Goal: Check status: Check status

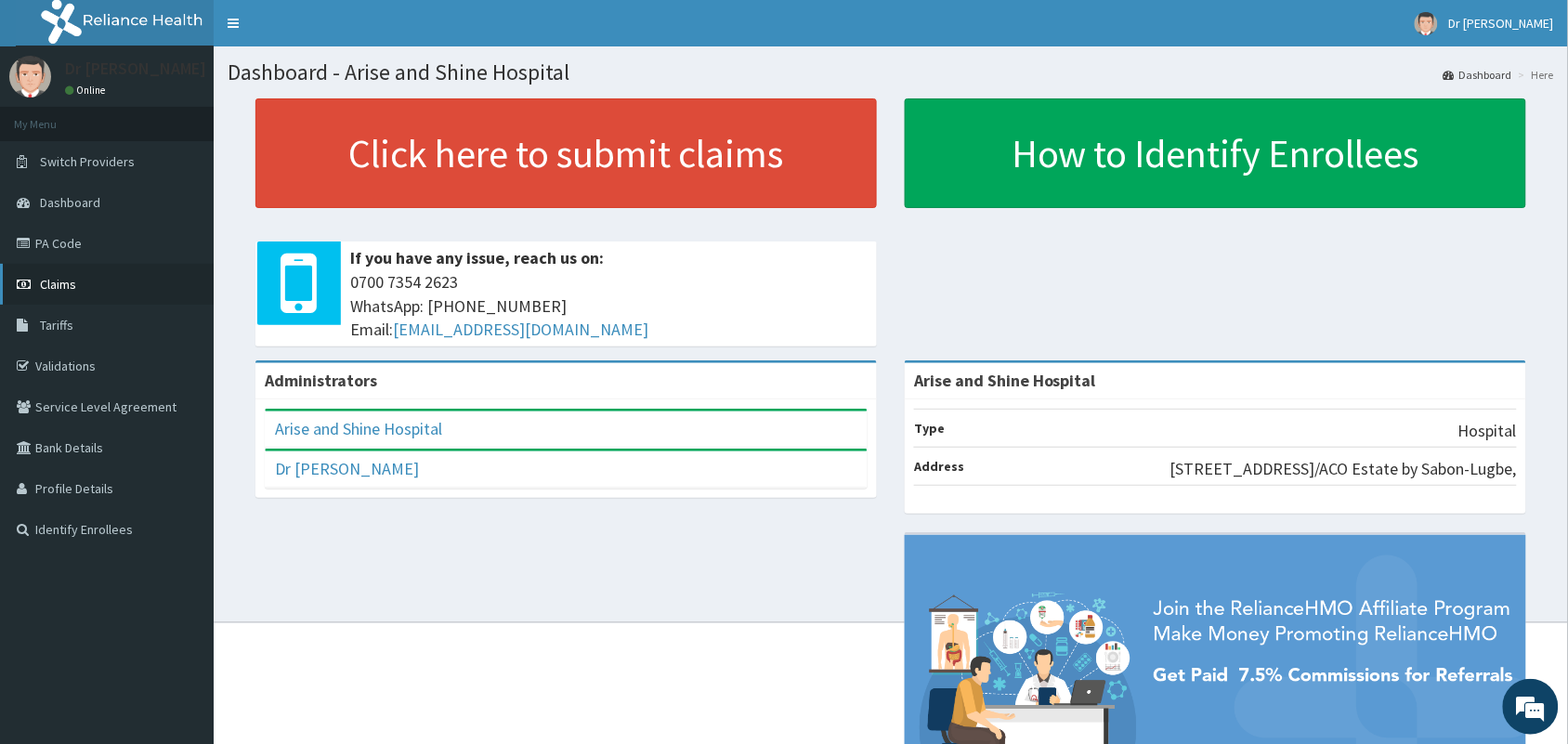
click at [81, 285] on link "Claims" at bounding box center [107, 285] width 214 height 41
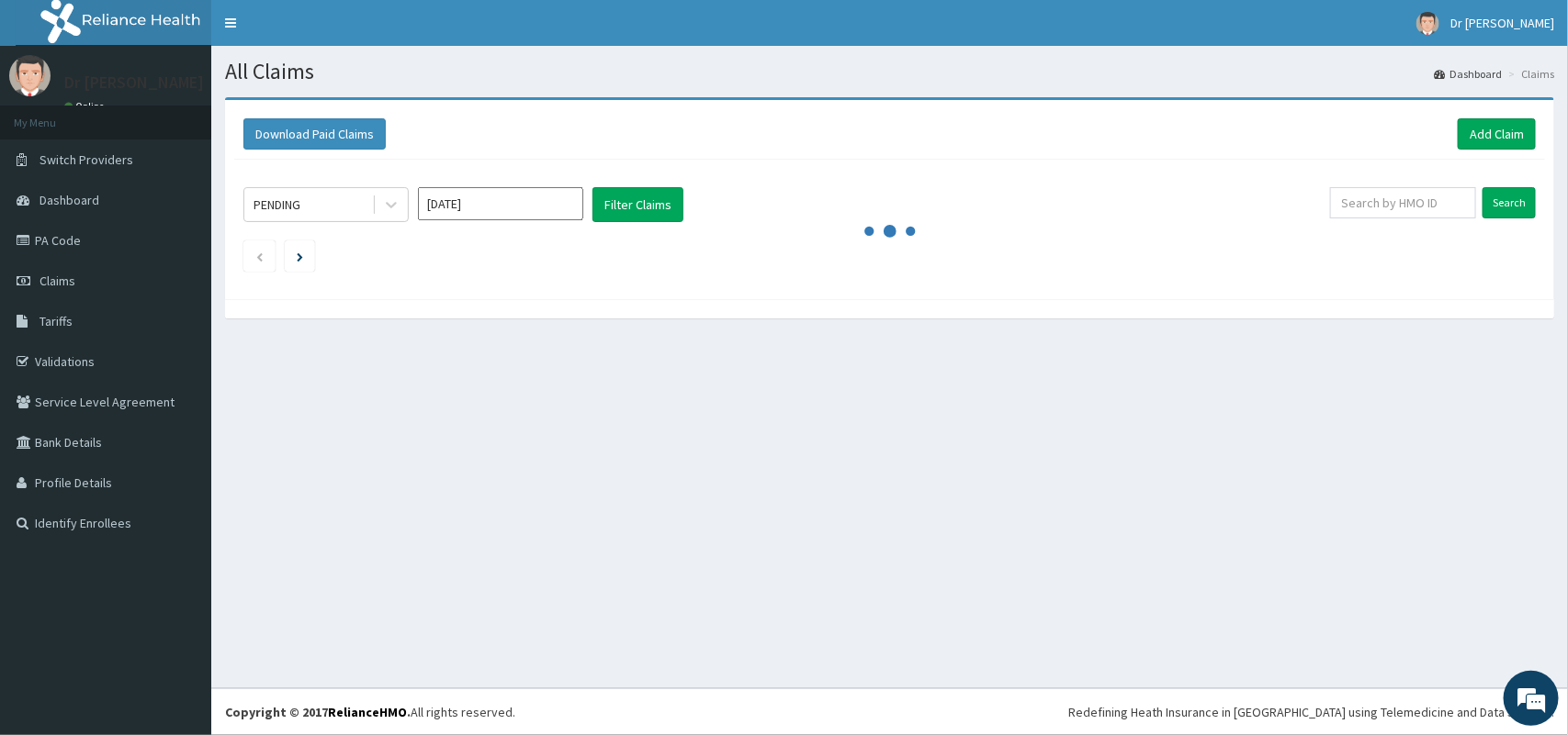
click at [505, 194] on input "[DATE]" at bounding box center [500, 204] width 166 height 33
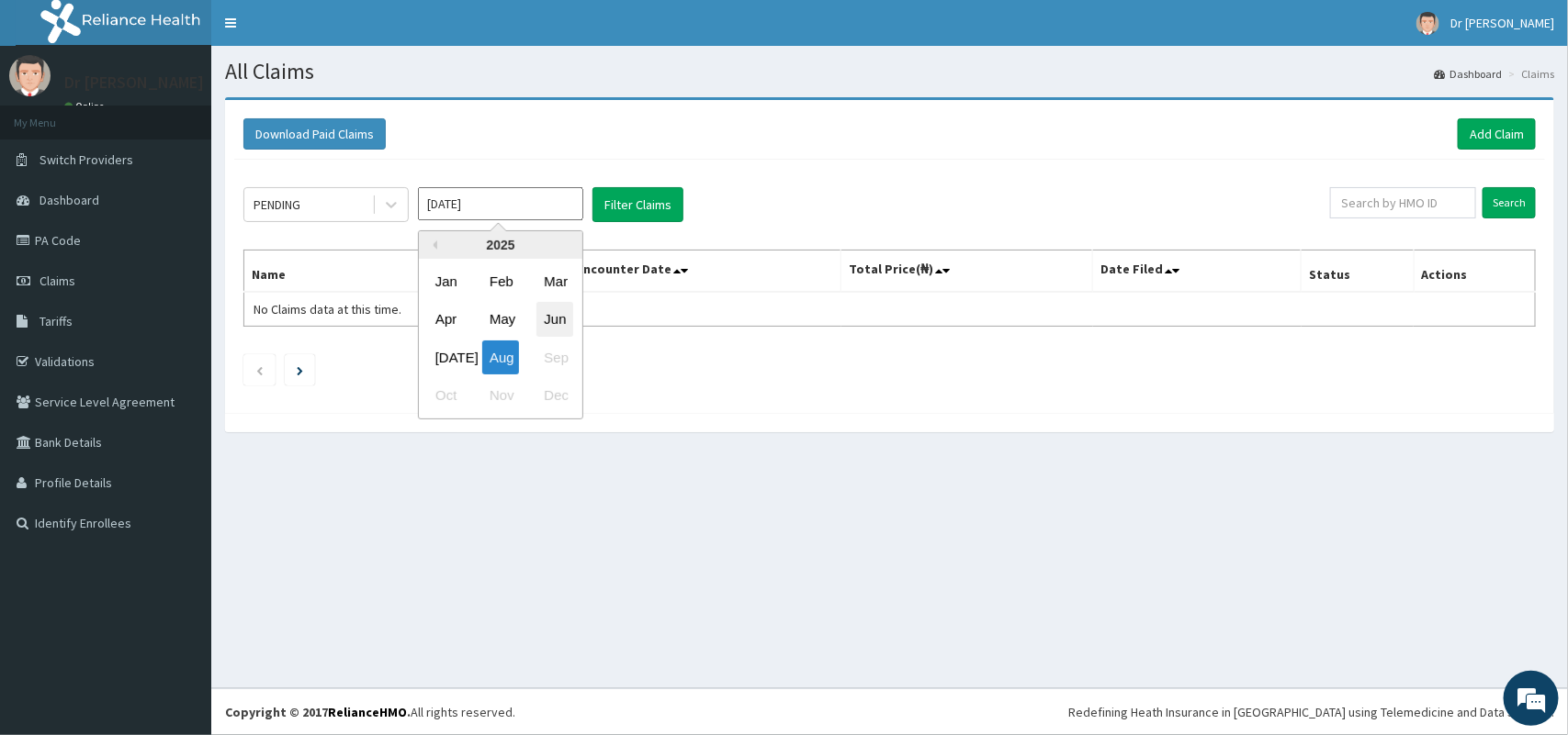
click at [563, 321] on div "Jun" at bounding box center [555, 319] width 37 height 34
type input "[DATE]"
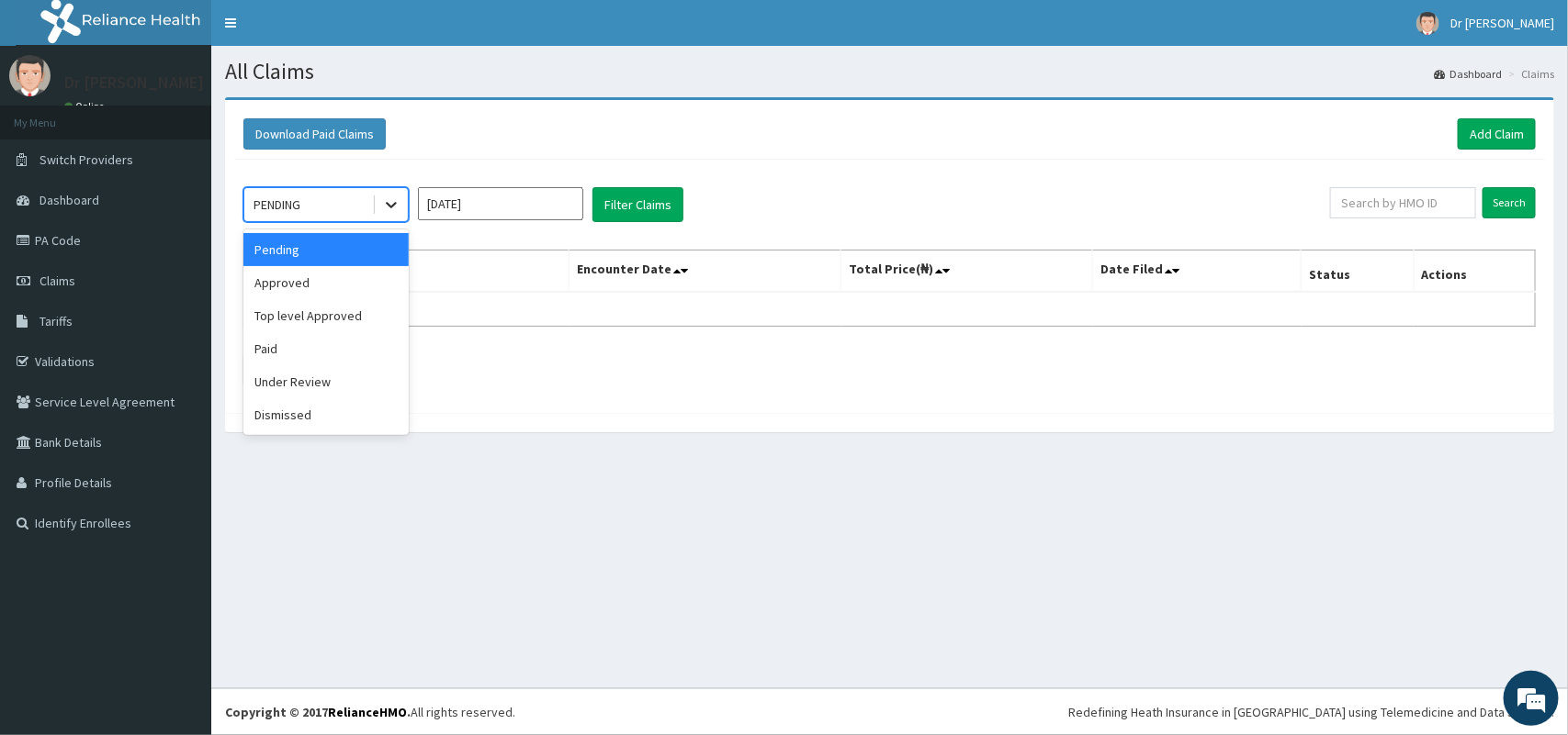
click at [402, 205] on div at bounding box center [392, 205] width 33 height 33
click at [321, 346] on div "Paid" at bounding box center [326, 349] width 166 height 33
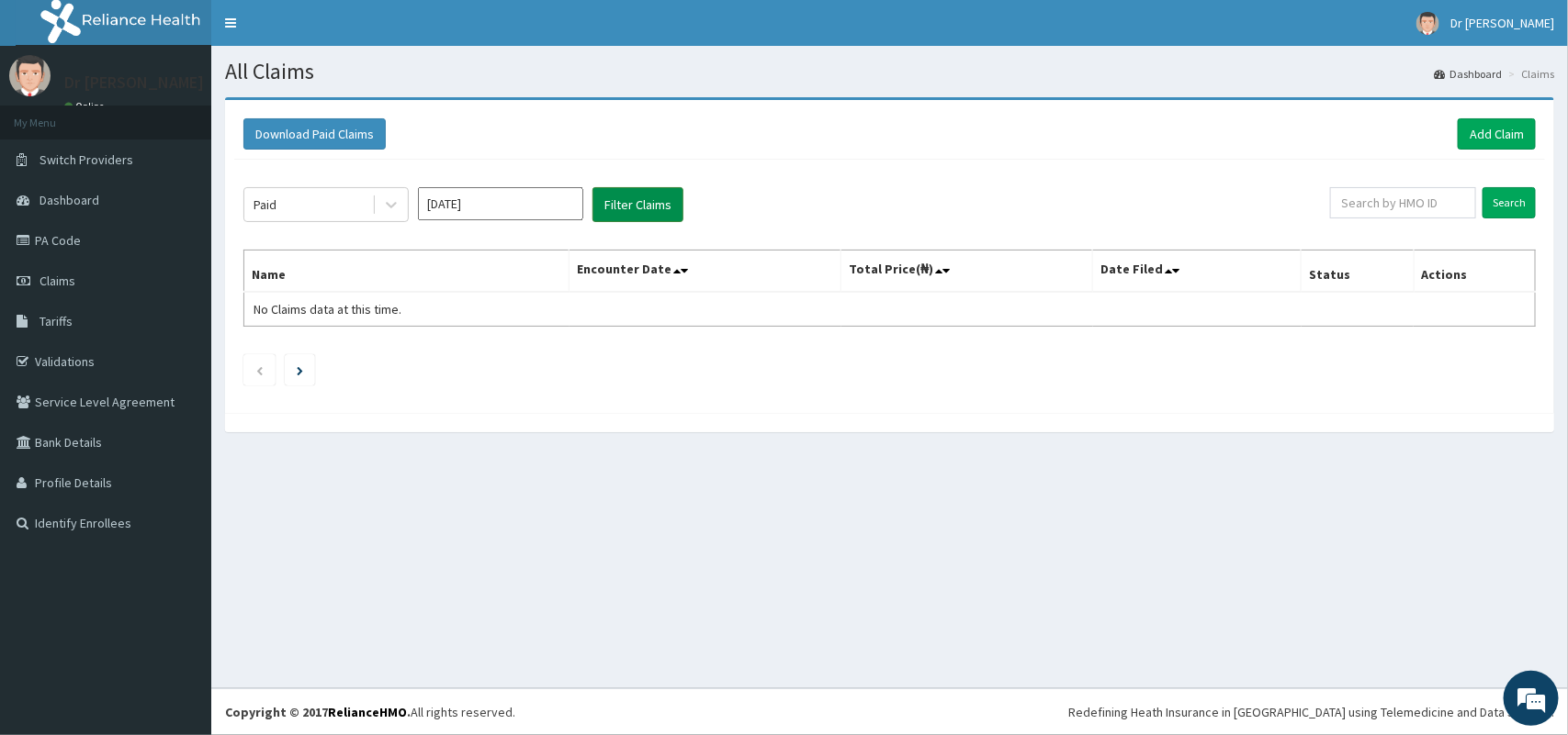
click at [640, 203] on button "Filter Claims" at bounding box center [638, 205] width 91 height 35
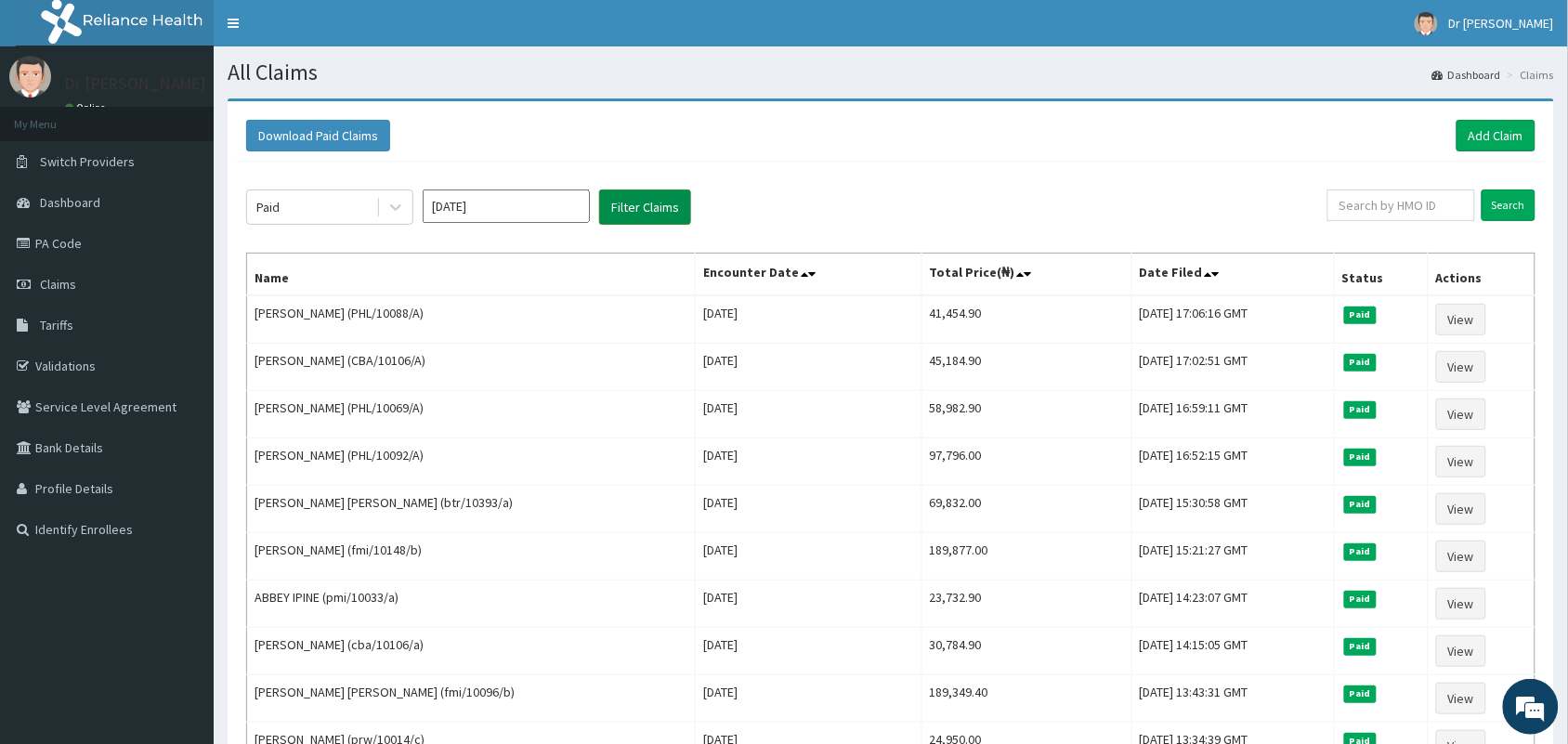
click at [647, 205] on button "Filter Claims" at bounding box center [645, 207] width 92 height 36
click at [549, 206] on input "[DATE]" at bounding box center [506, 206] width 168 height 34
click at [395, 207] on icon at bounding box center [396, 207] width 19 height 19
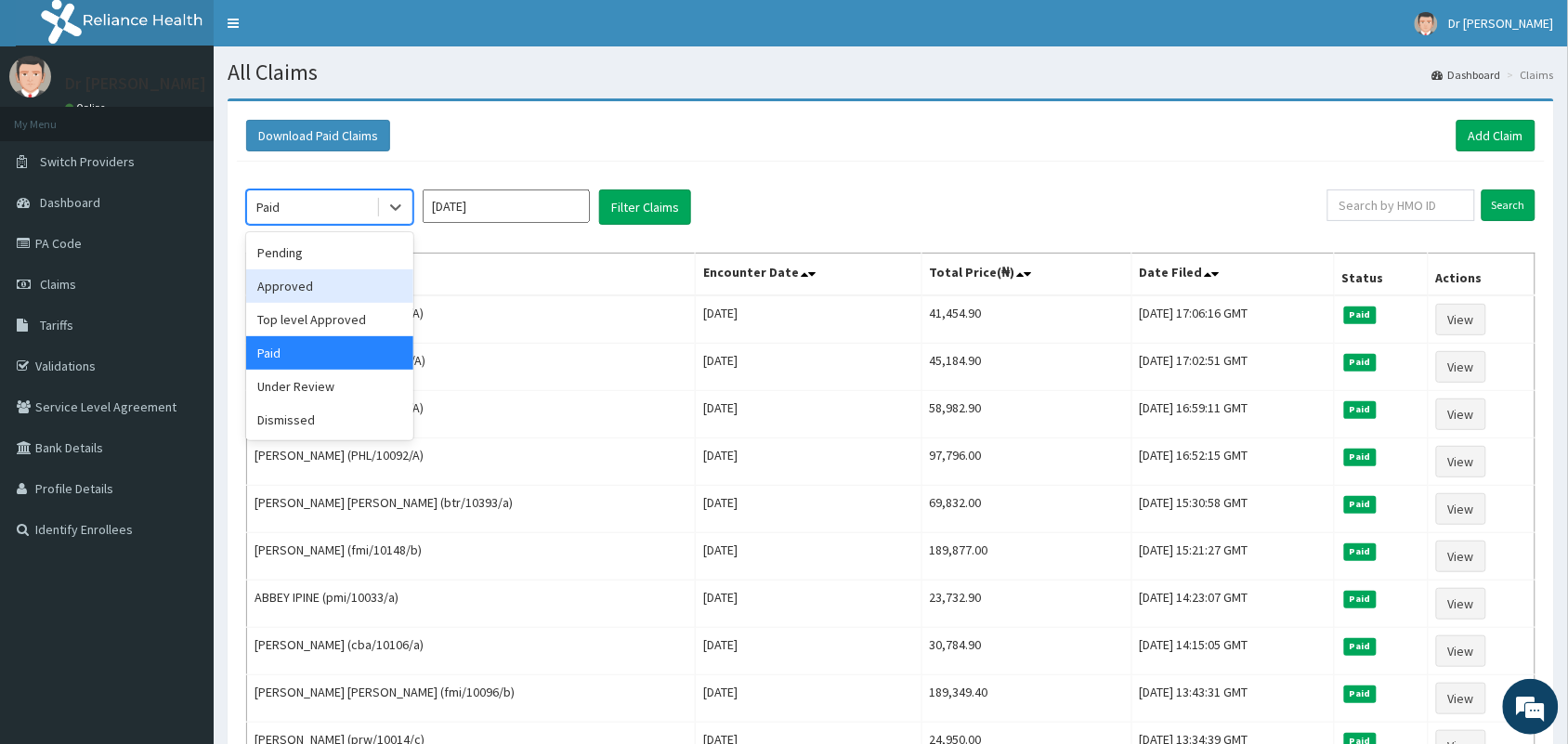
click at [367, 294] on div "Approved" at bounding box center [330, 287] width 168 height 34
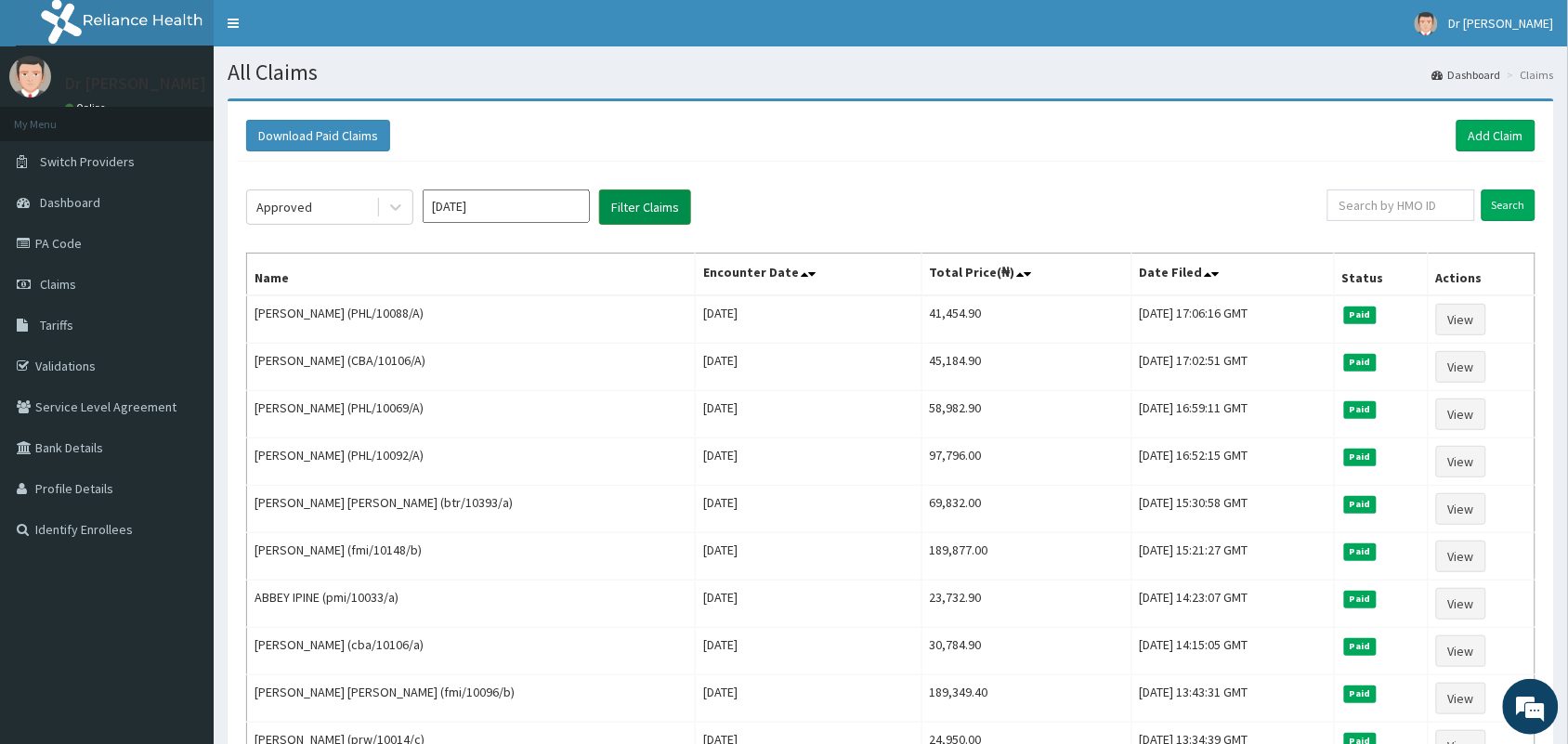
click at [656, 212] on button "Filter Claims" at bounding box center [645, 207] width 92 height 36
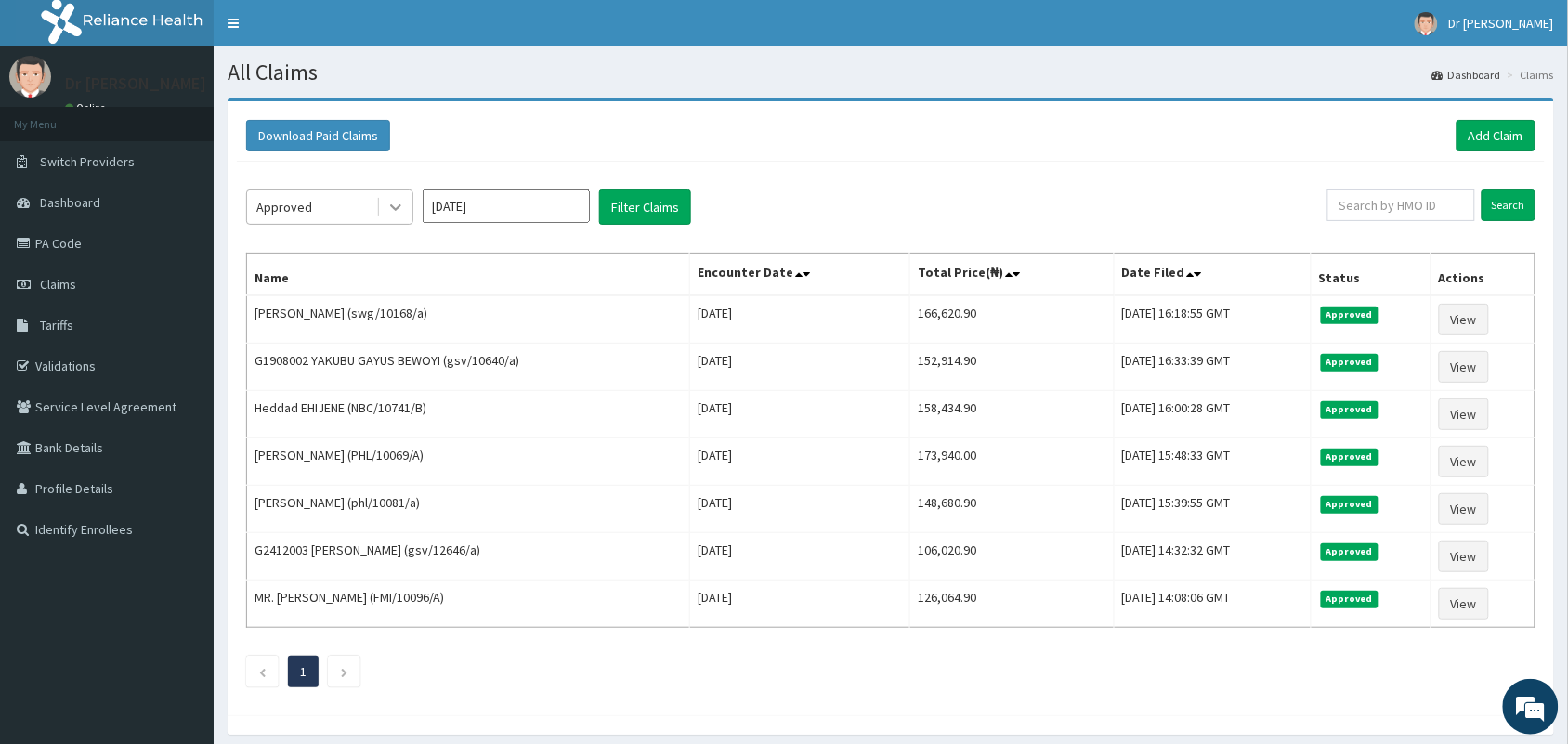
click at [397, 202] on icon at bounding box center [396, 207] width 19 height 19
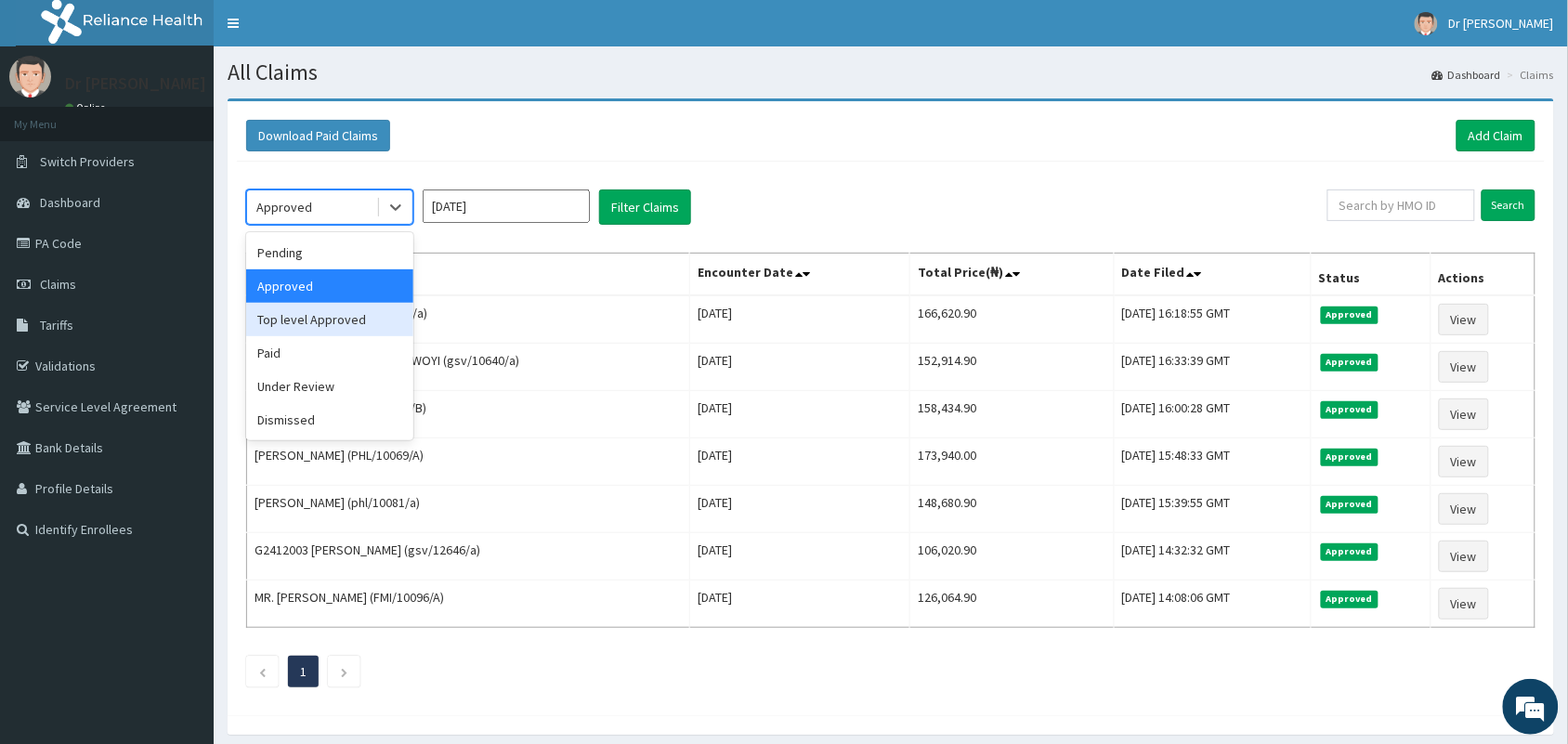
click at [555, 210] on input "[DATE]" at bounding box center [506, 206] width 168 height 34
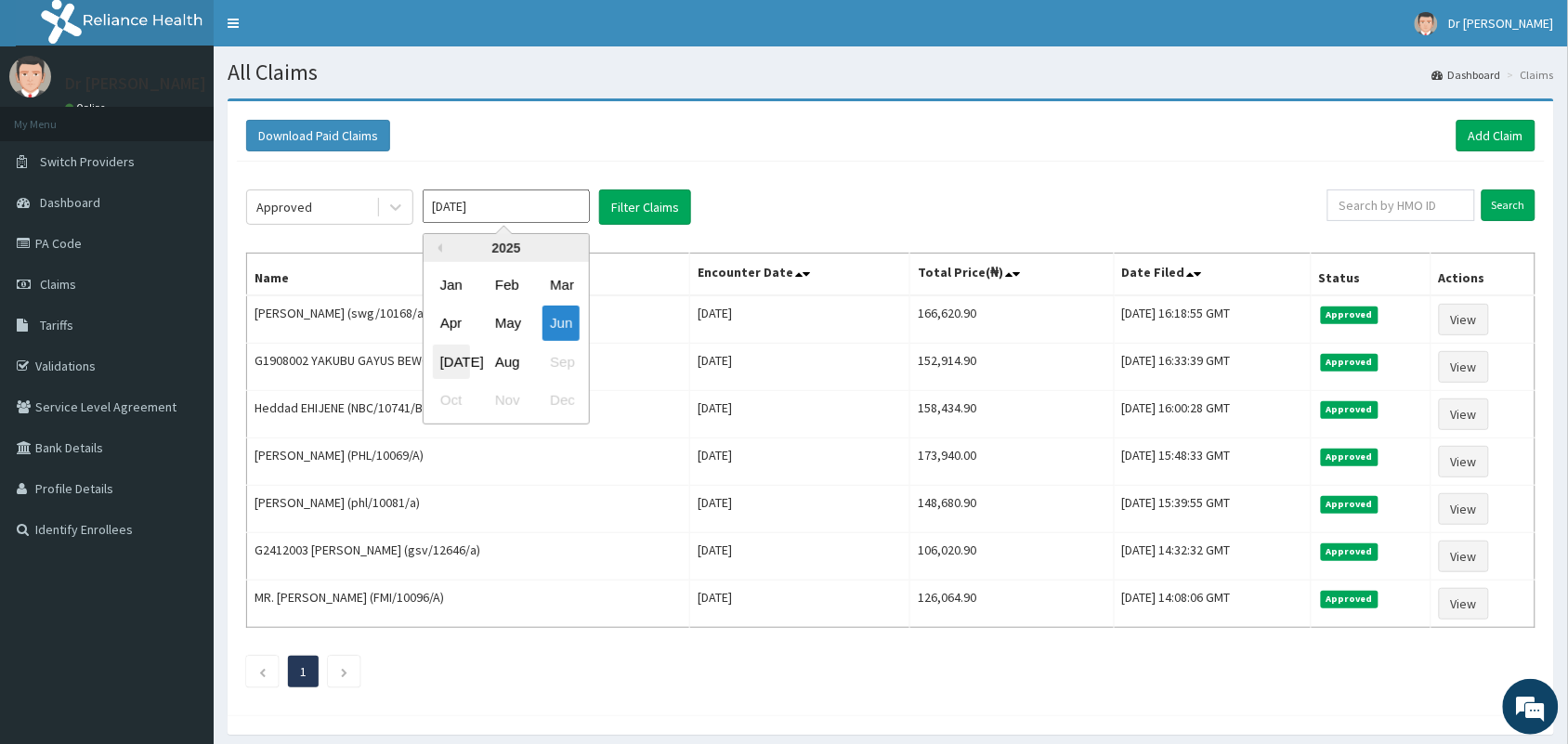
click at [452, 355] on div "[DATE]" at bounding box center [451, 362] width 37 height 35
click at [628, 216] on button "Filter Claims" at bounding box center [645, 207] width 92 height 36
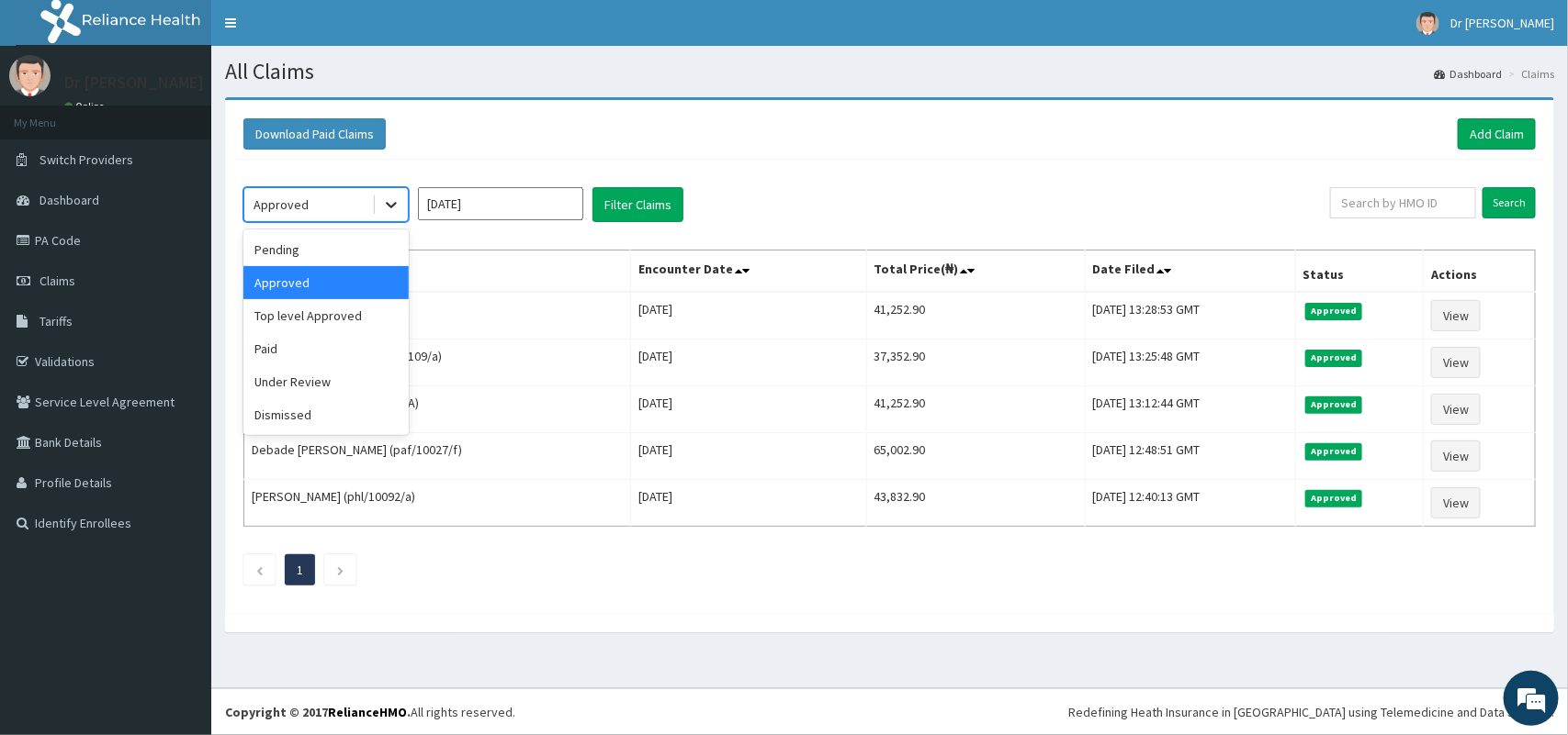
click at [396, 202] on icon at bounding box center [392, 205] width 19 height 19
click at [307, 361] on div "Paid" at bounding box center [326, 349] width 166 height 33
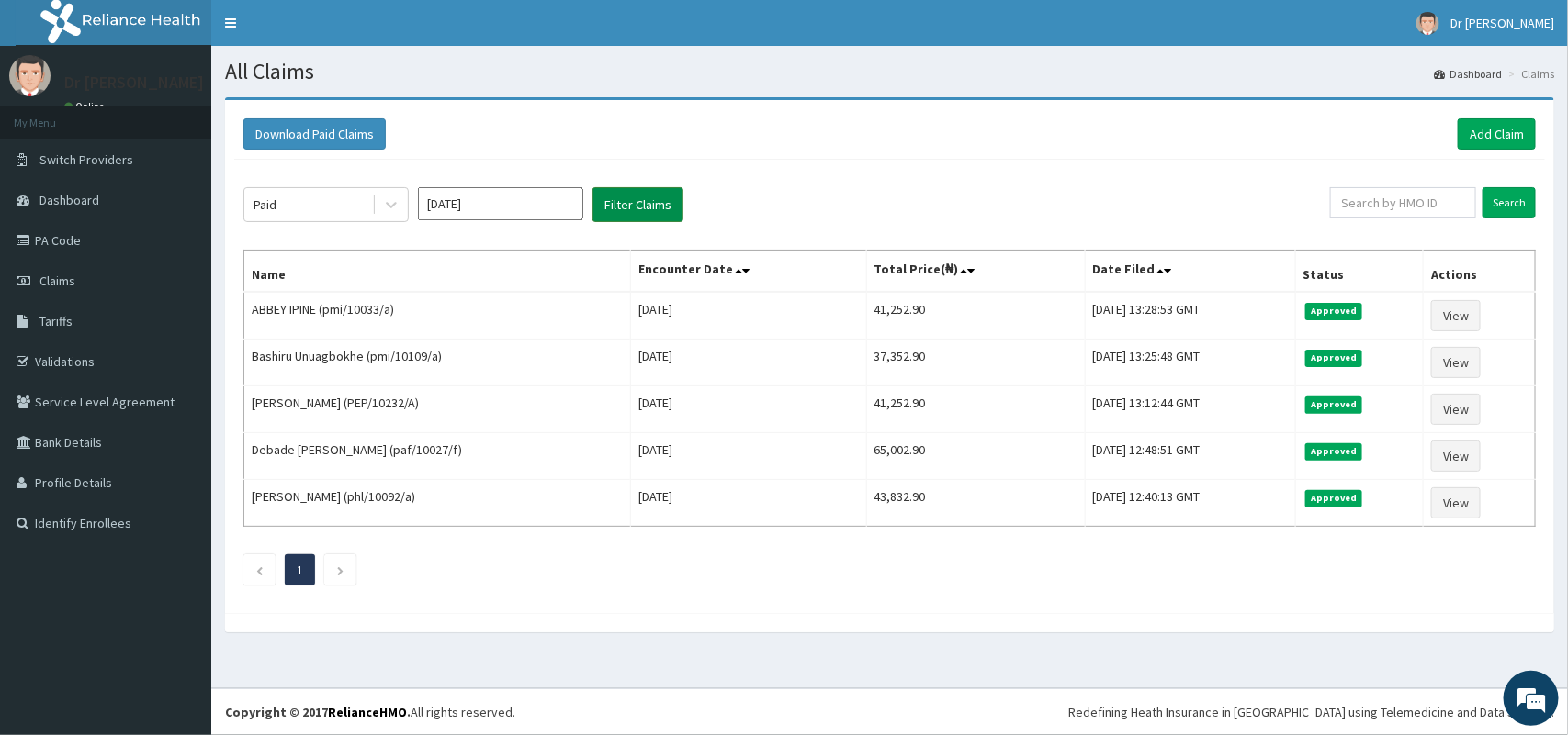
click at [621, 209] on button "Filter Claims" at bounding box center [638, 205] width 91 height 35
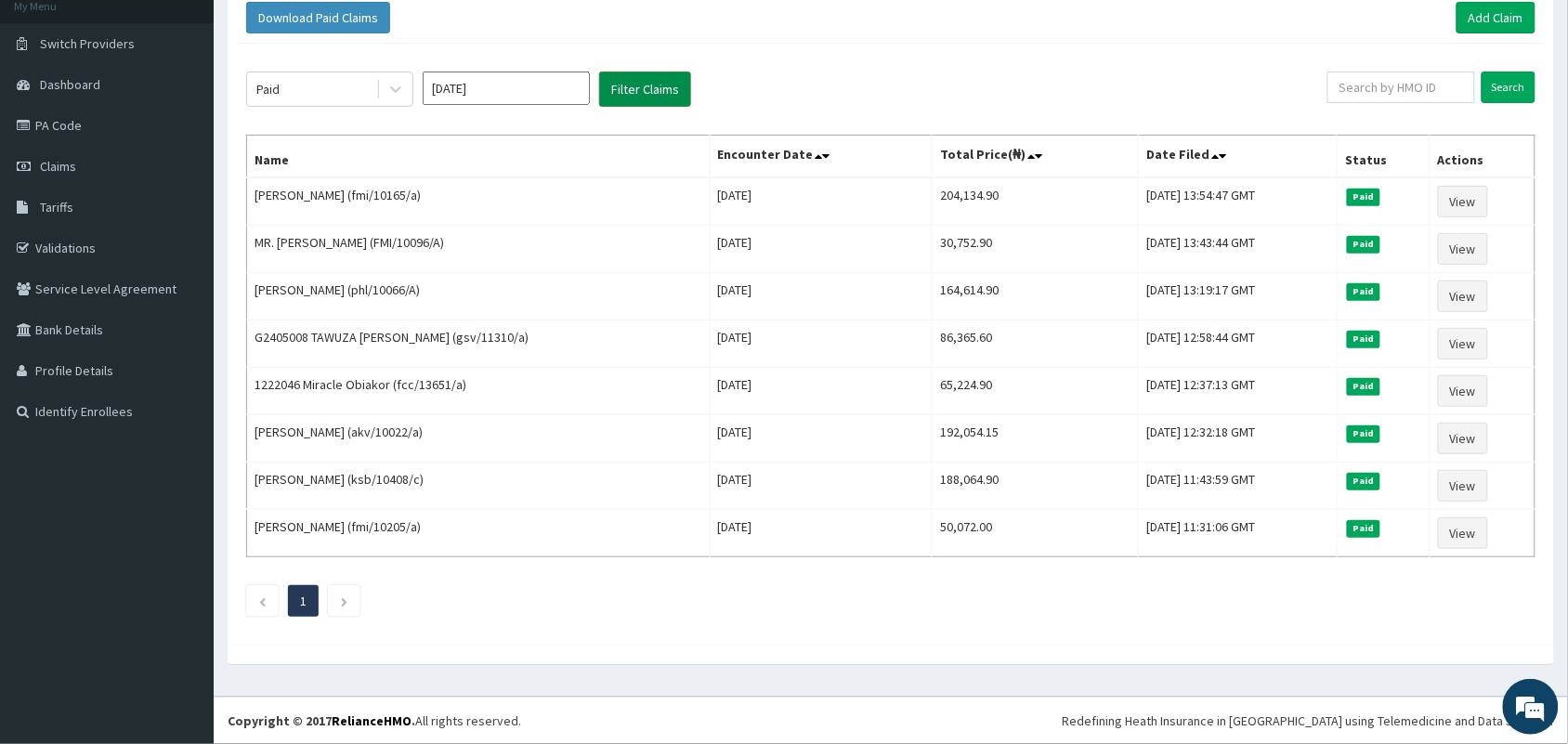
scroll to position [77, 0]
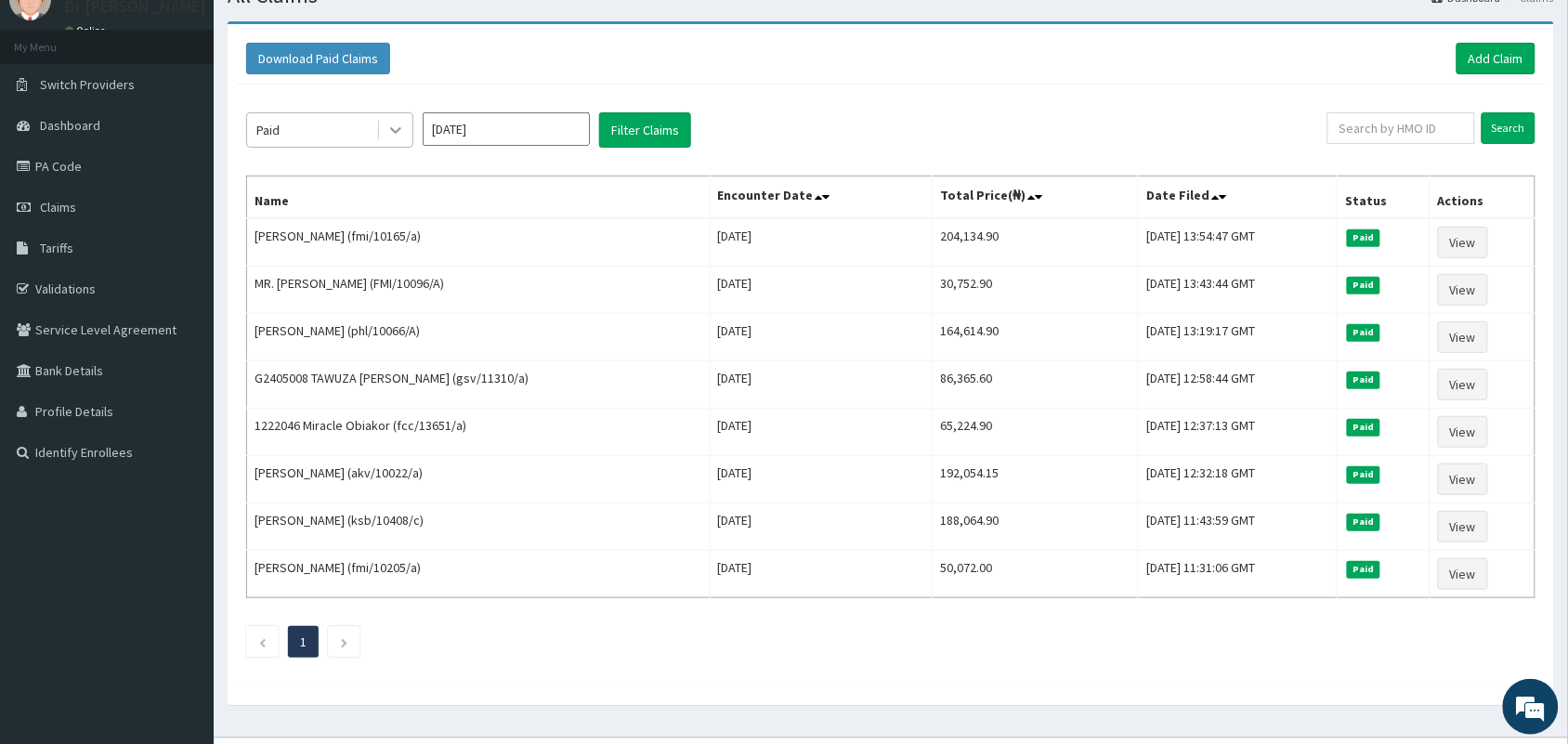
click at [388, 135] on icon at bounding box center [396, 130] width 19 height 19
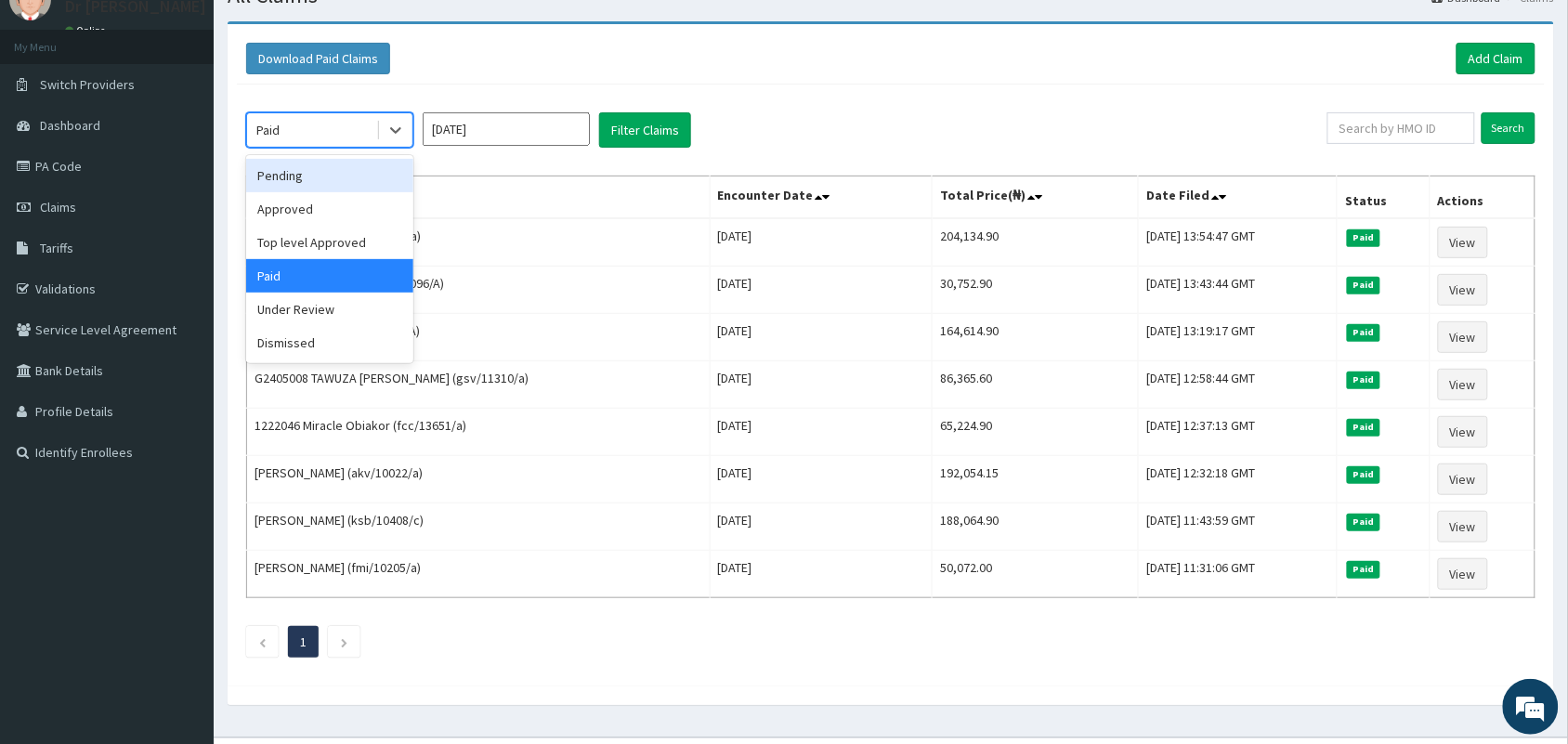
click at [294, 184] on div "Pending" at bounding box center [330, 176] width 168 height 34
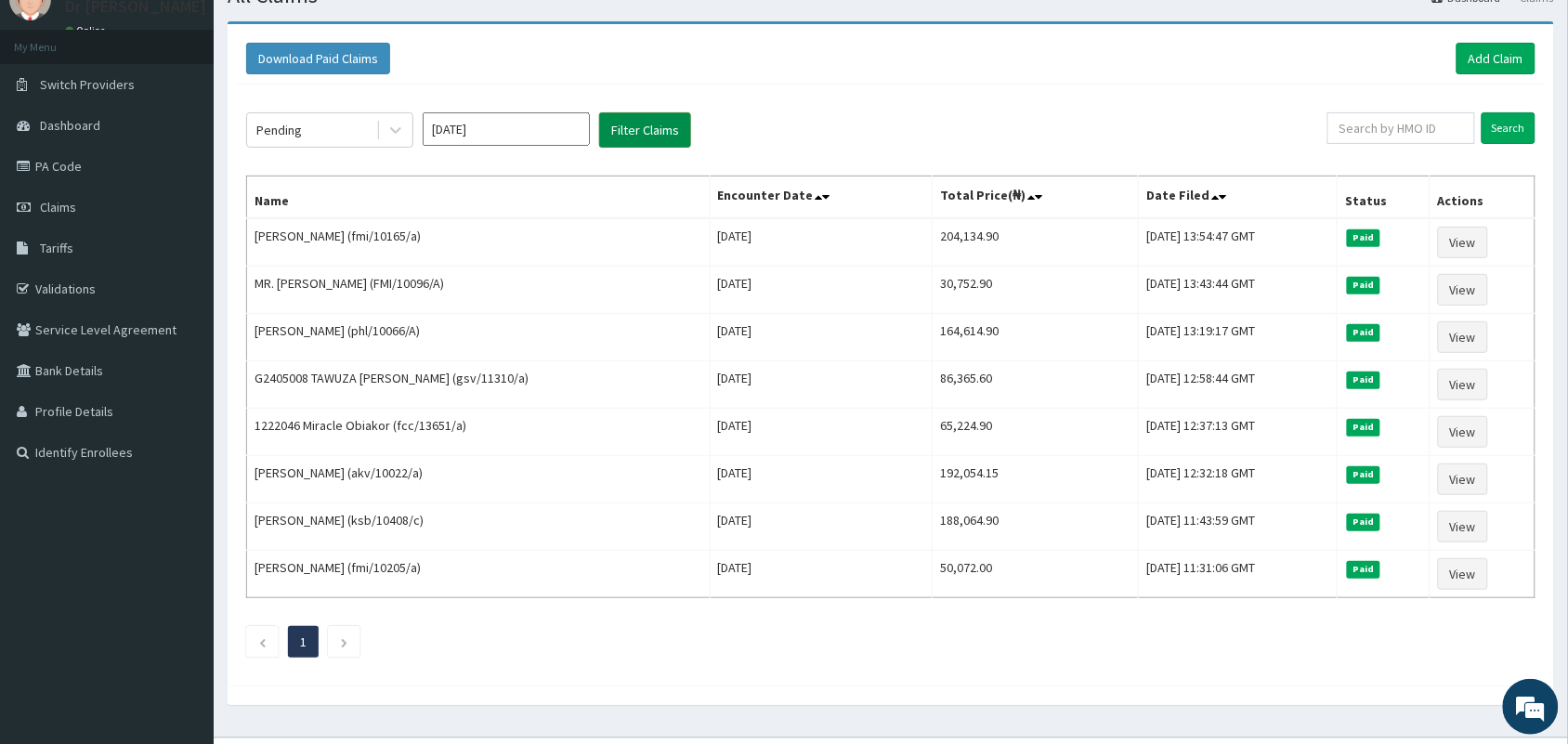
click at [637, 132] on button "Filter Claims" at bounding box center [645, 130] width 92 height 36
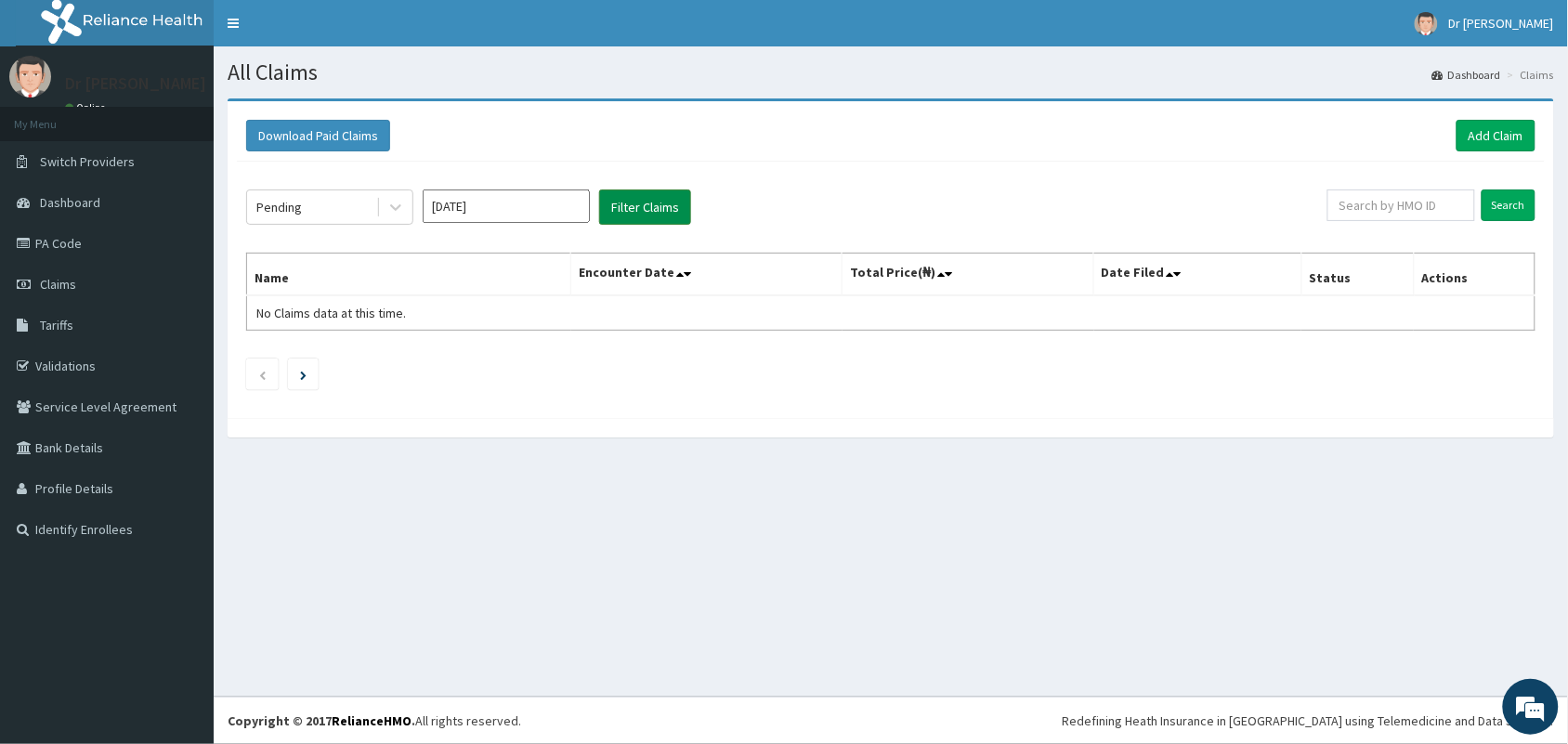
scroll to position [0, 0]
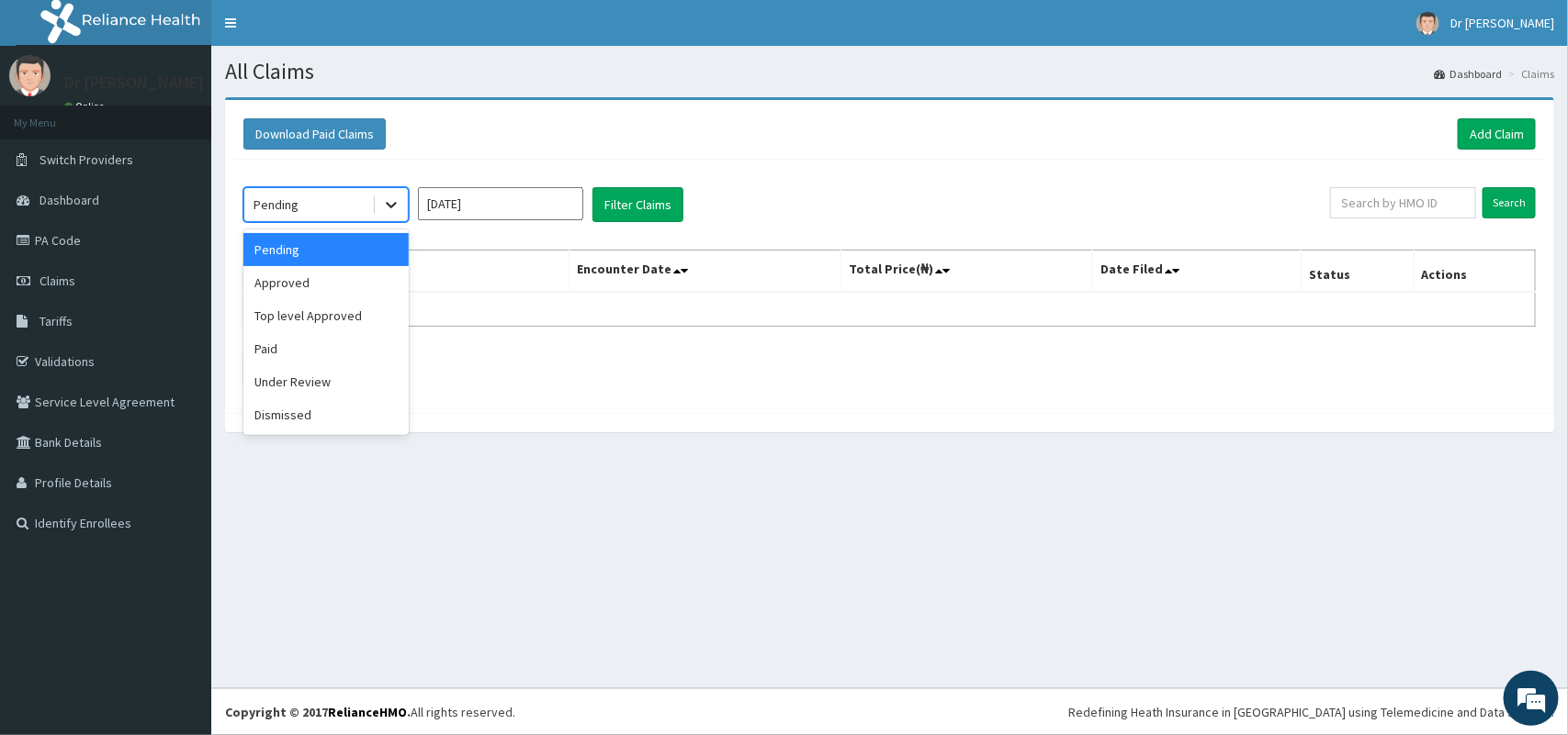
click at [384, 206] on icon at bounding box center [392, 205] width 19 height 19
click at [329, 280] on div "Approved" at bounding box center [326, 283] width 166 height 33
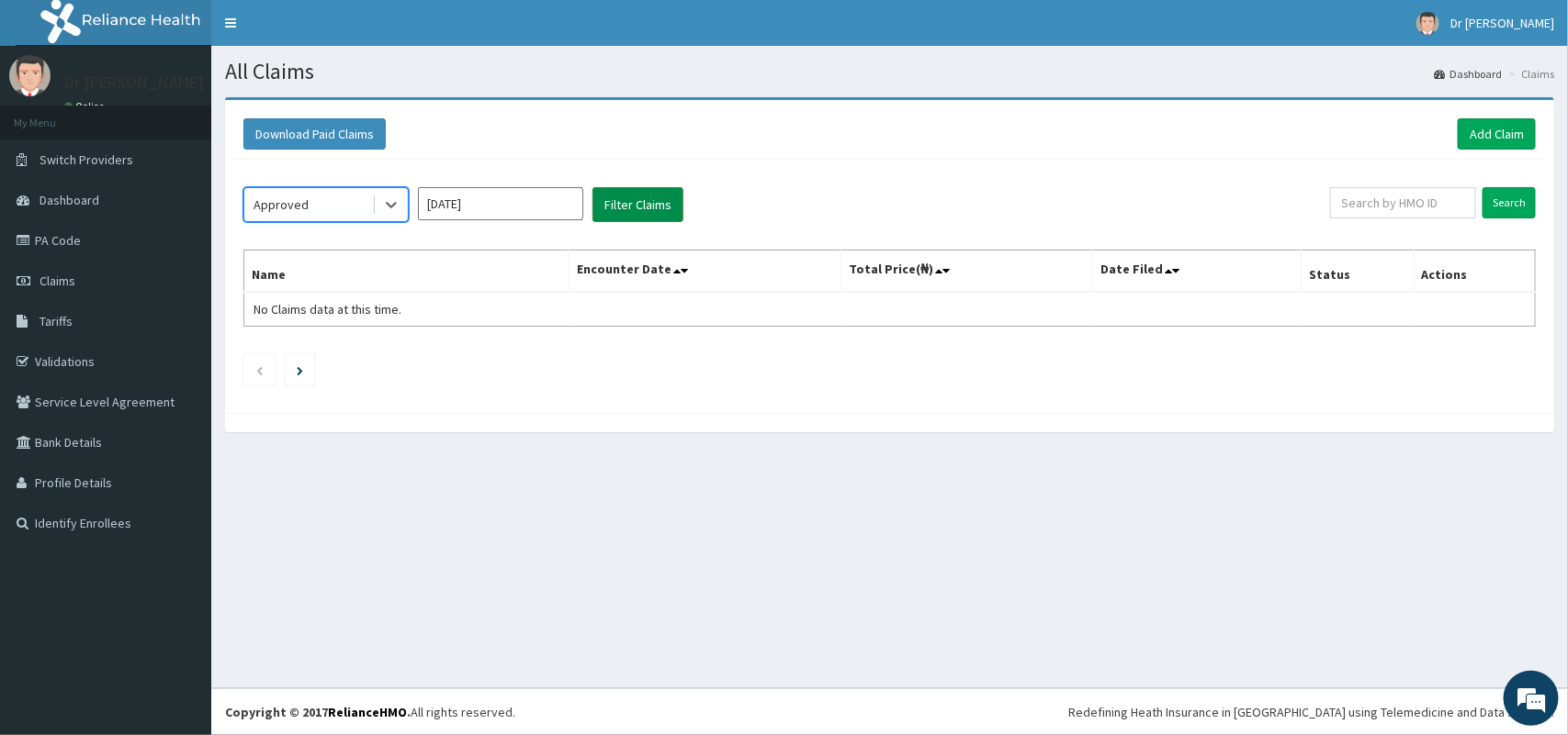
click at [613, 208] on button "Filter Claims" at bounding box center [638, 205] width 91 height 35
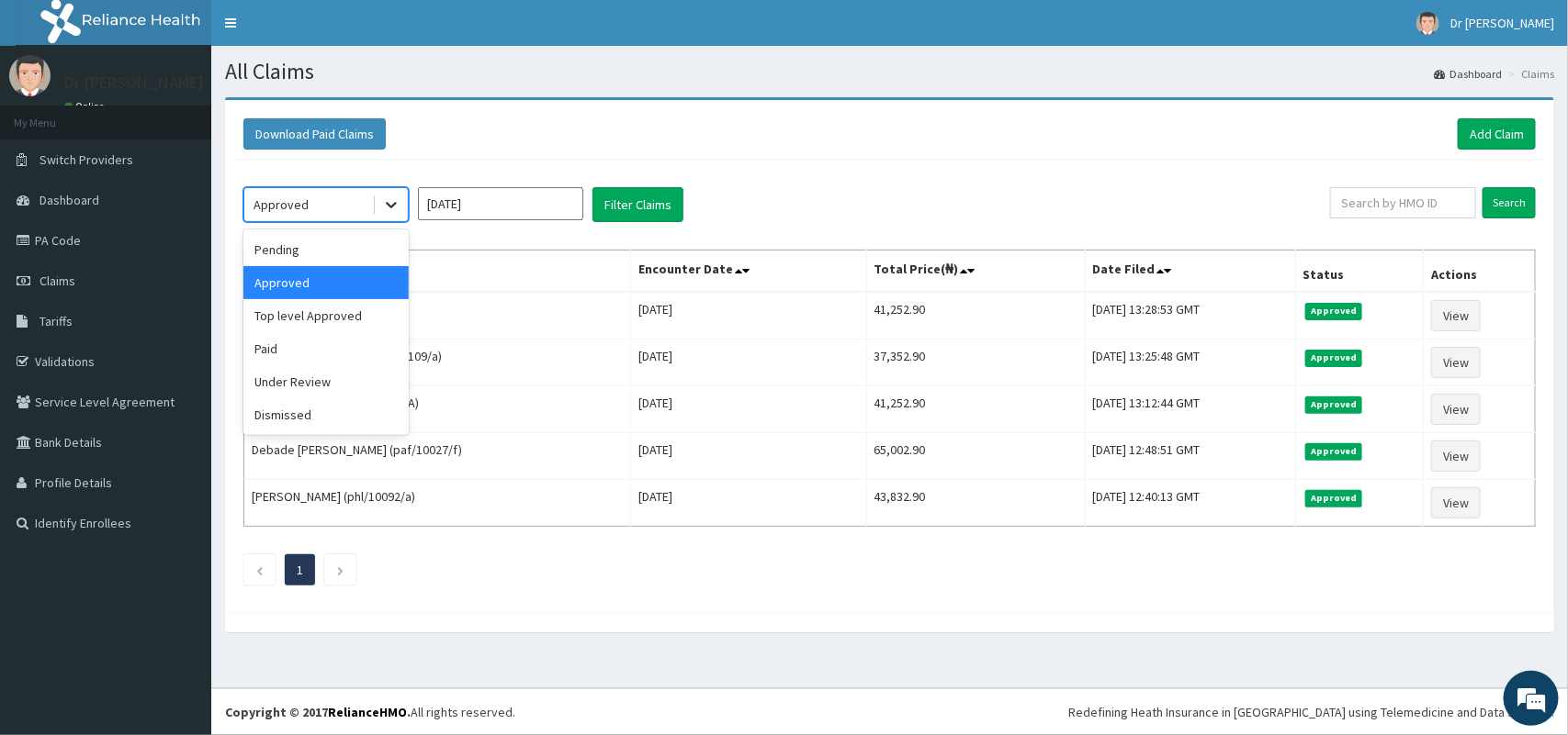
click at [387, 203] on icon at bounding box center [392, 206] width 11 height 6
click at [320, 308] on div "Top level Approved" at bounding box center [326, 316] width 166 height 33
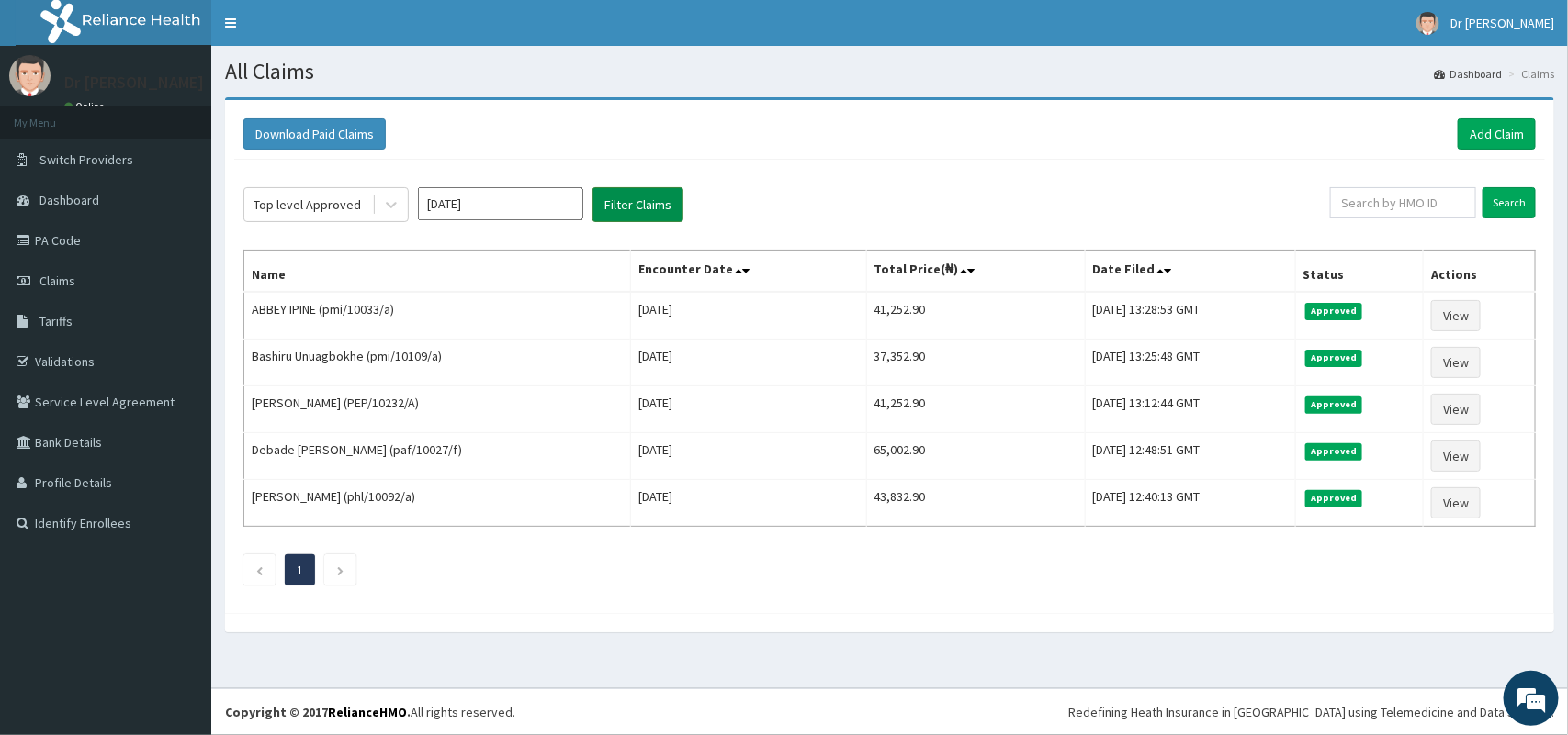
click at [629, 208] on button "Filter Claims" at bounding box center [638, 205] width 91 height 35
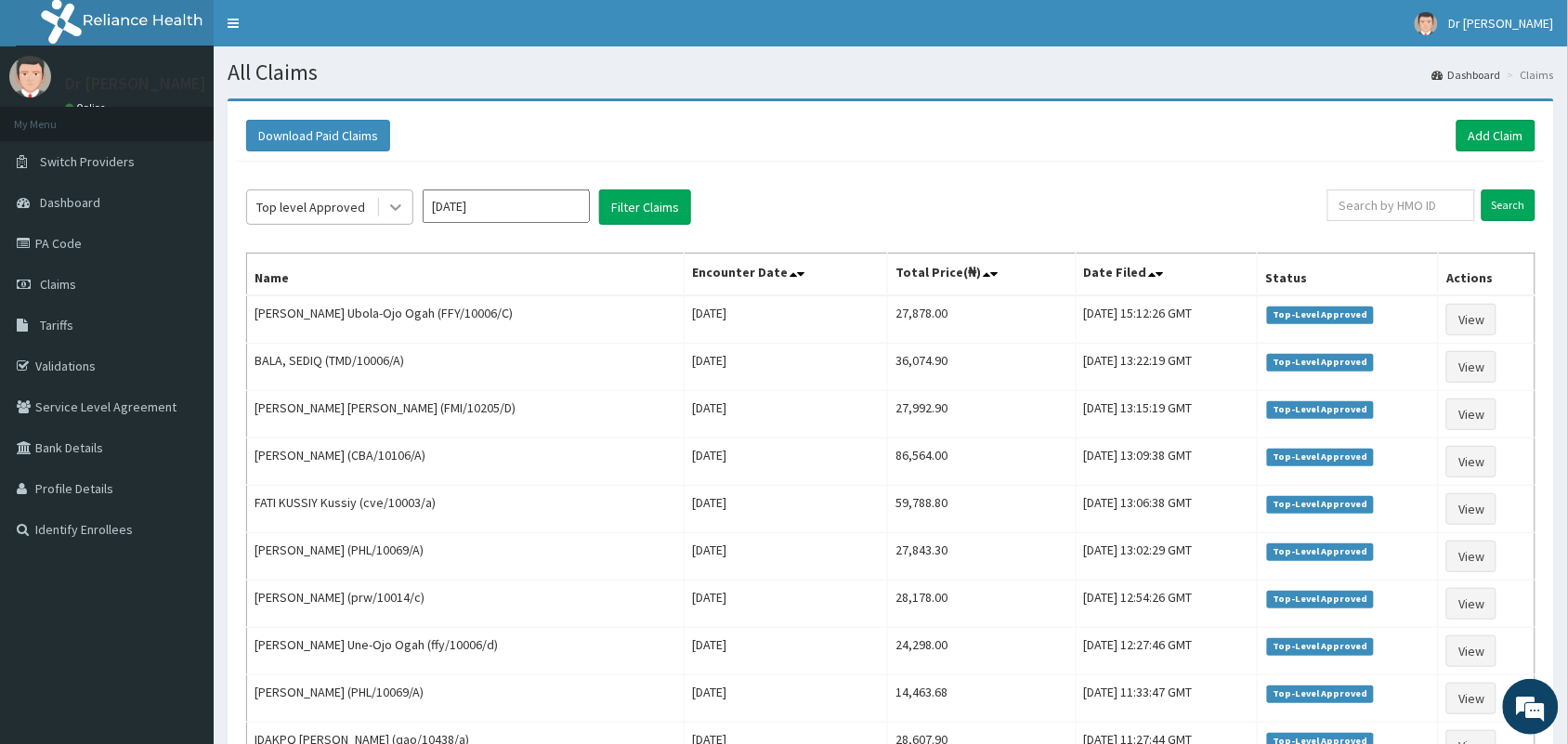
click at [395, 205] on icon at bounding box center [396, 207] width 19 height 19
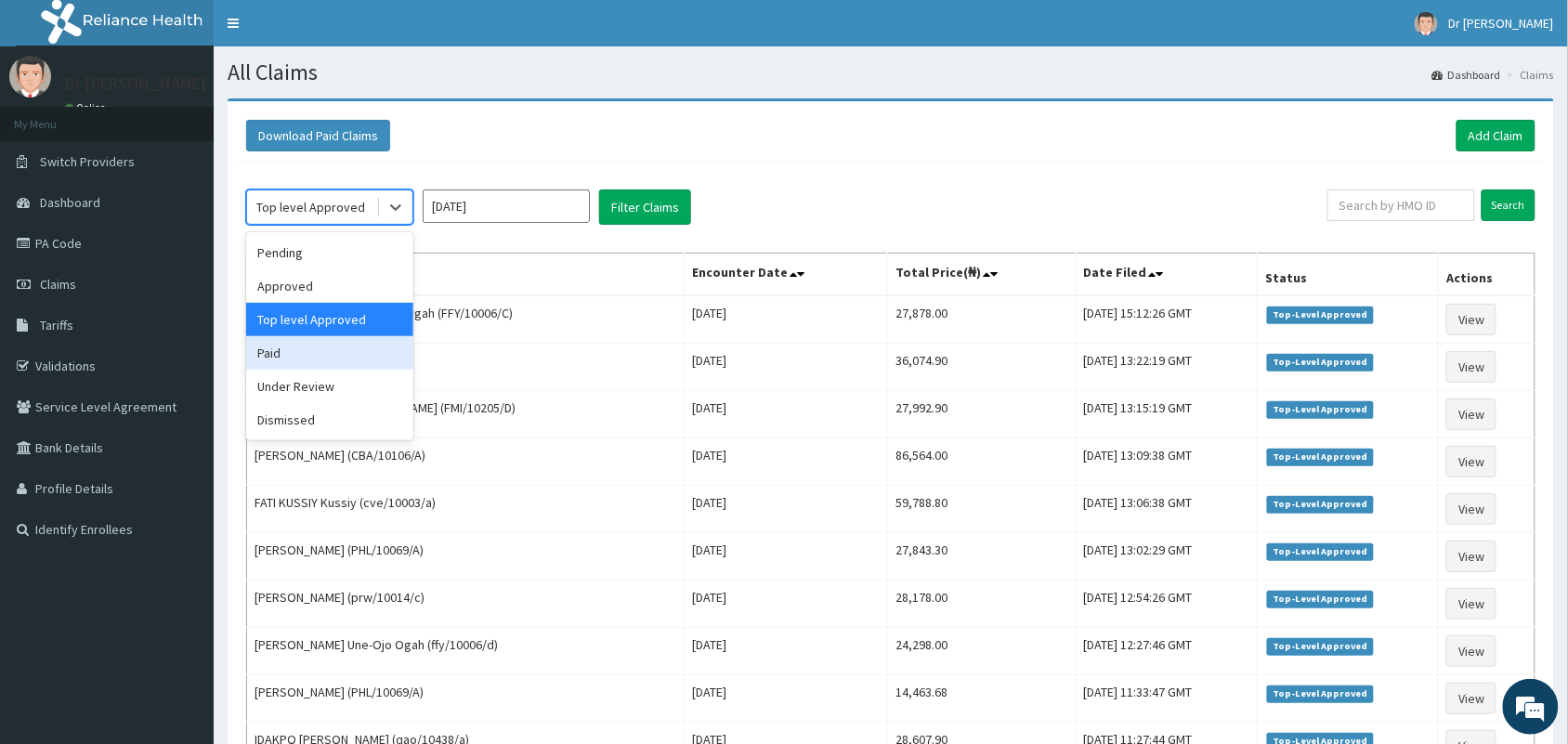
click at [300, 350] on div "Paid" at bounding box center [330, 353] width 168 height 34
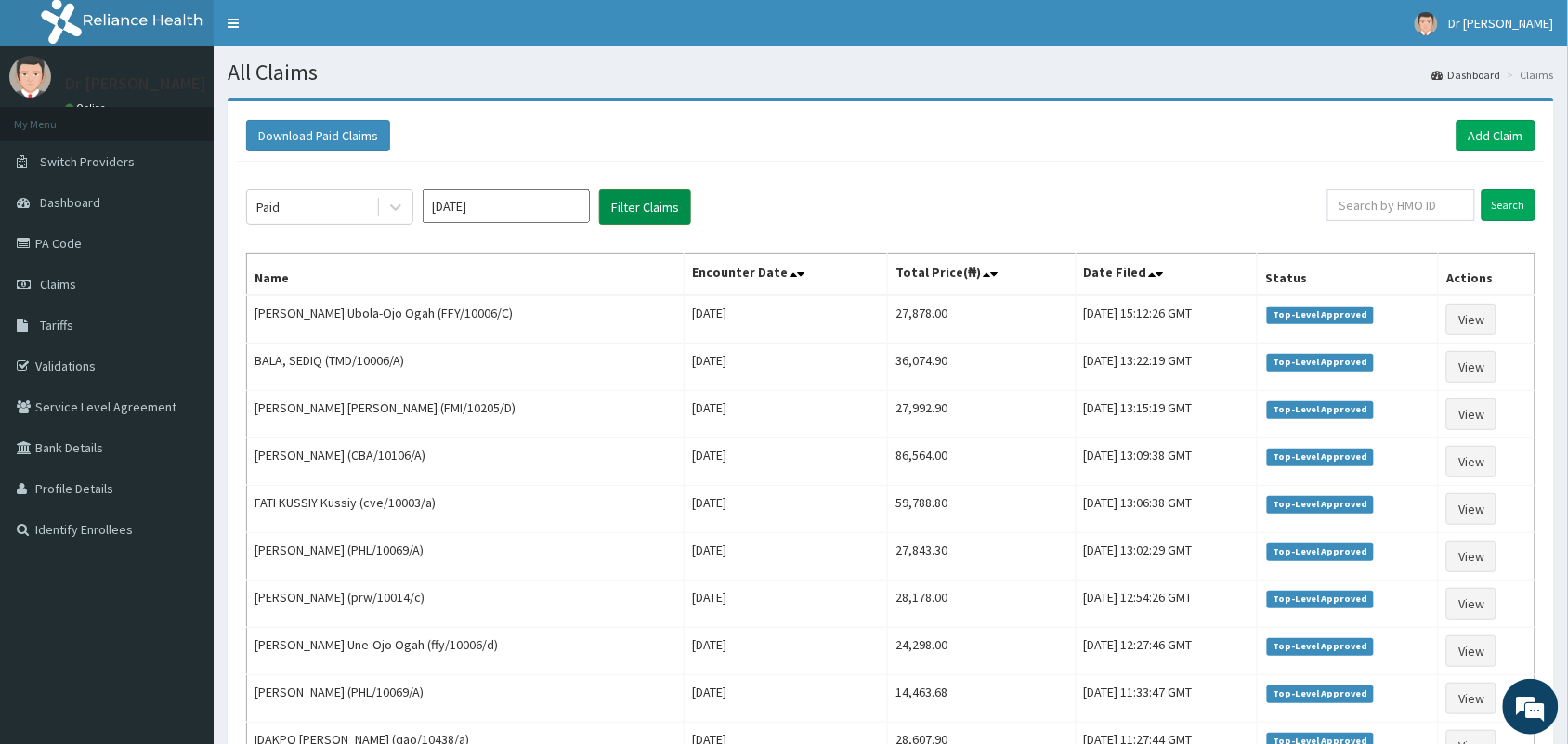
click at [655, 202] on button "Filter Claims" at bounding box center [645, 207] width 92 height 36
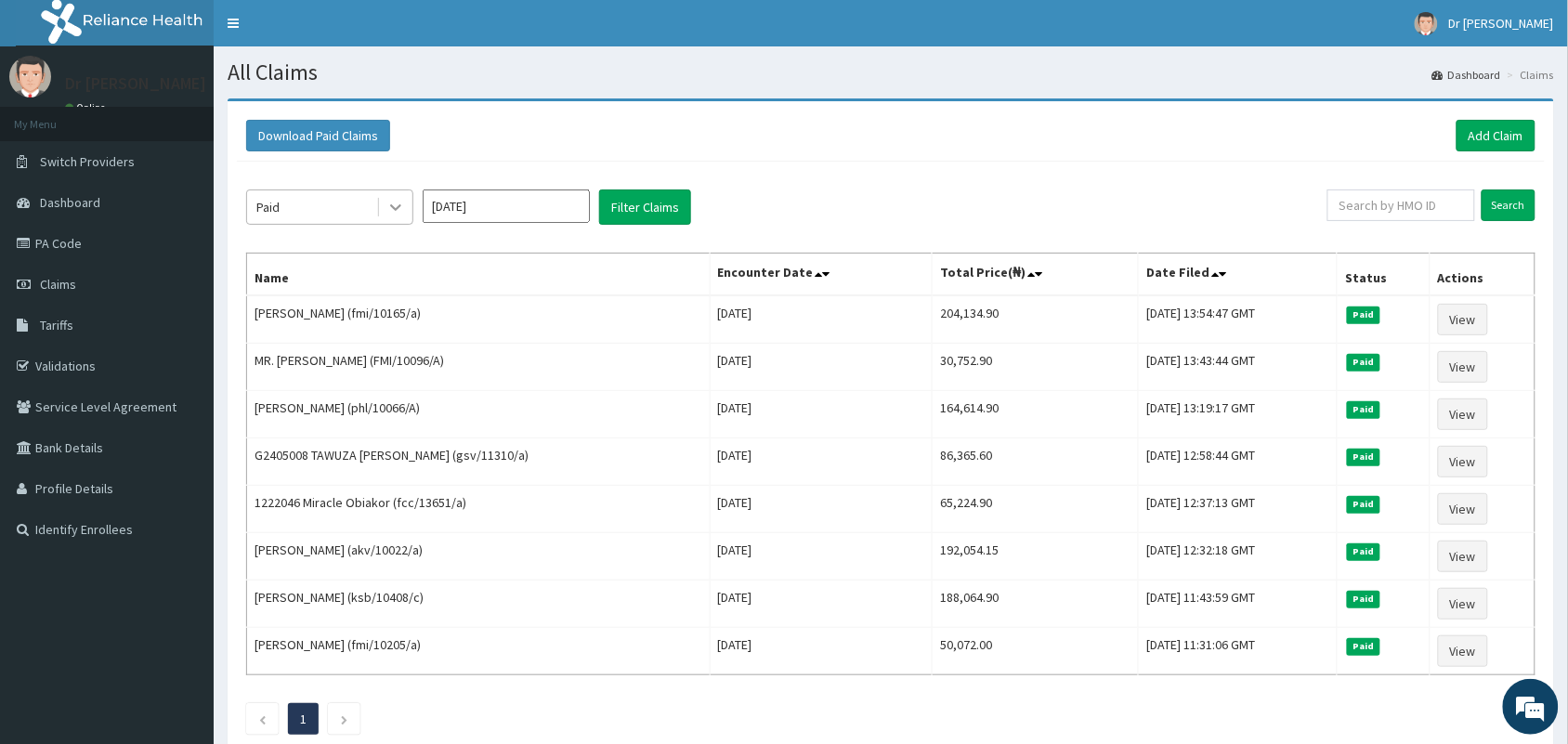
click at [392, 201] on icon at bounding box center [396, 207] width 19 height 19
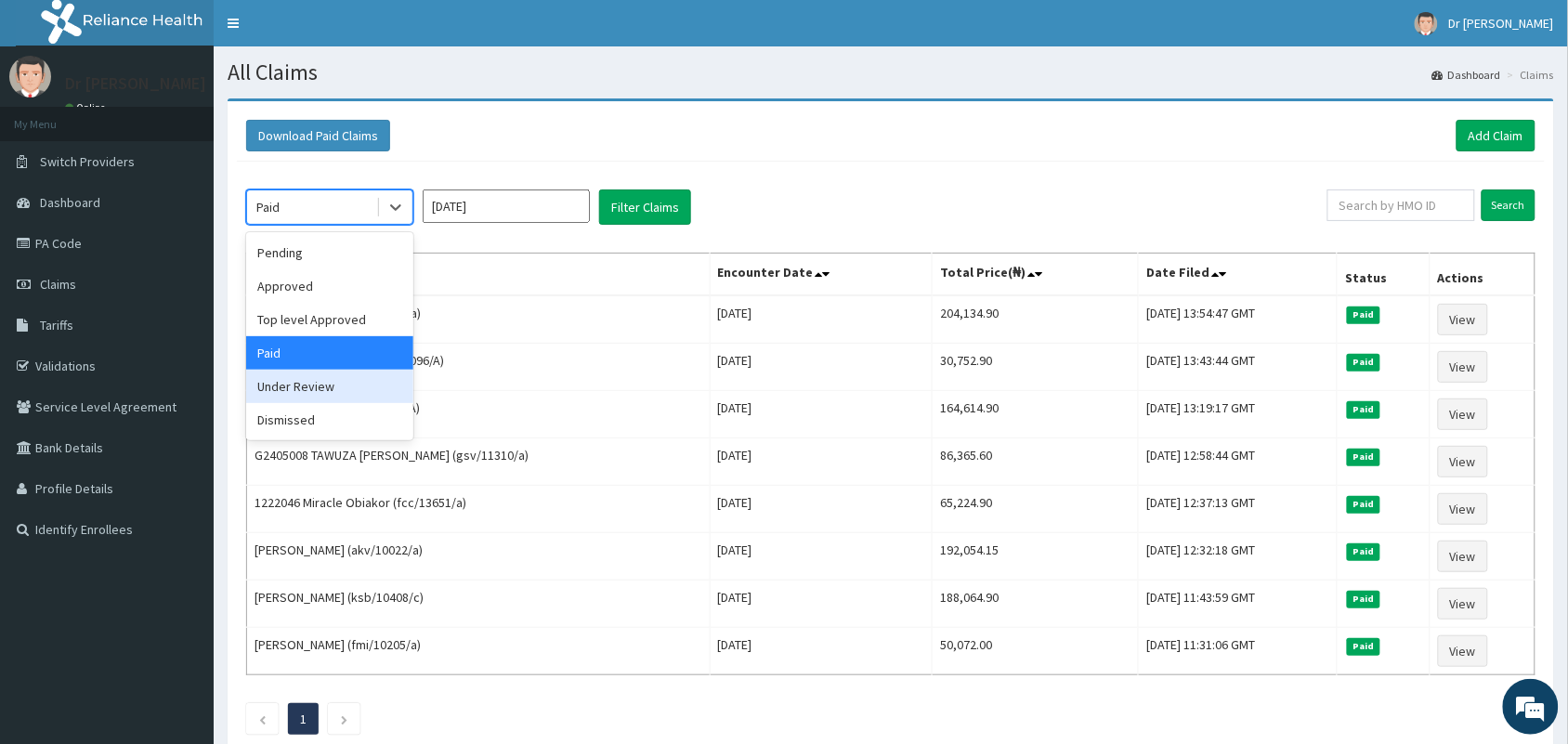
click at [308, 386] on div "Under Review" at bounding box center [330, 387] width 168 height 34
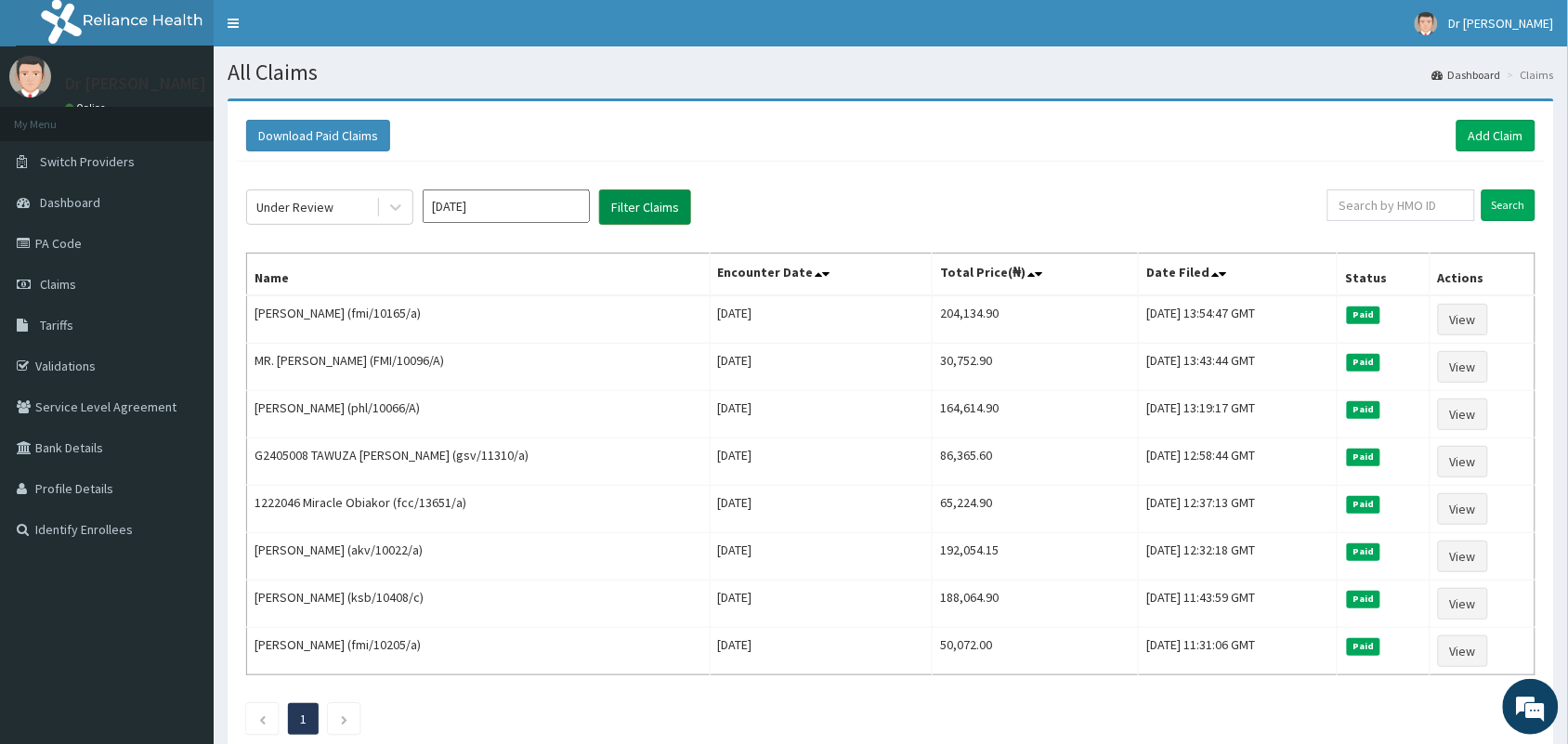
click at [623, 204] on button "Filter Claims" at bounding box center [645, 207] width 92 height 36
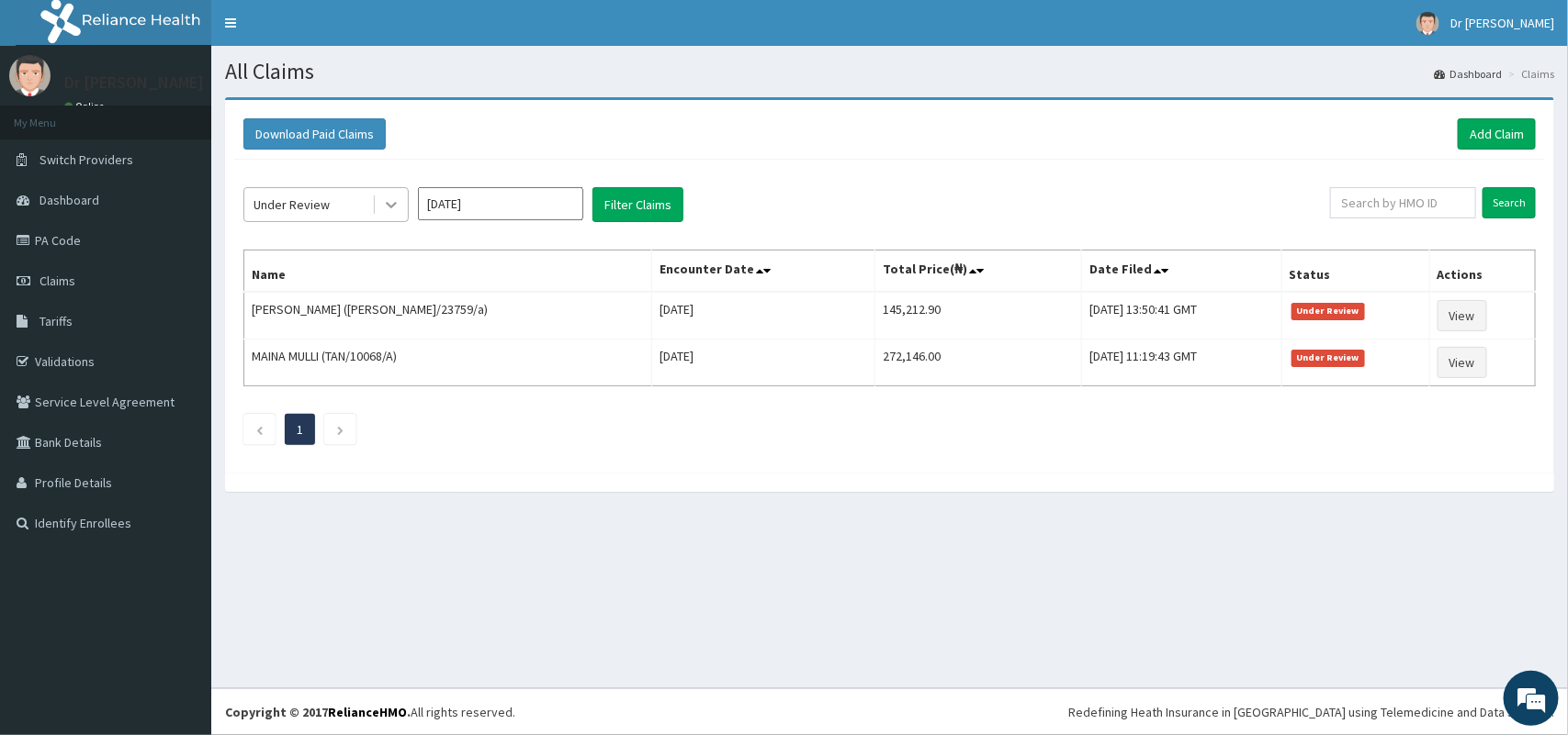
click at [392, 202] on icon at bounding box center [392, 205] width 19 height 19
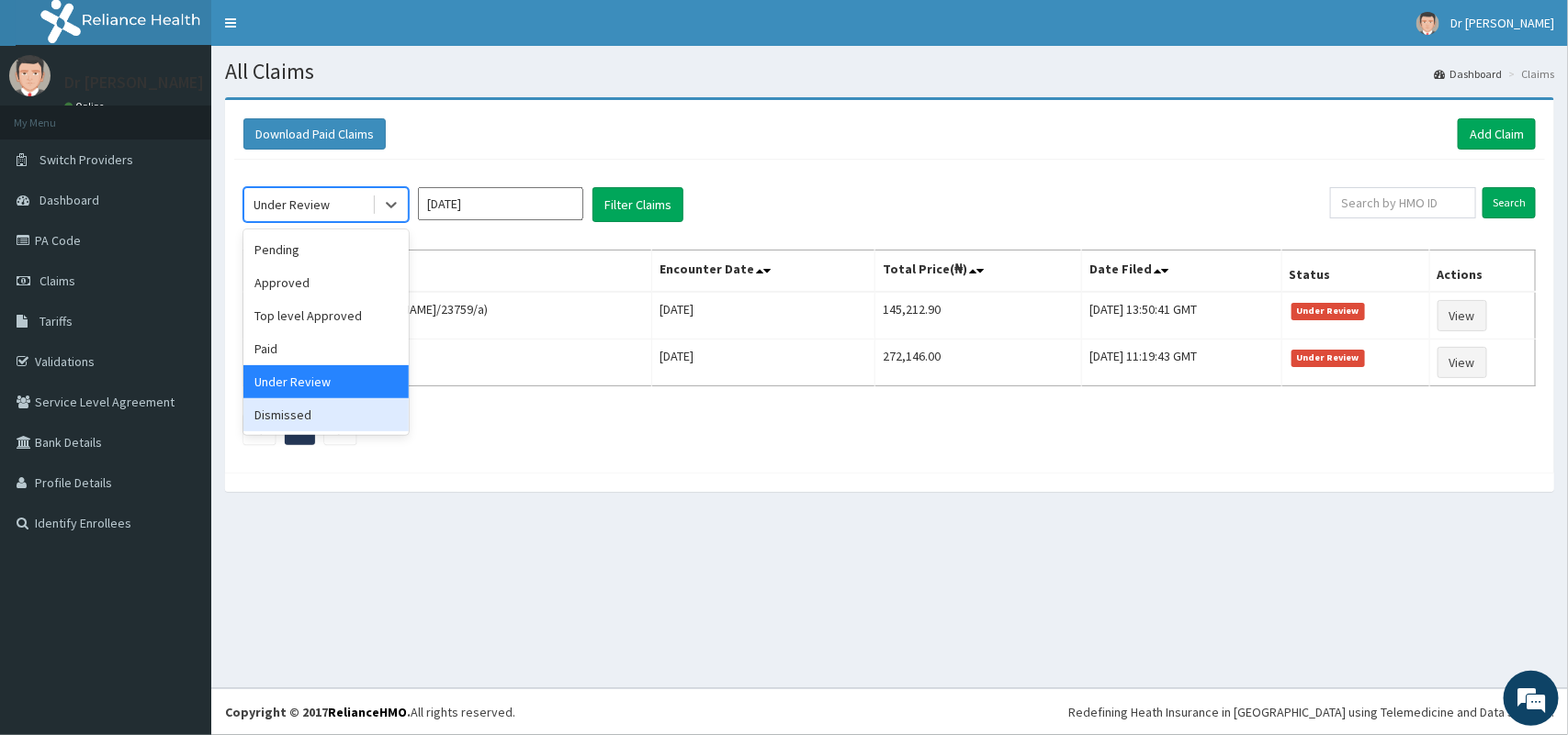
click at [308, 422] on div "Dismissed" at bounding box center [326, 415] width 166 height 33
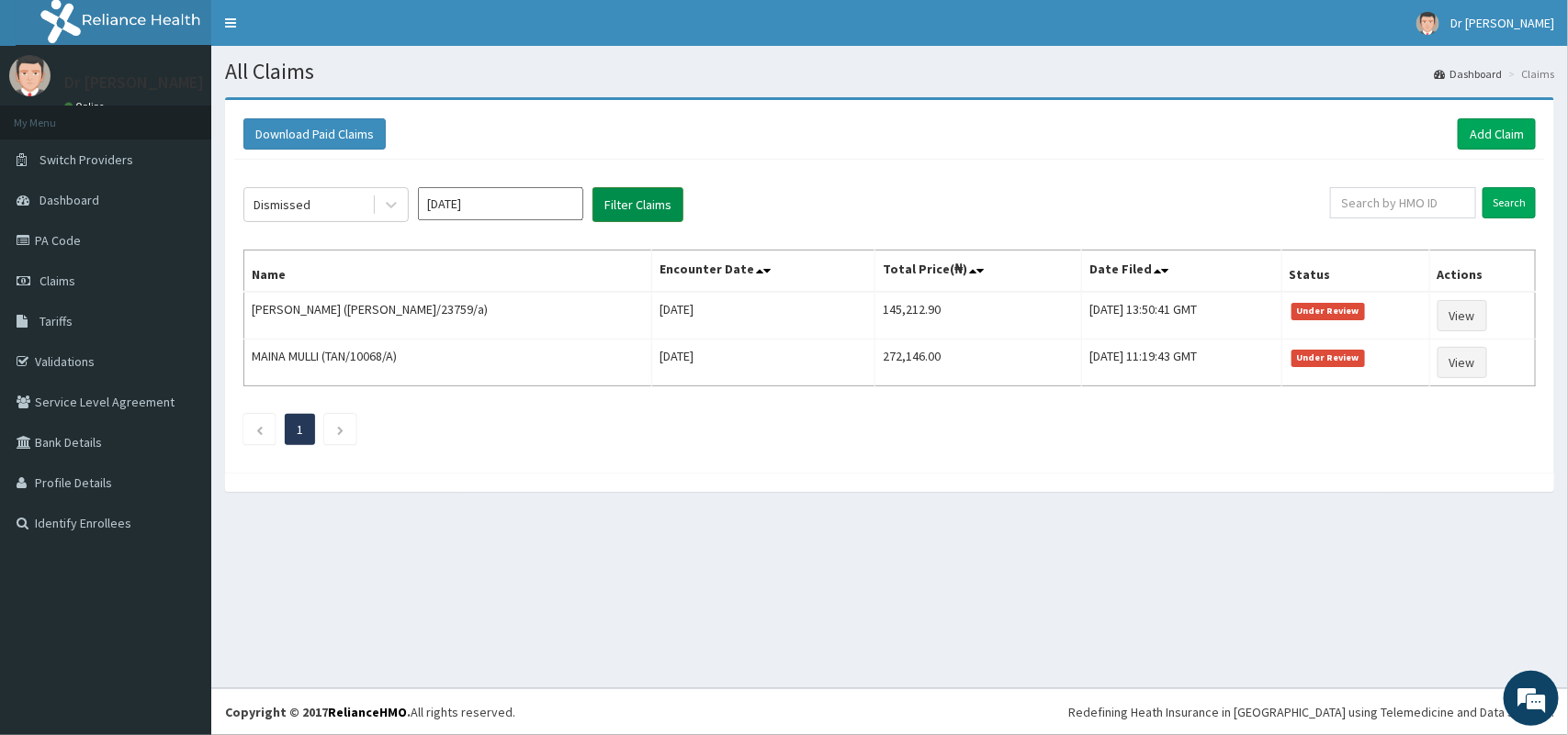
click at [641, 193] on button "Filter Claims" at bounding box center [638, 205] width 91 height 35
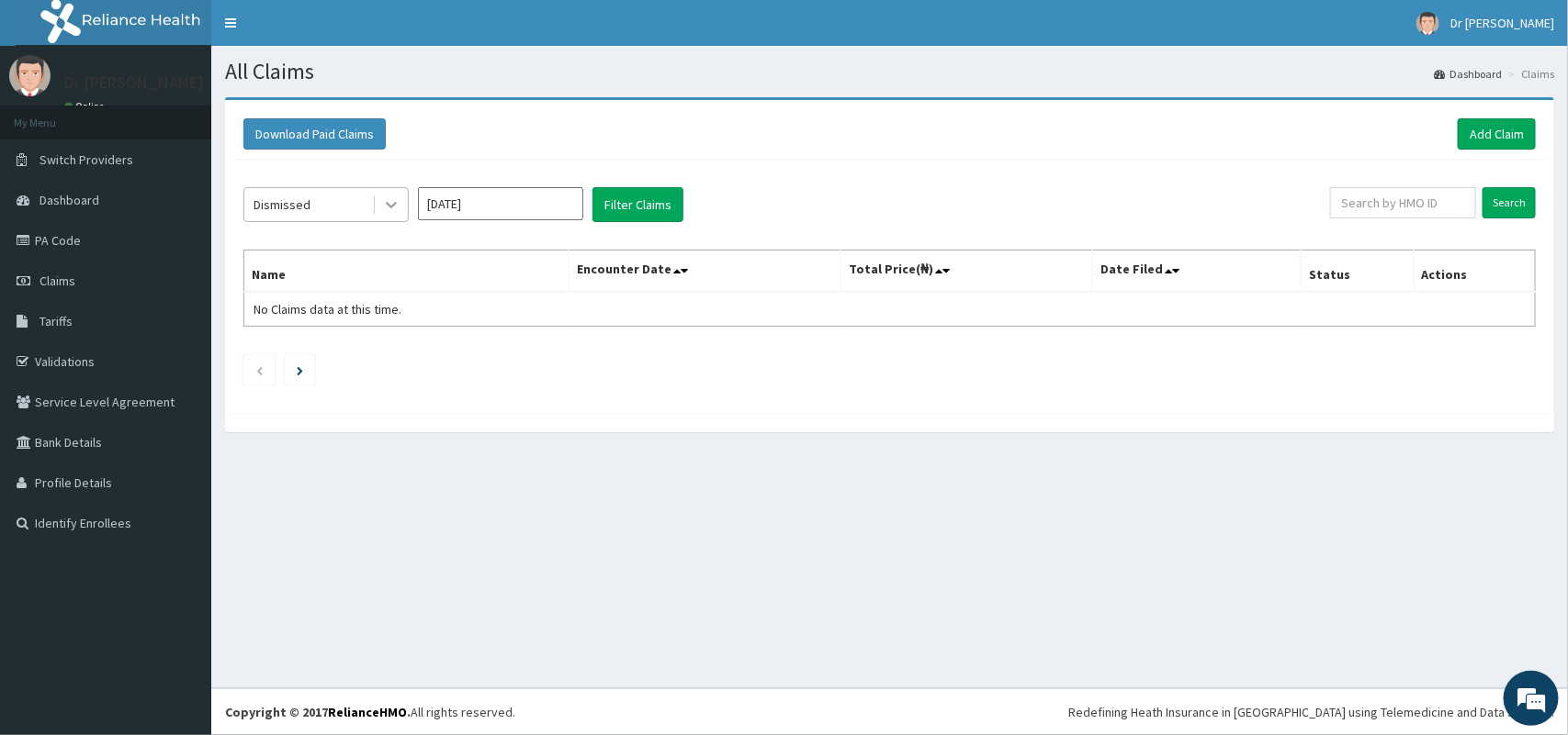
click at [392, 202] on icon at bounding box center [392, 205] width 19 height 19
click at [554, 209] on input "[DATE]" at bounding box center [500, 204] width 166 height 33
click at [545, 321] on div "Jun" at bounding box center [555, 319] width 37 height 34
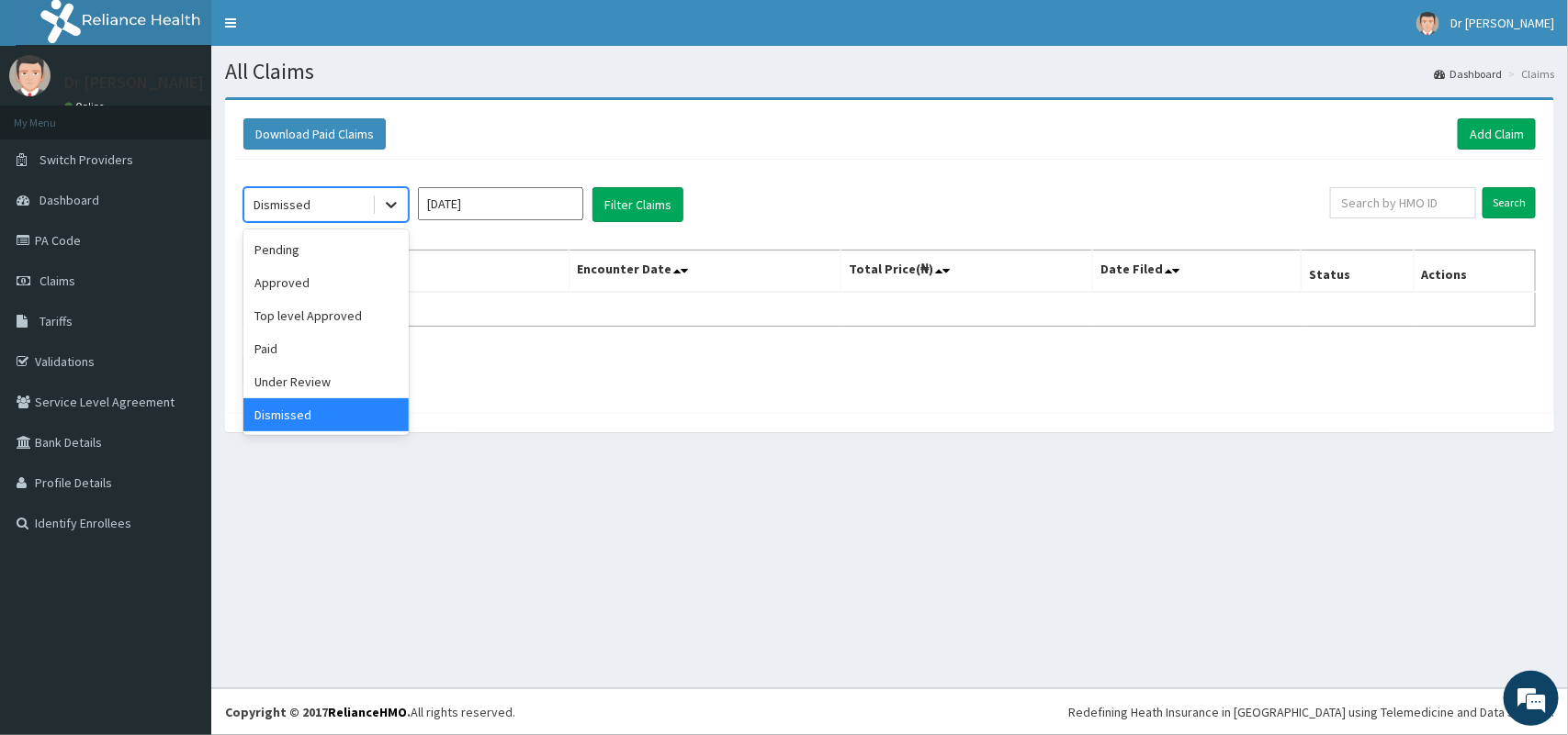
click at [395, 207] on icon at bounding box center [392, 205] width 19 height 19
click at [345, 240] on div "Pending" at bounding box center [326, 250] width 166 height 33
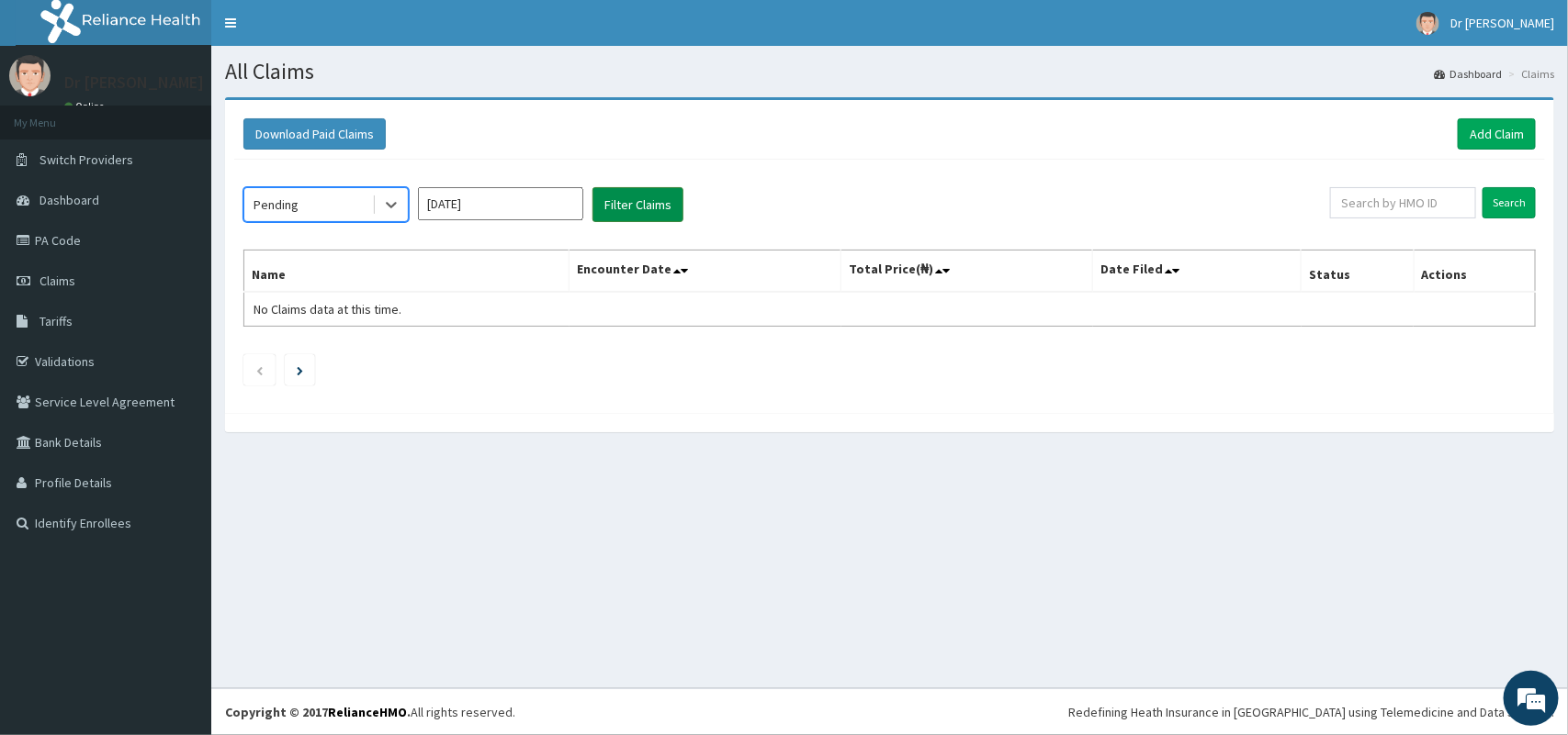
click at [608, 213] on button "Filter Claims" at bounding box center [638, 205] width 91 height 35
click at [621, 209] on button "Filter Claims" at bounding box center [638, 205] width 91 height 35
click at [389, 204] on icon at bounding box center [392, 205] width 19 height 19
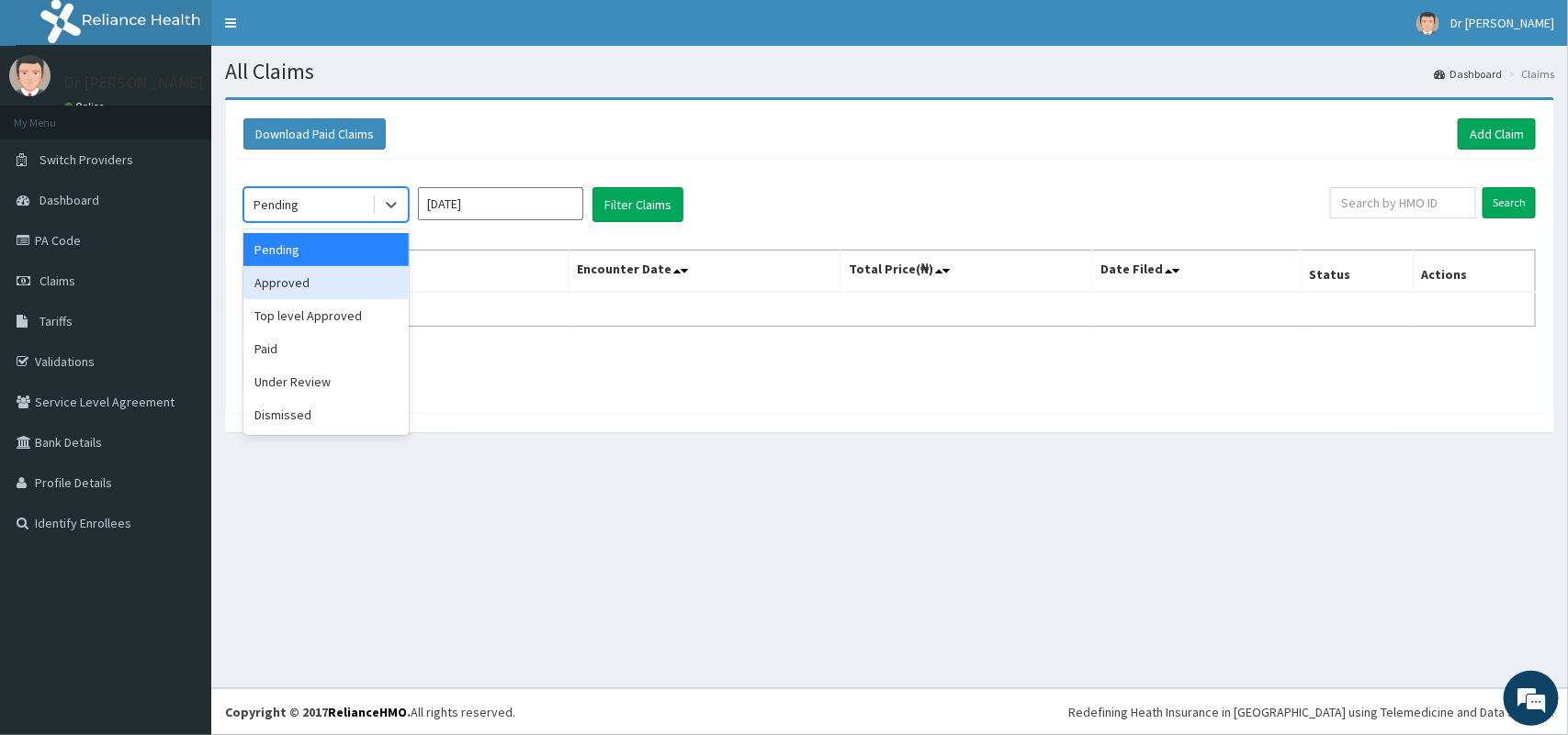
click at [321, 280] on div "Approved" at bounding box center [326, 283] width 166 height 33
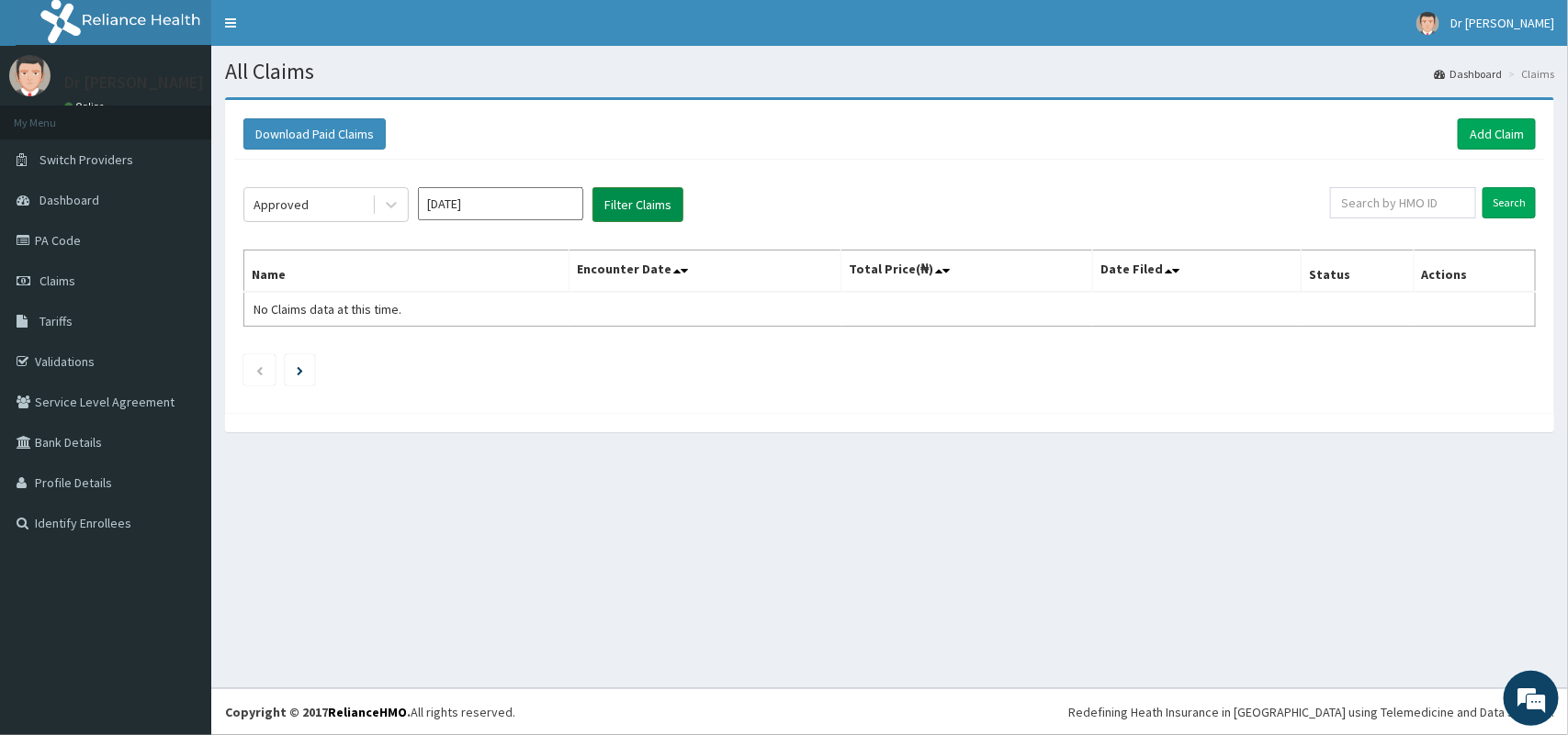
click at [598, 208] on button "Filter Claims" at bounding box center [638, 205] width 91 height 35
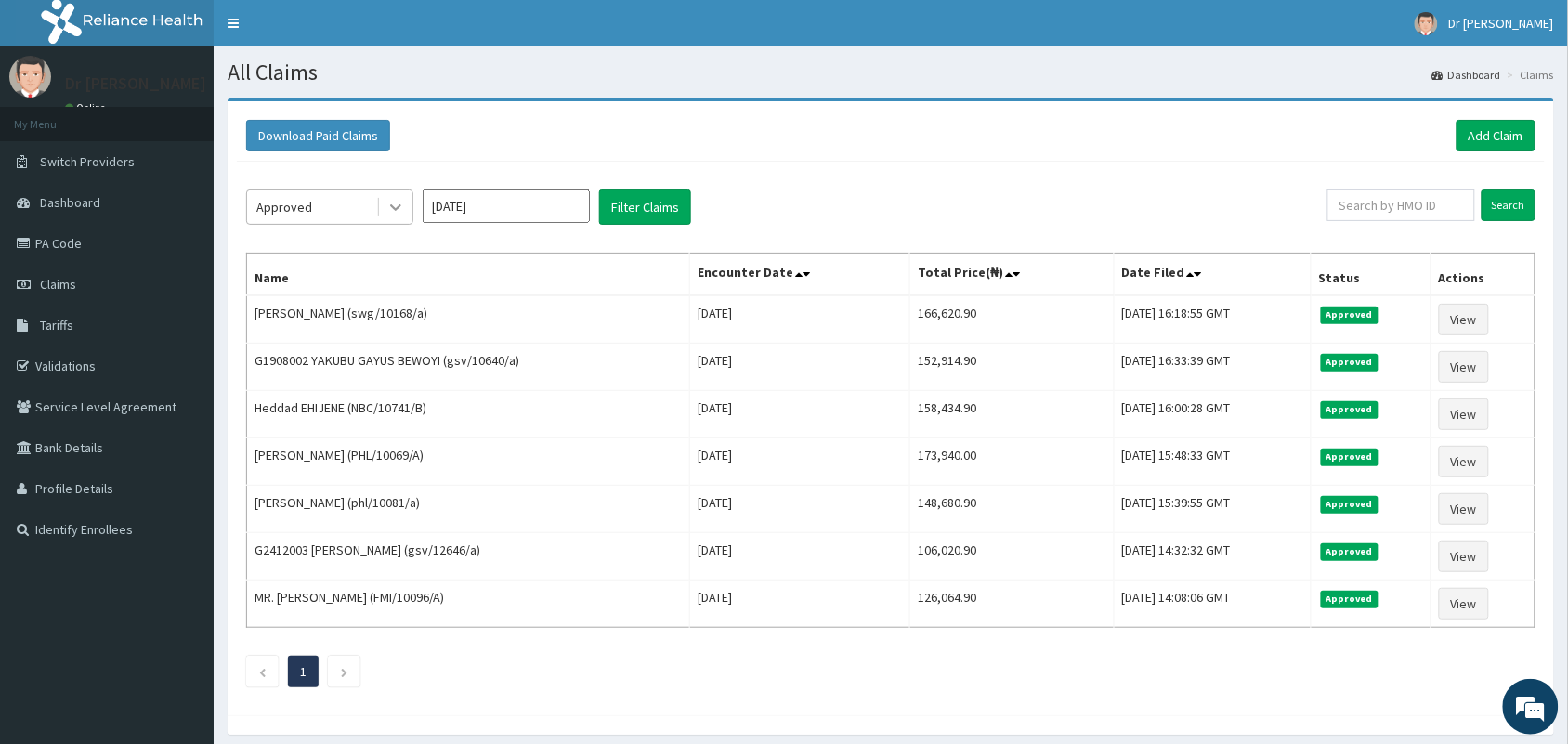
click at [395, 201] on icon at bounding box center [396, 207] width 19 height 19
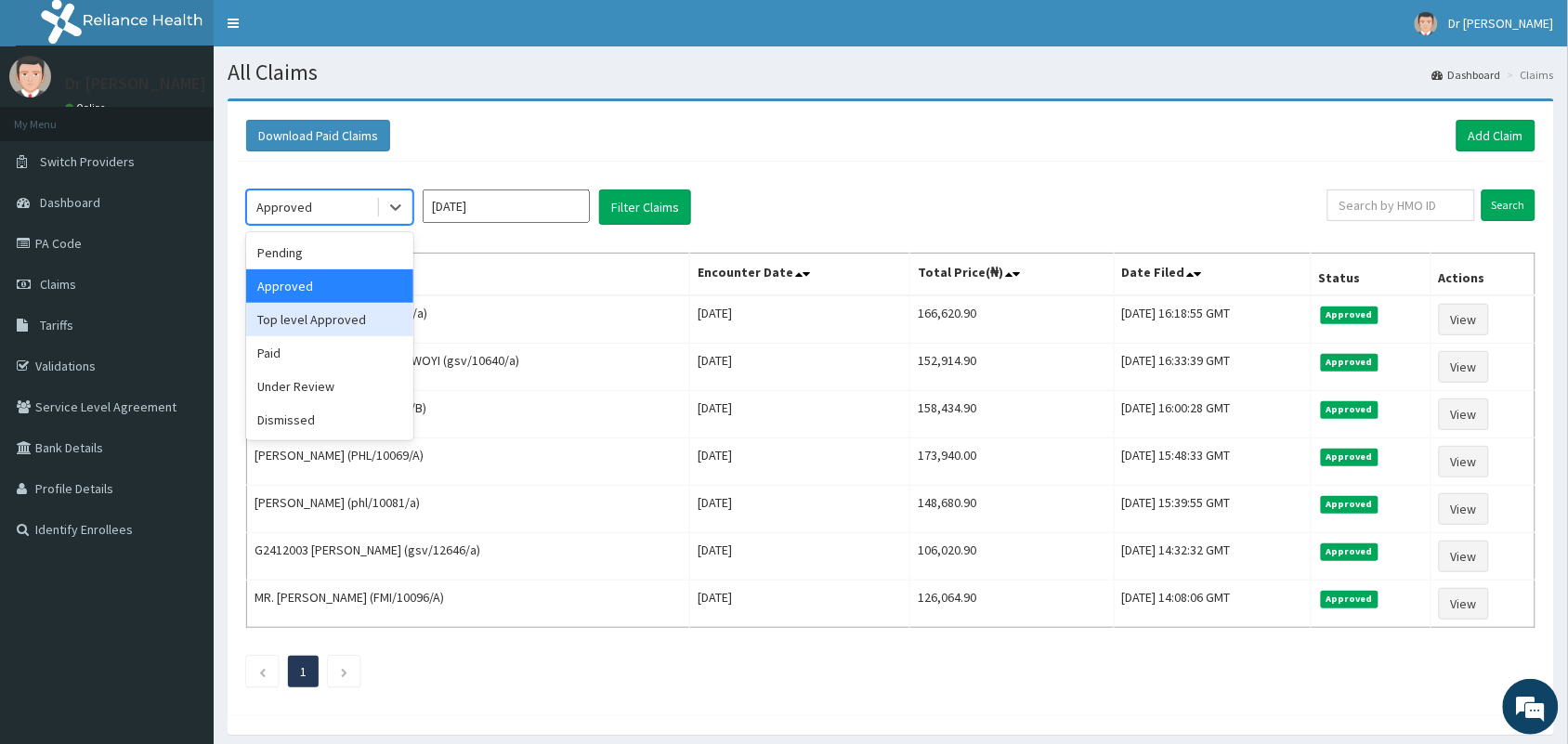
click at [312, 314] on div "Top level Approved" at bounding box center [330, 320] width 168 height 34
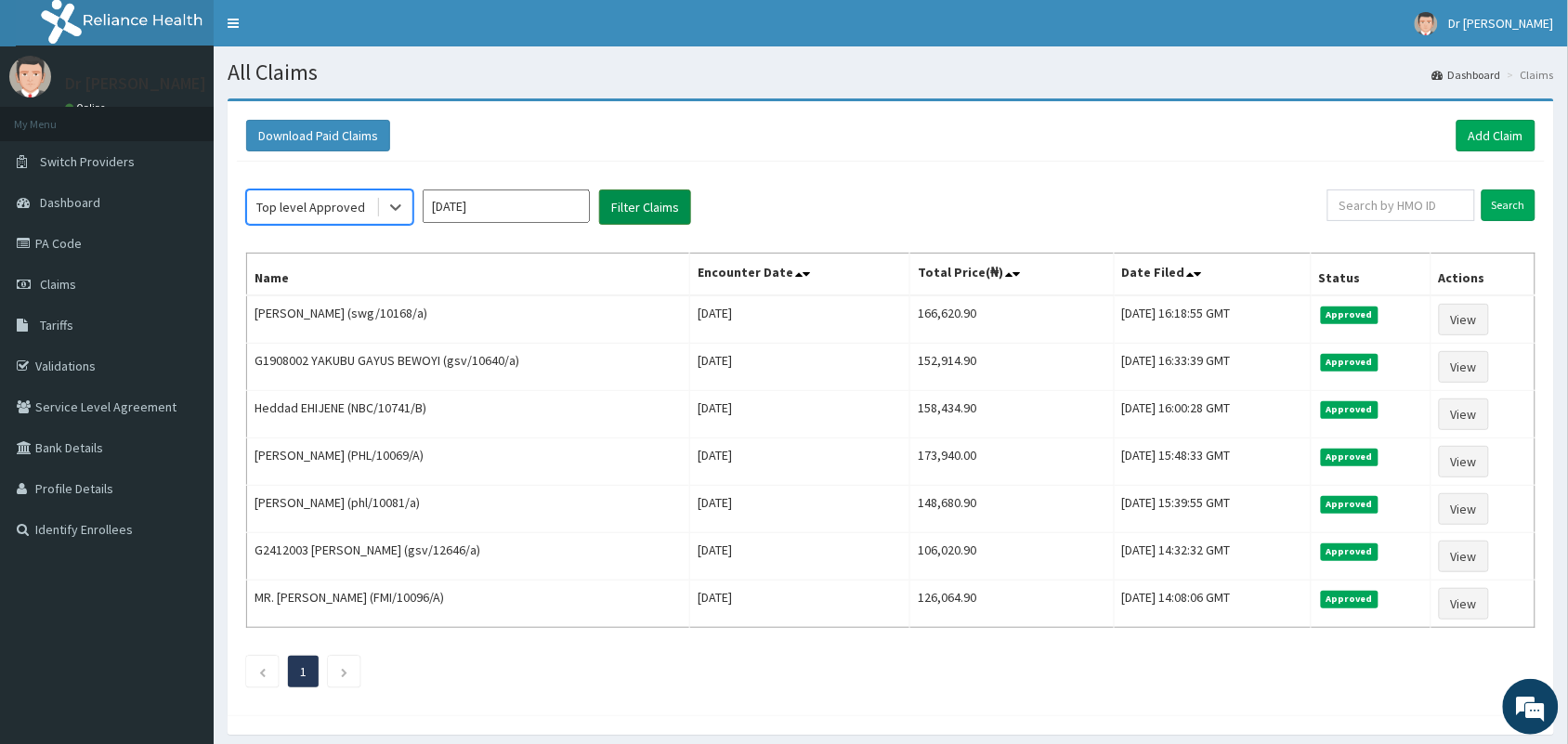
click at [612, 206] on button "Filter Claims" at bounding box center [645, 207] width 92 height 36
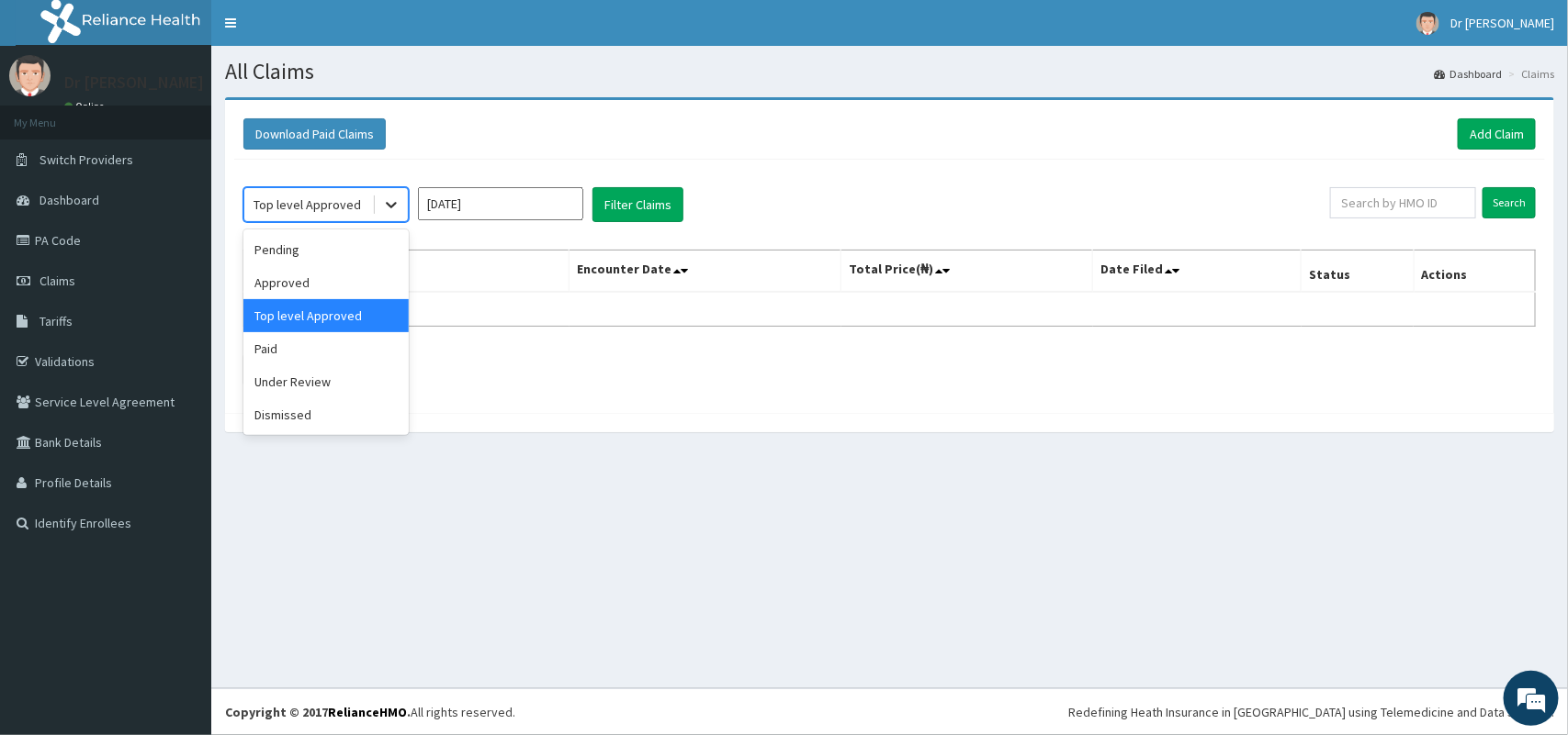
click at [391, 211] on icon at bounding box center [392, 205] width 19 height 19
click at [312, 345] on div "Paid" at bounding box center [326, 349] width 166 height 33
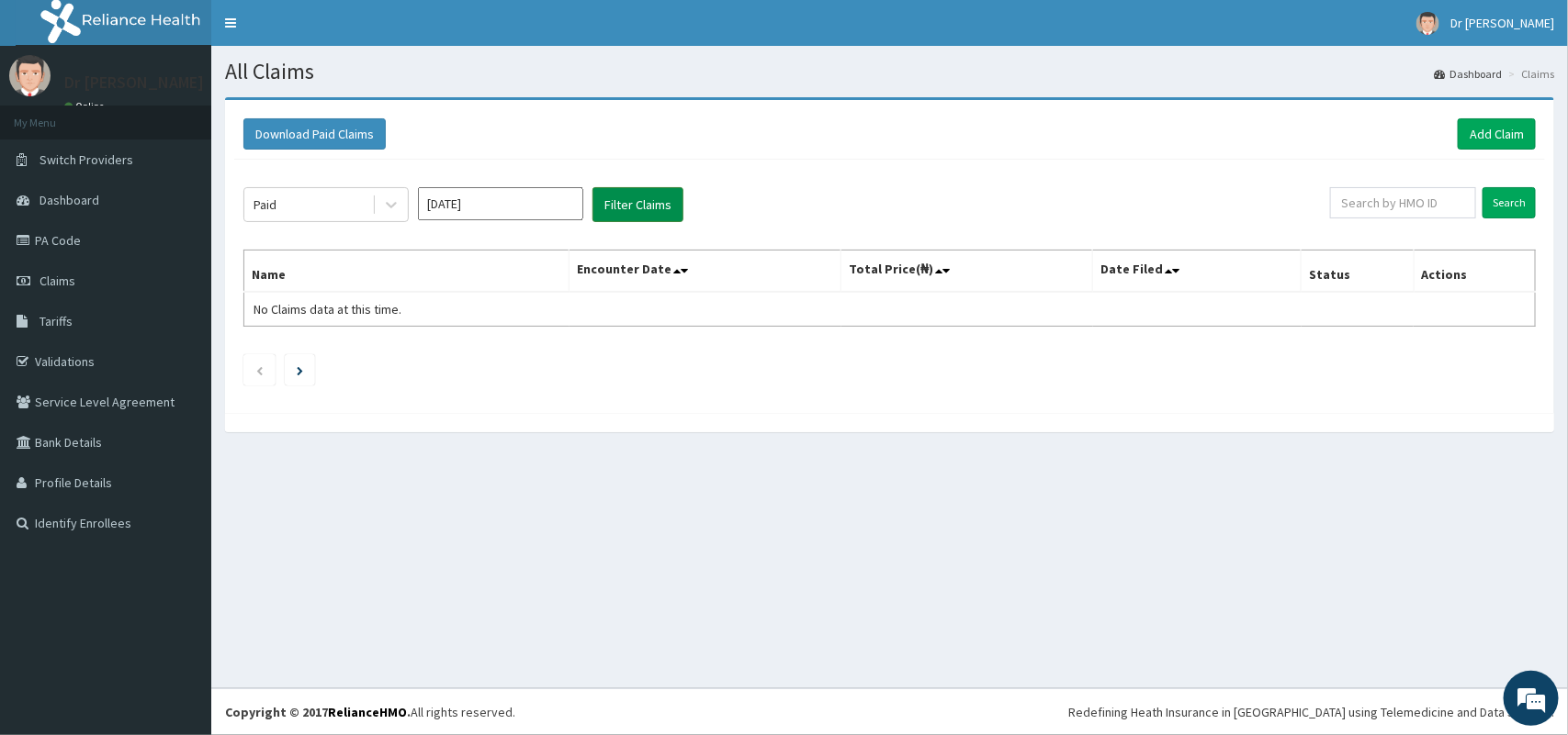
click at [616, 200] on button "Filter Claims" at bounding box center [638, 205] width 91 height 35
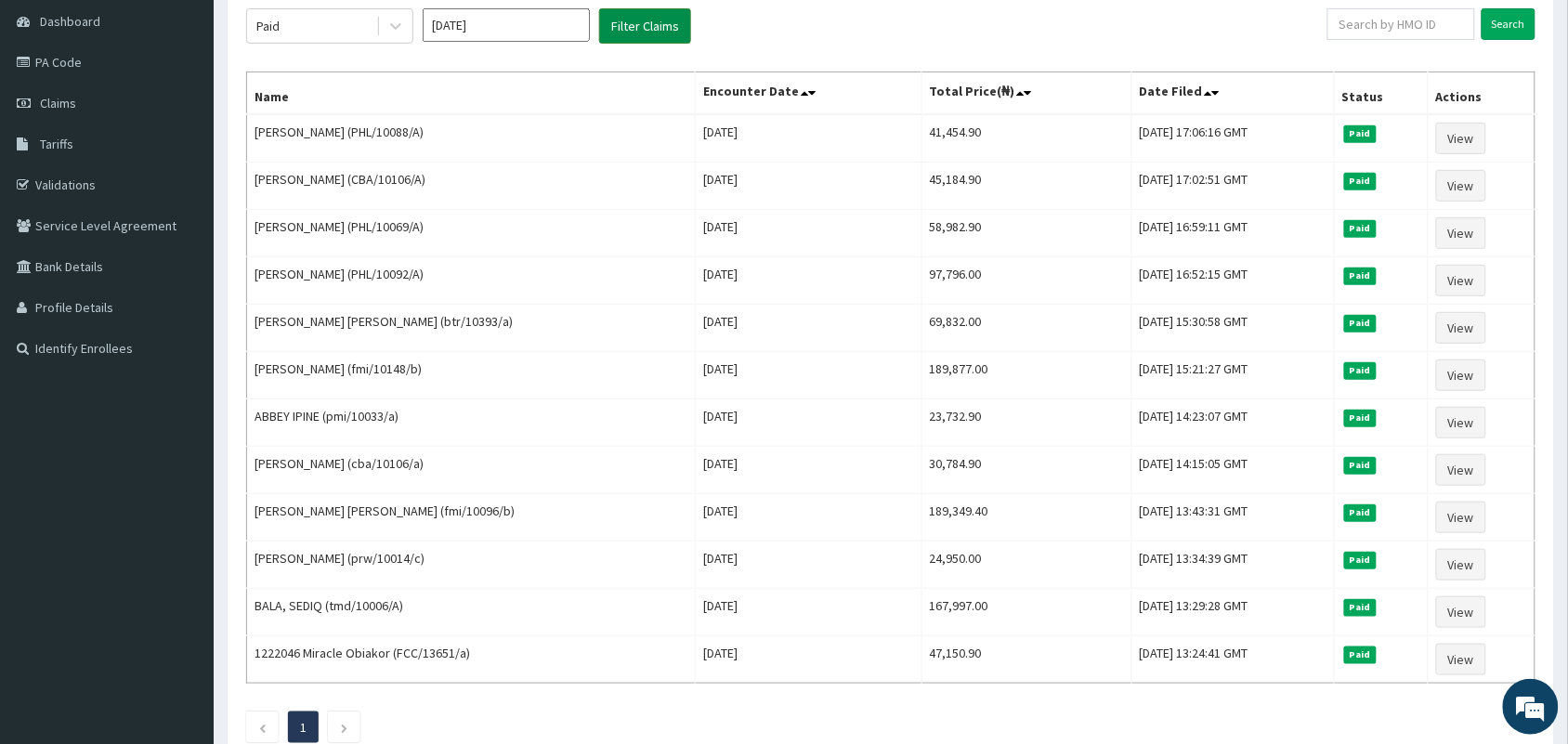
scroll to position [177, 0]
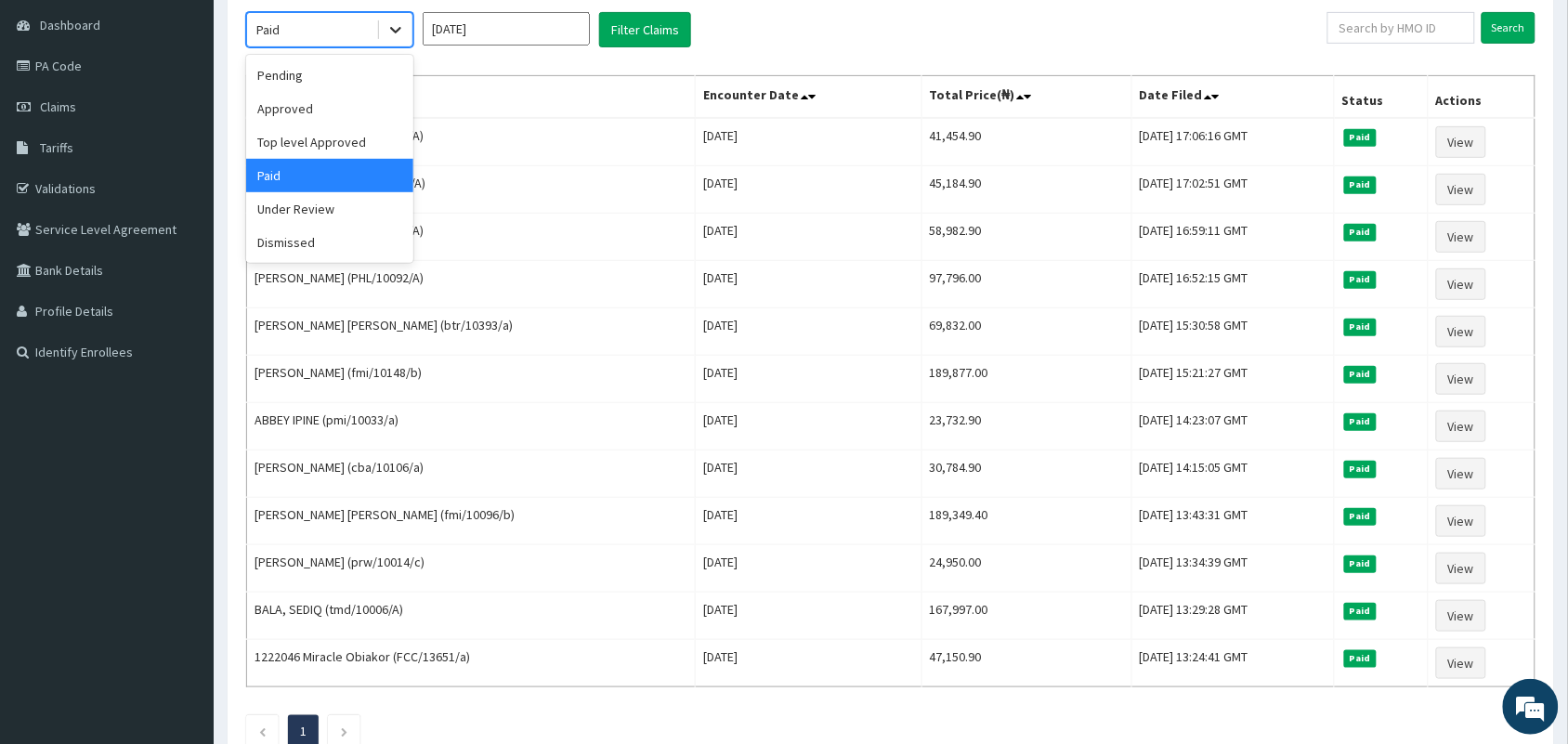
click at [394, 31] on icon at bounding box center [396, 31] width 11 height 7
click at [279, 212] on div "Under Review" at bounding box center [330, 209] width 168 height 34
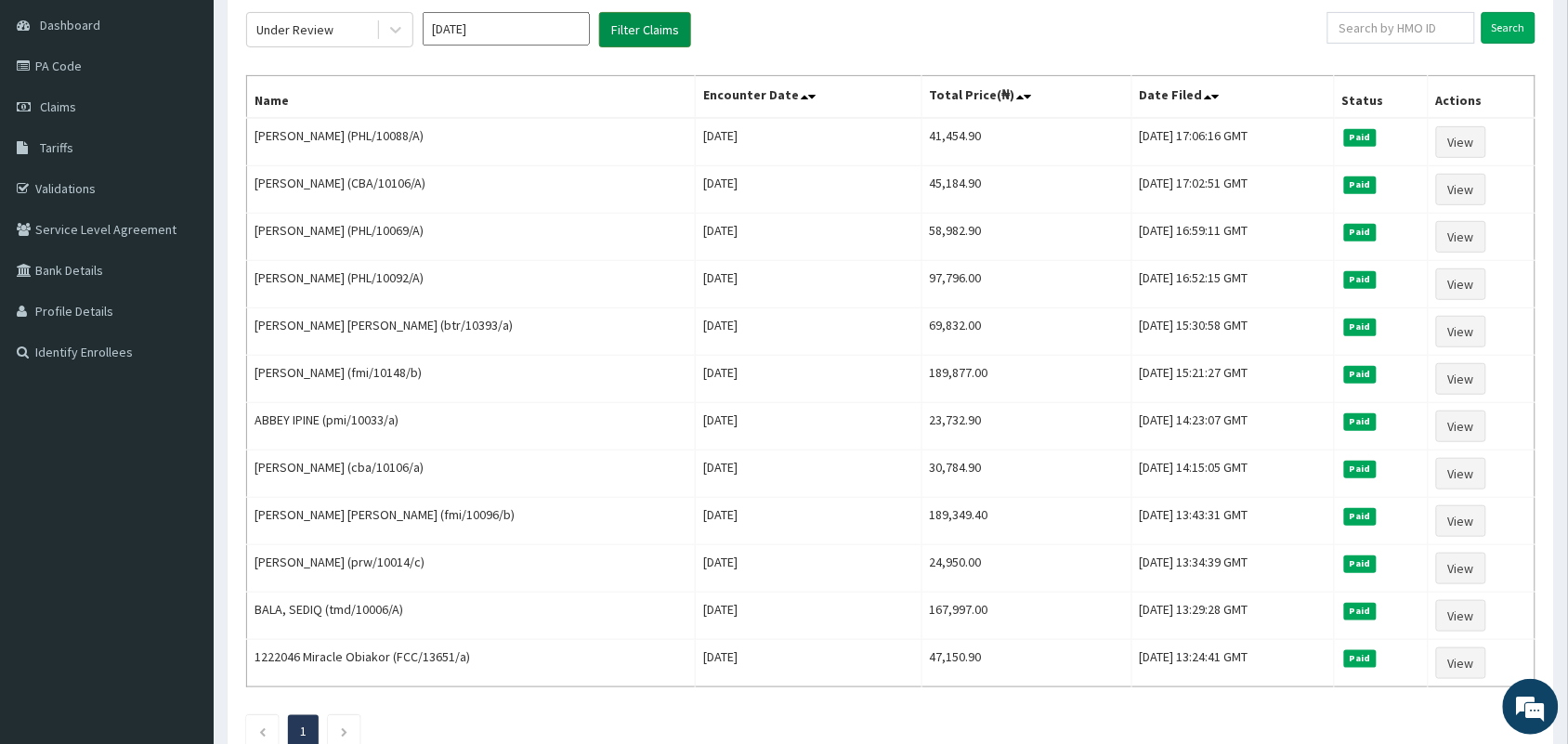
click at [652, 21] on button "Filter Claims" at bounding box center [645, 30] width 92 height 36
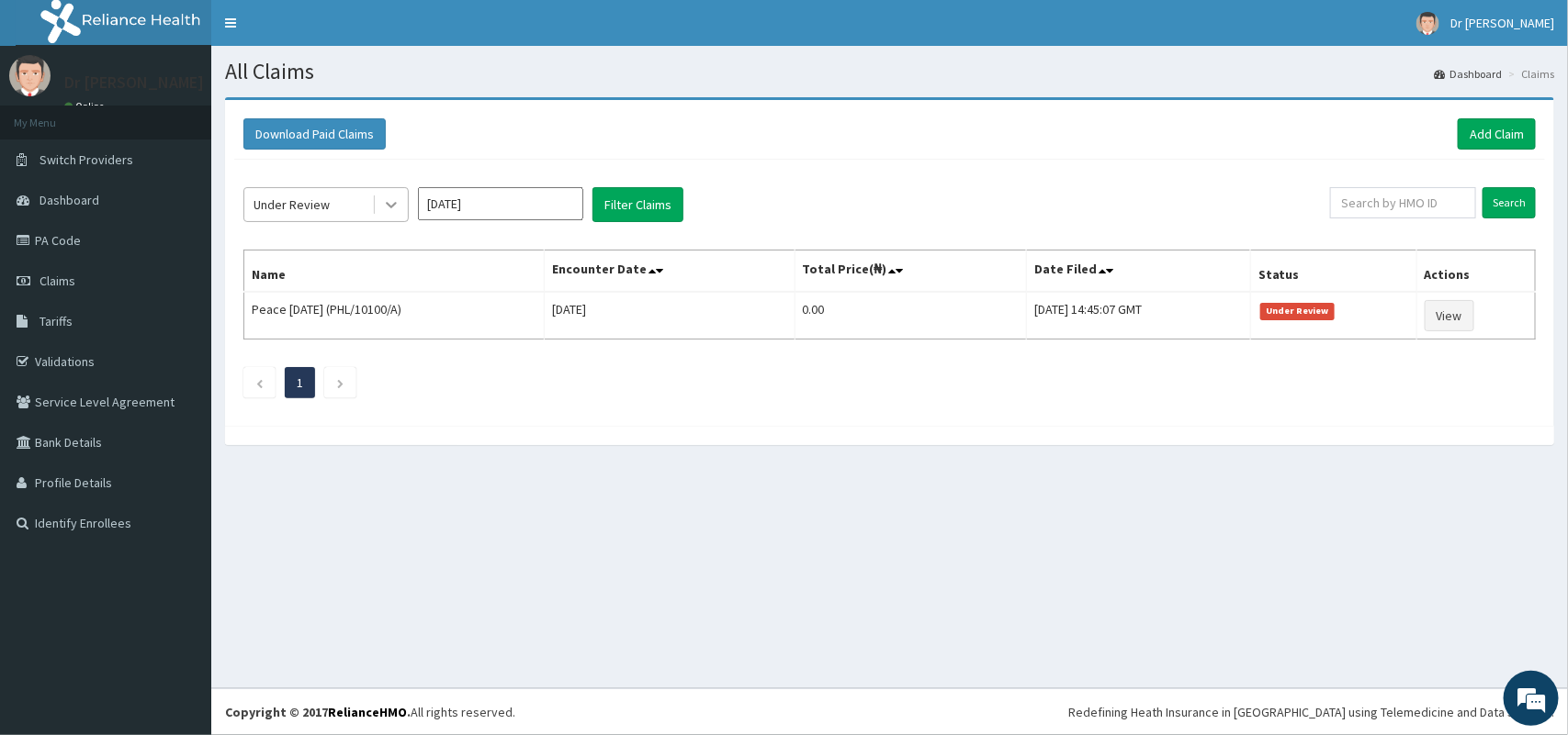
click at [390, 208] on icon at bounding box center [392, 206] width 11 height 6
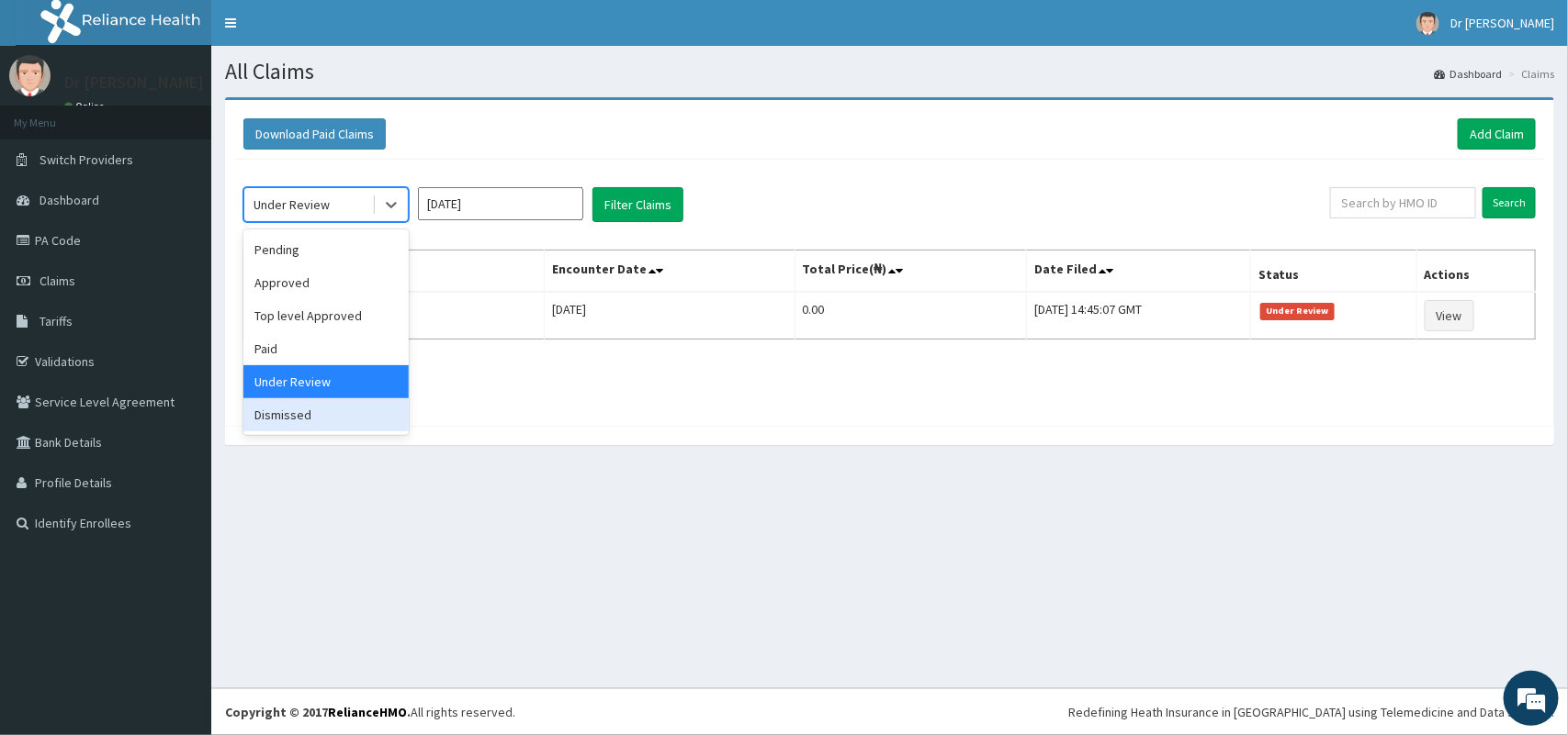
click at [270, 420] on div "Dismissed" at bounding box center [326, 415] width 166 height 33
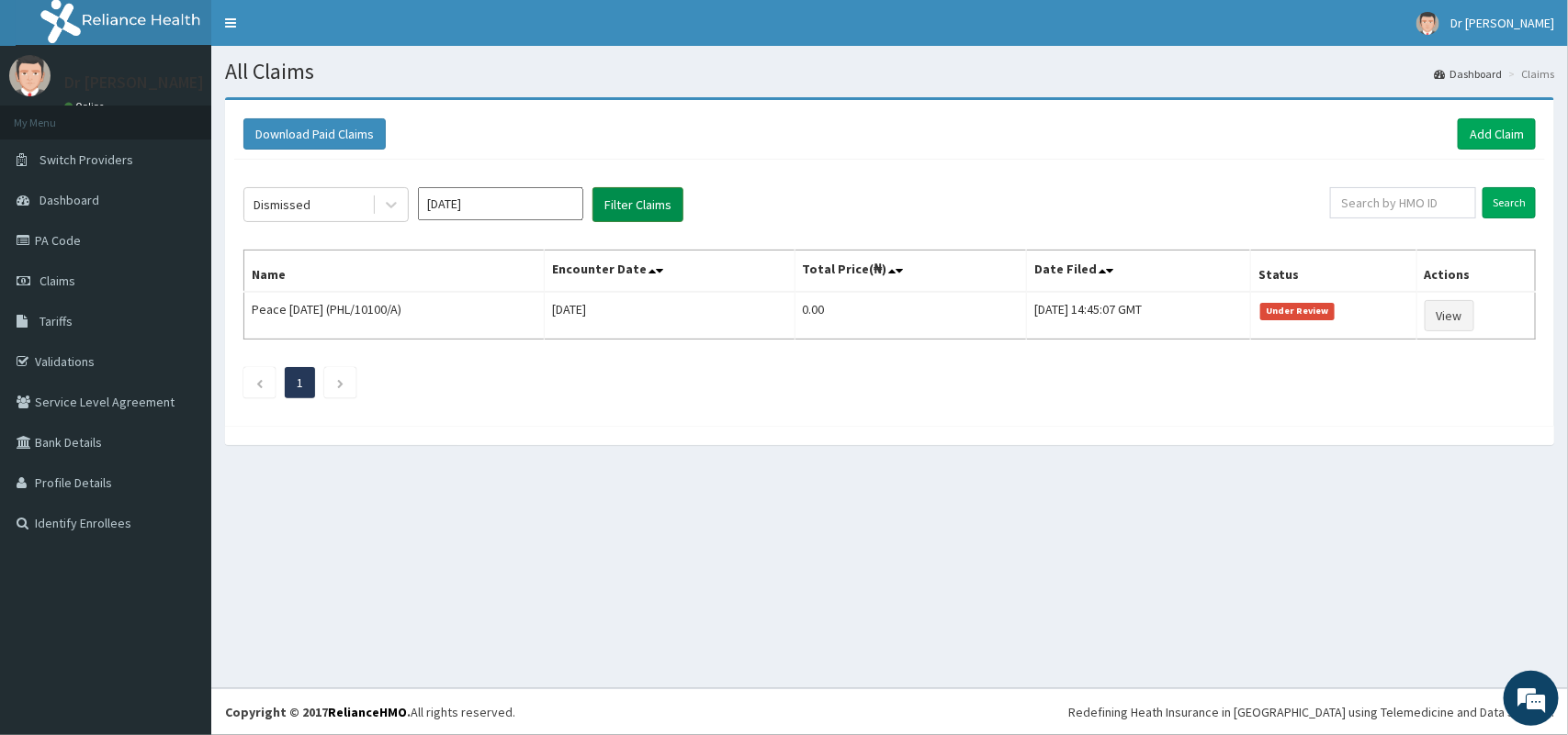
click at [615, 212] on button "Filter Claims" at bounding box center [638, 205] width 91 height 35
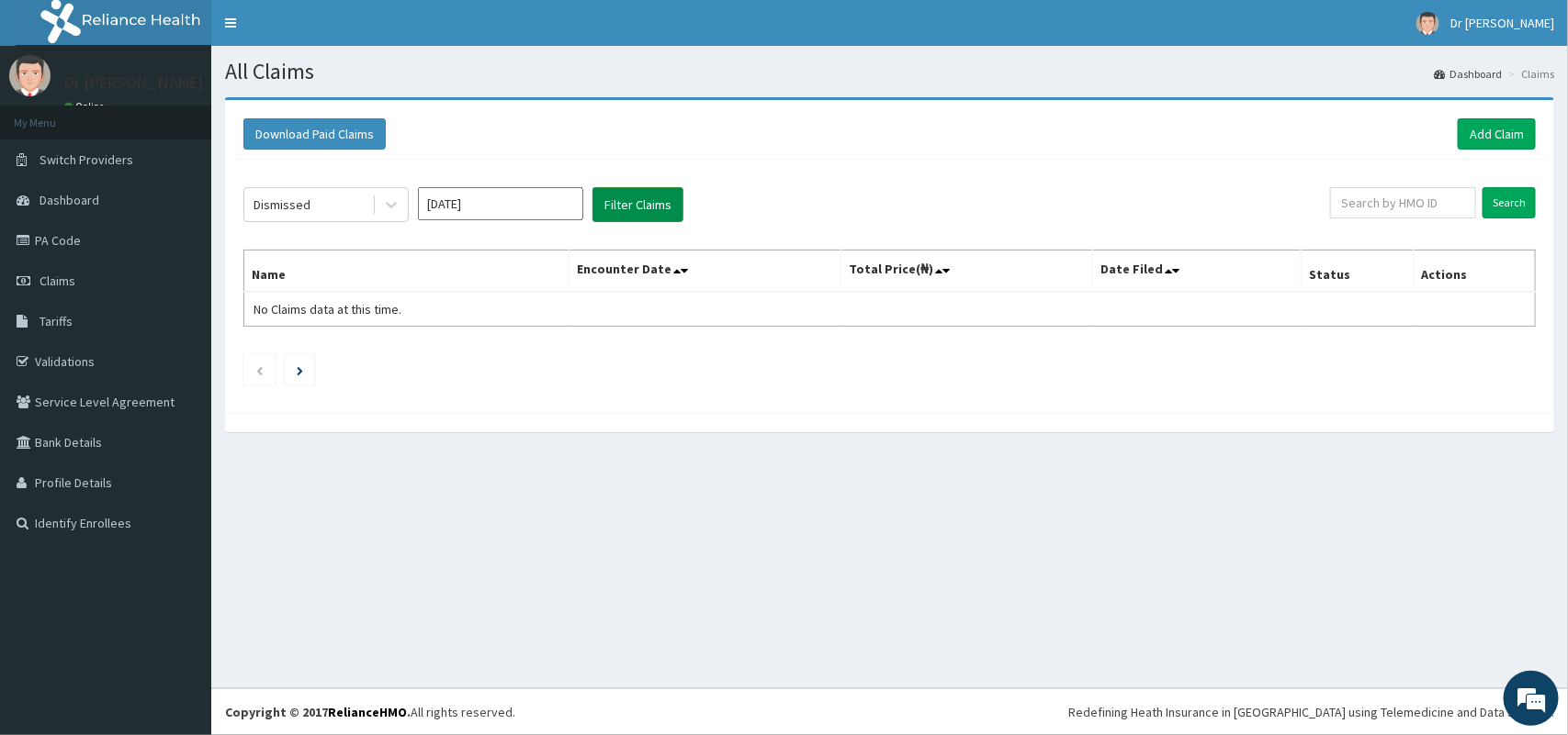
click at [616, 212] on button "Filter Claims" at bounding box center [638, 205] width 91 height 35
click at [563, 205] on input "[DATE]" at bounding box center [500, 204] width 166 height 33
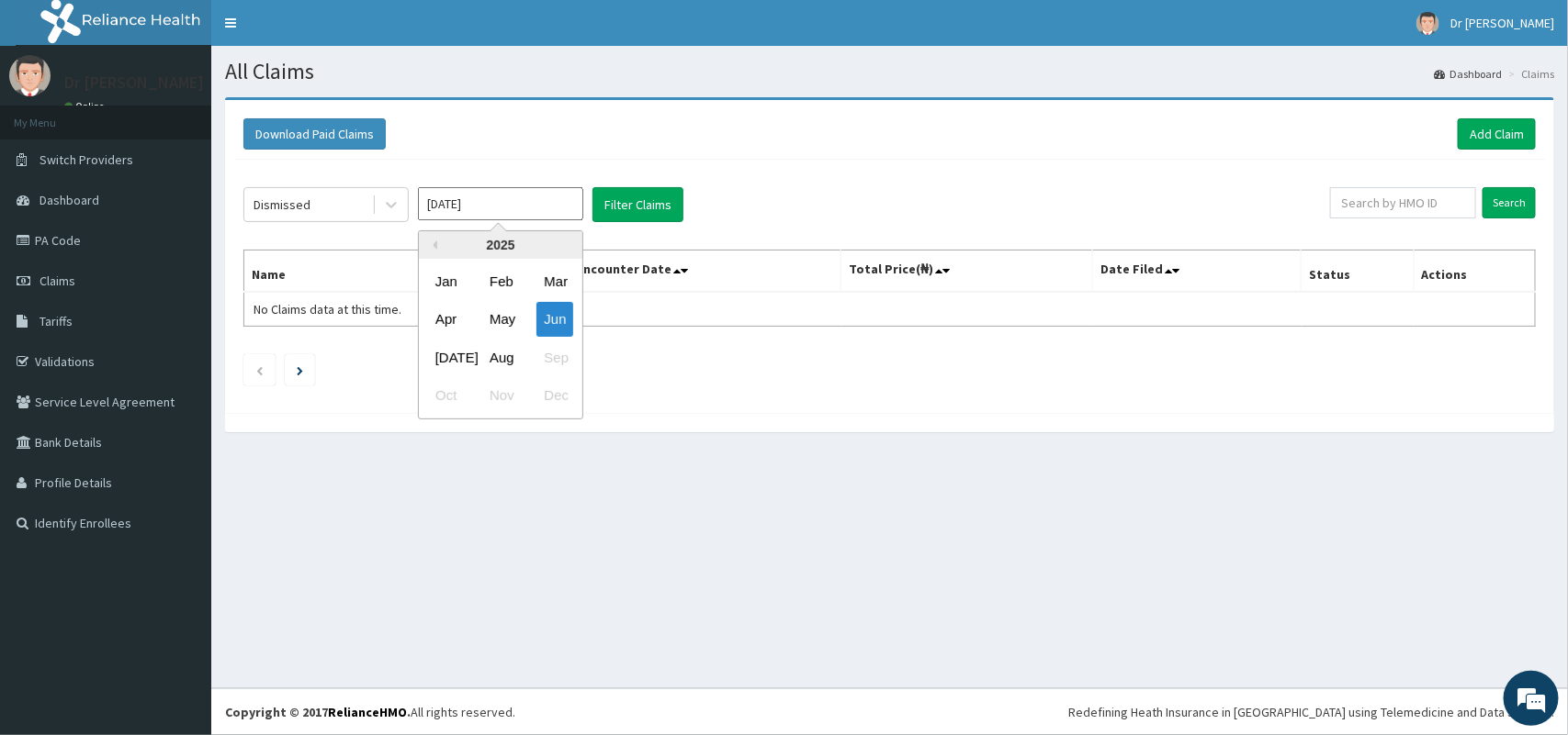
click at [563, 205] on input "[DATE]" at bounding box center [500, 204] width 166 height 33
click at [505, 318] on div "May" at bounding box center [501, 319] width 37 height 34
type input "[DATE]"
click at [386, 202] on icon at bounding box center [392, 205] width 19 height 19
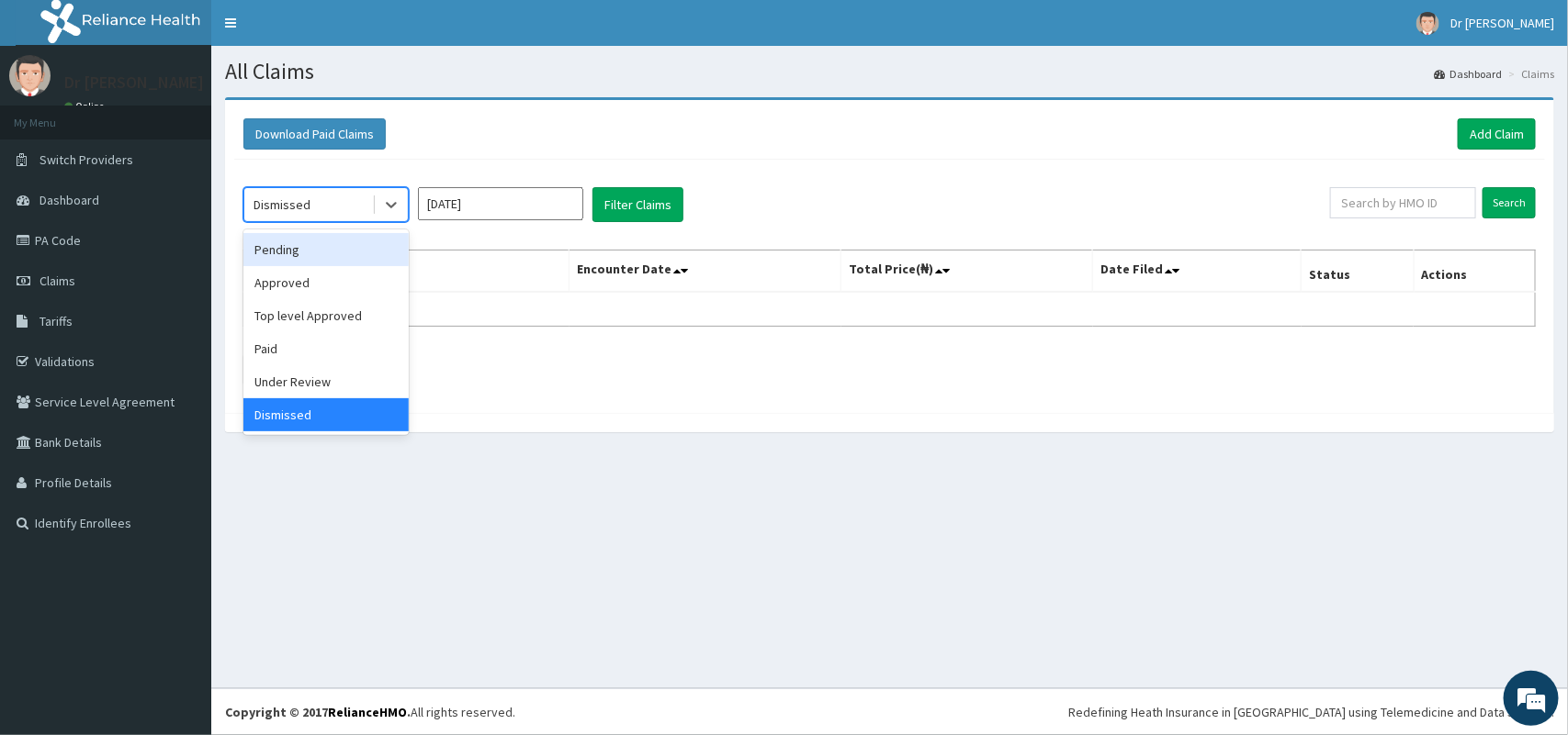
click at [300, 244] on div "Pending" at bounding box center [326, 250] width 166 height 33
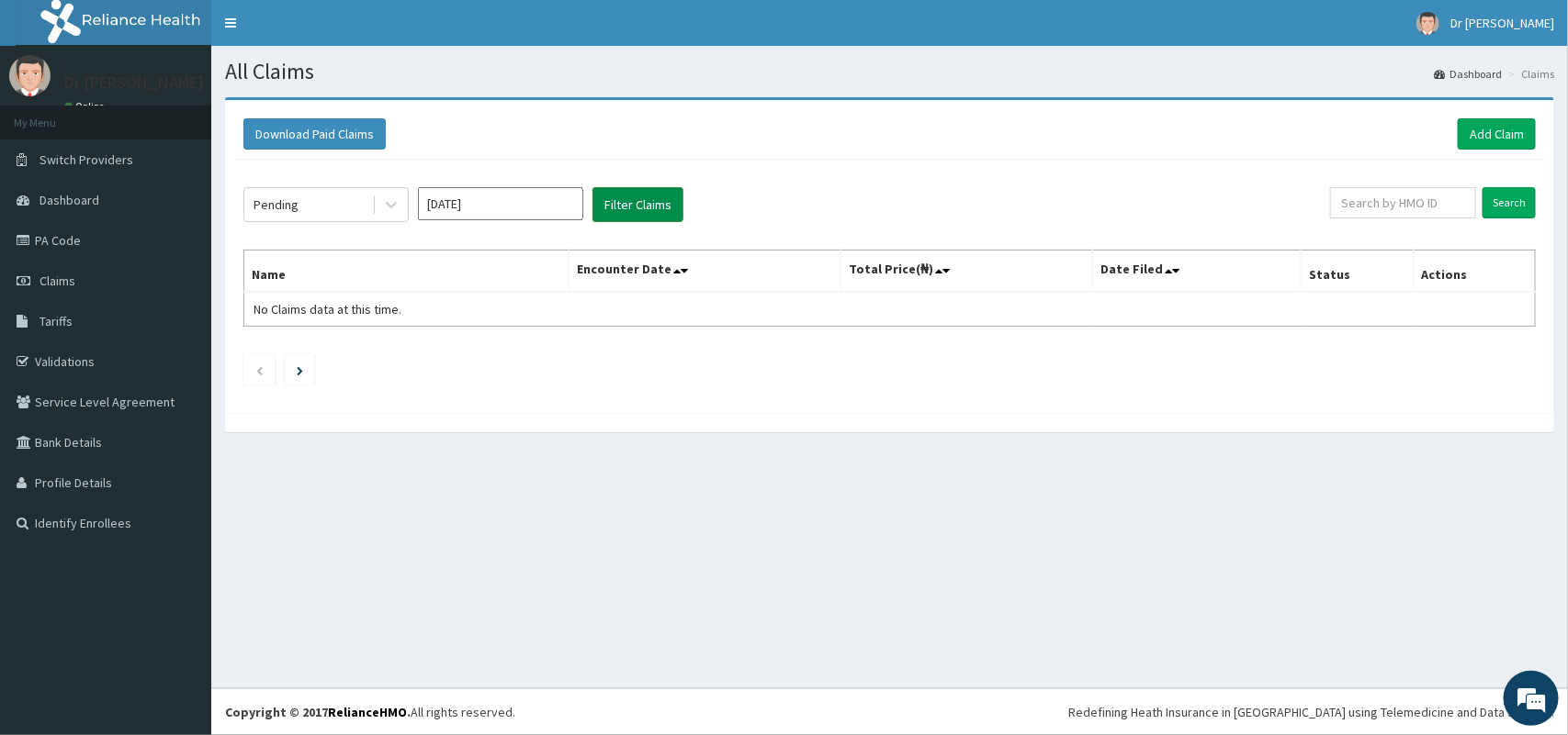
click at [626, 198] on button "Filter Claims" at bounding box center [638, 205] width 91 height 35
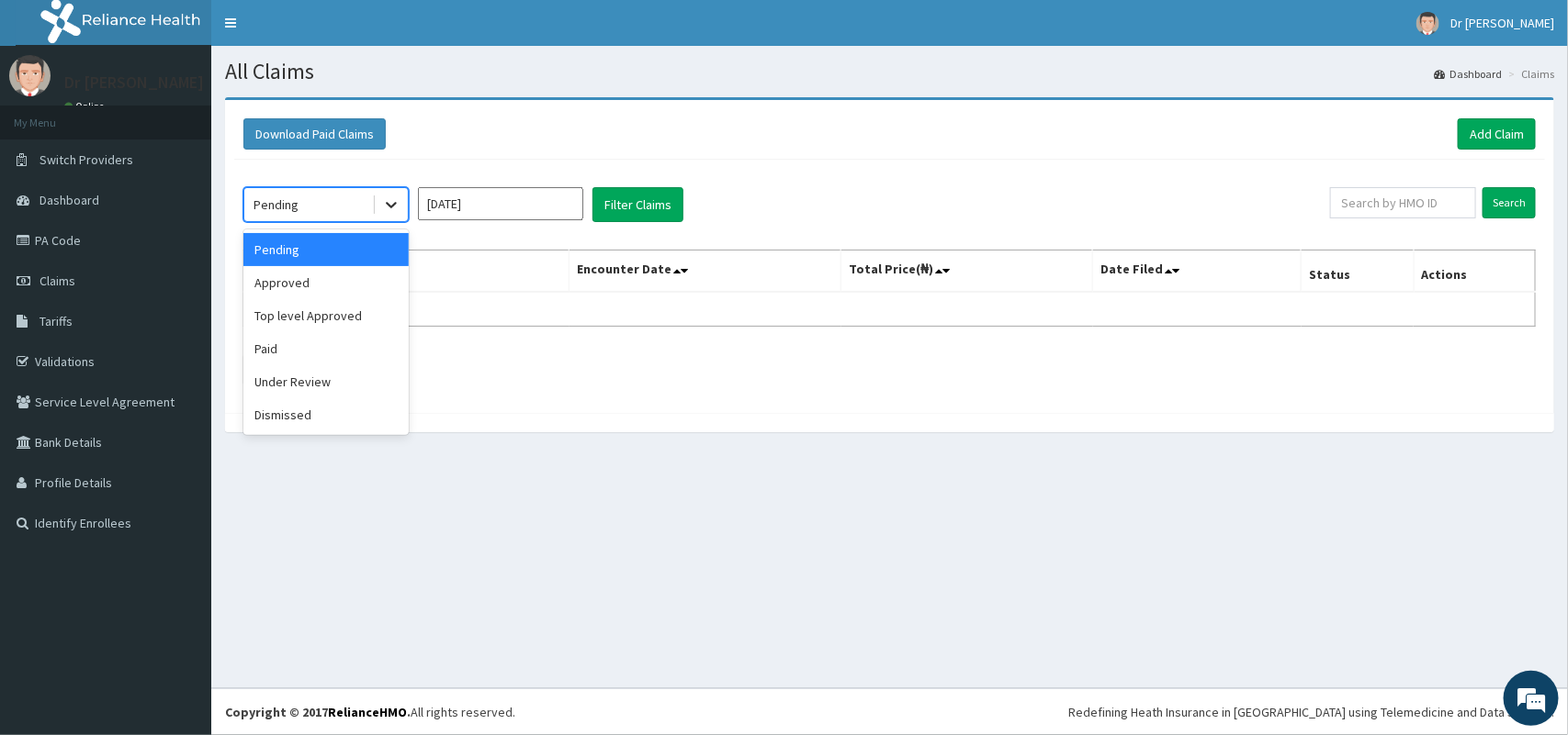
click at [389, 211] on icon at bounding box center [392, 205] width 19 height 19
click at [331, 278] on div "Approved" at bounding box center [326, 283] width 166 height 33
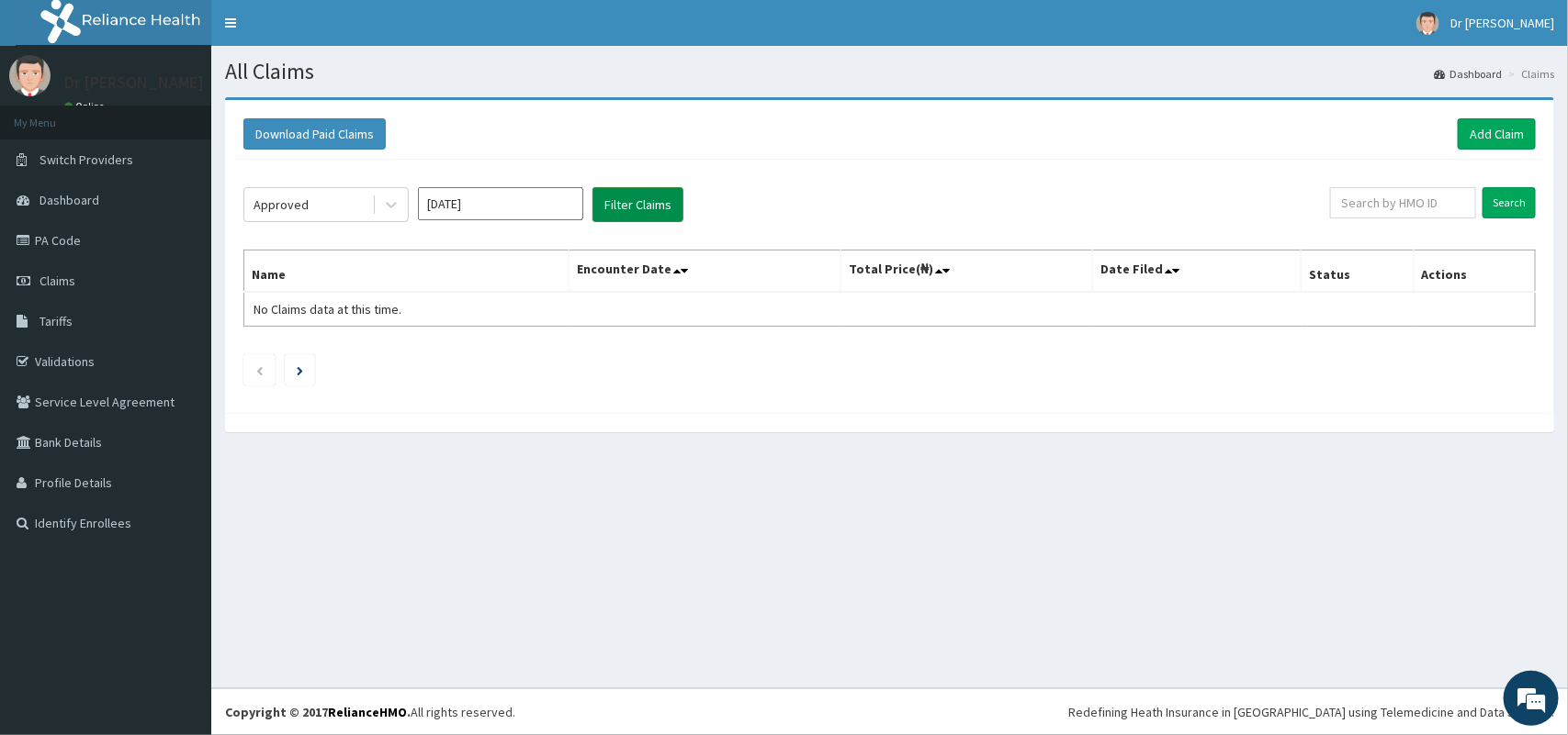
click at [622, 198] on button "Filter Claims" at bounding box center [638, 205] width 91 height 35
click at [622, 199] on button "Filter Claims" at bounding box center [638, 205] width 91 height 35
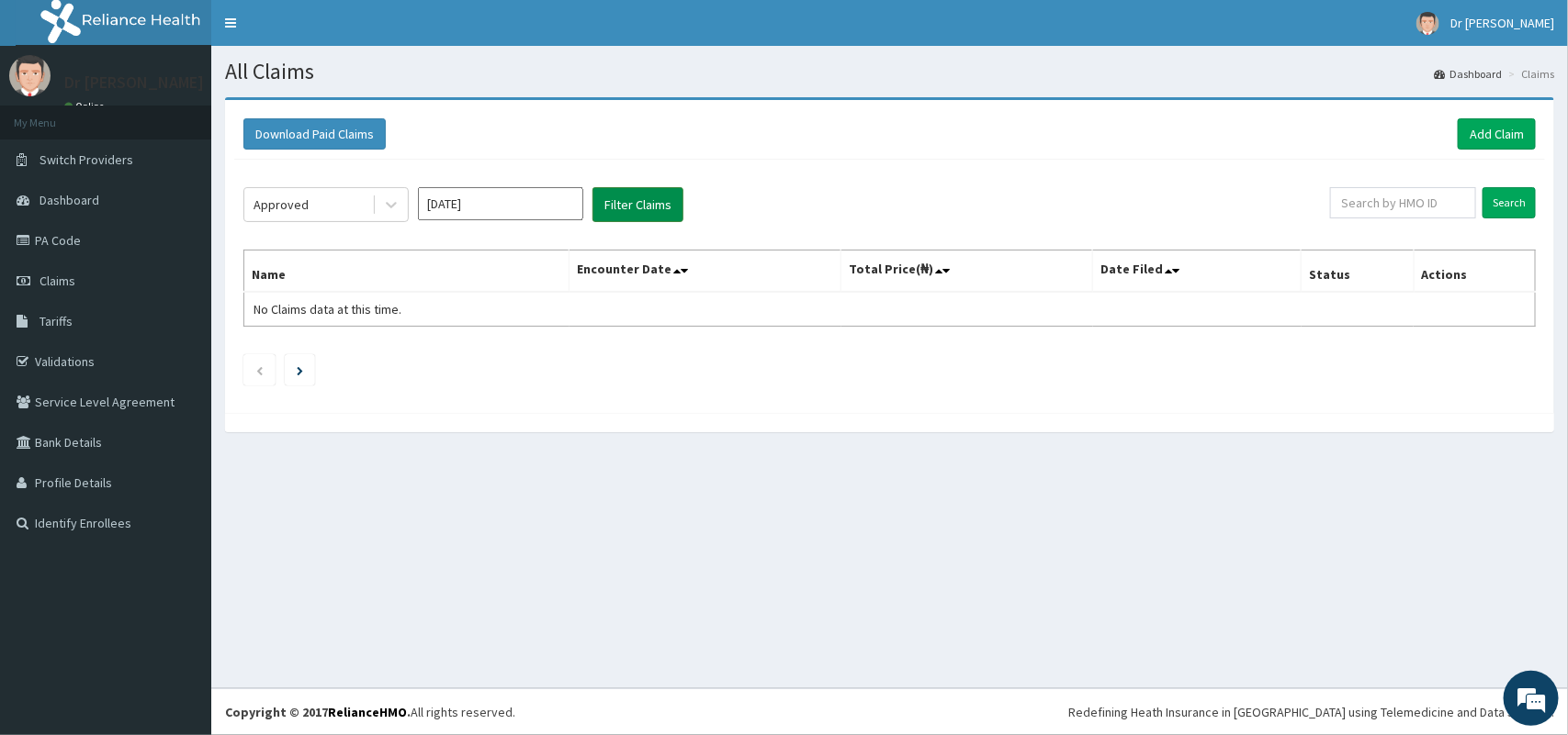
click at [622, 199] on button "Filter Claims" at bounding box center [638, 205] width 91 height 35
click at [624, 199] on button "Filter Claims" at bounding box center [638, 205] width 91 height 35
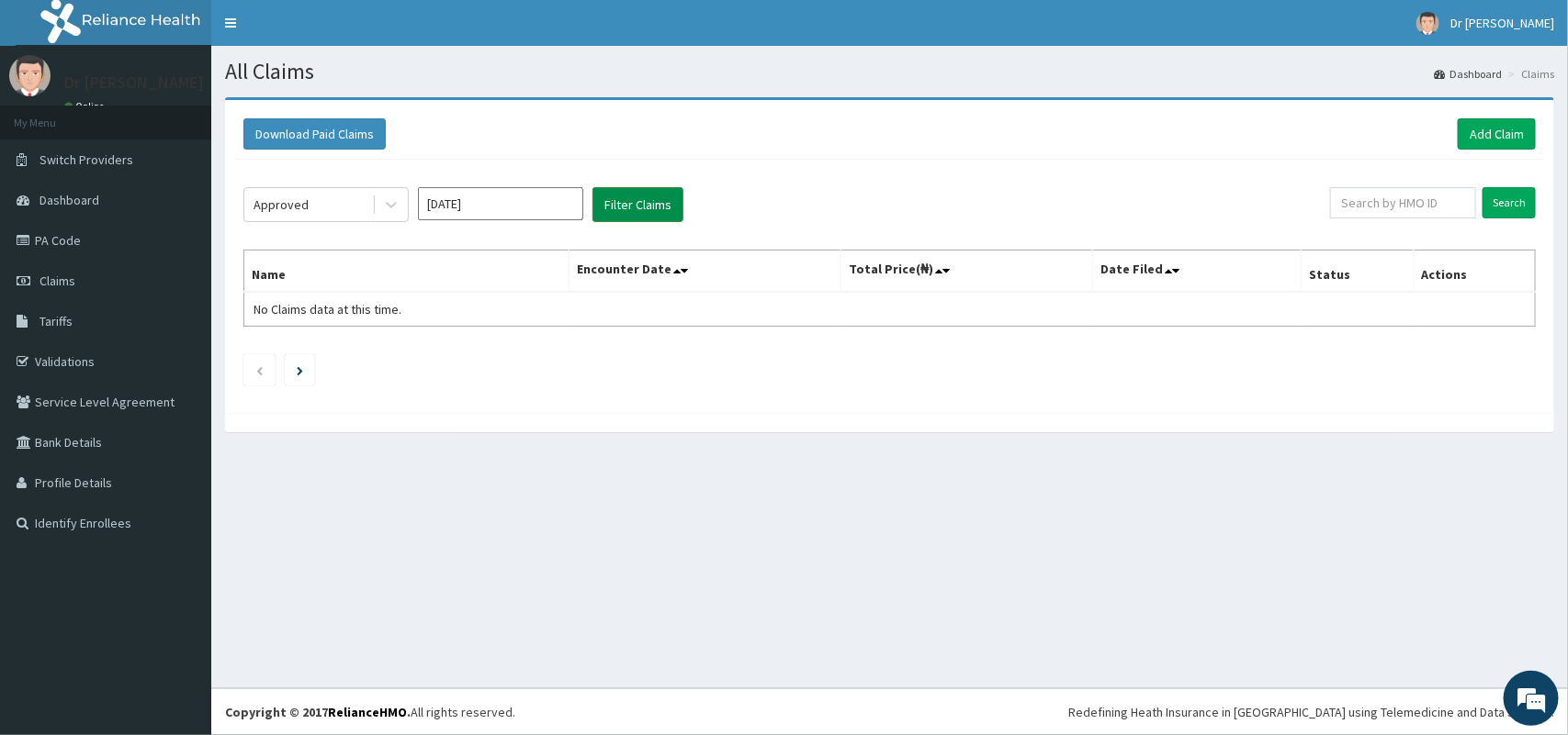
click at [624, 199] on button "Filter Claims" at bounding box center [638, 205] width 91 height 35
click at [391, 204] on icon at bounding box center [392, 205] width 19 height 19
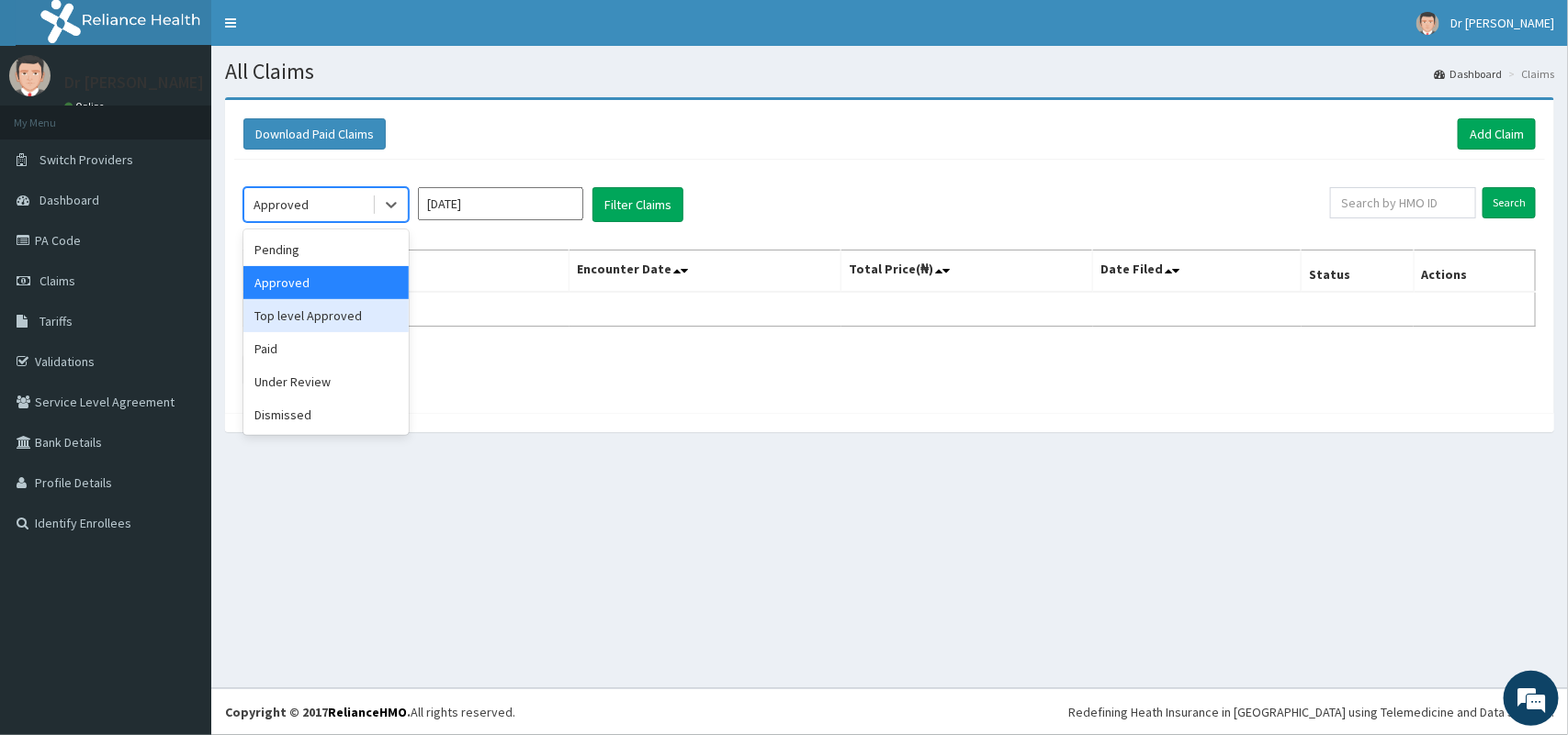
click at [327, 313] on div "Top level Approved" at bounding box center [326, 316] width 166 height 33
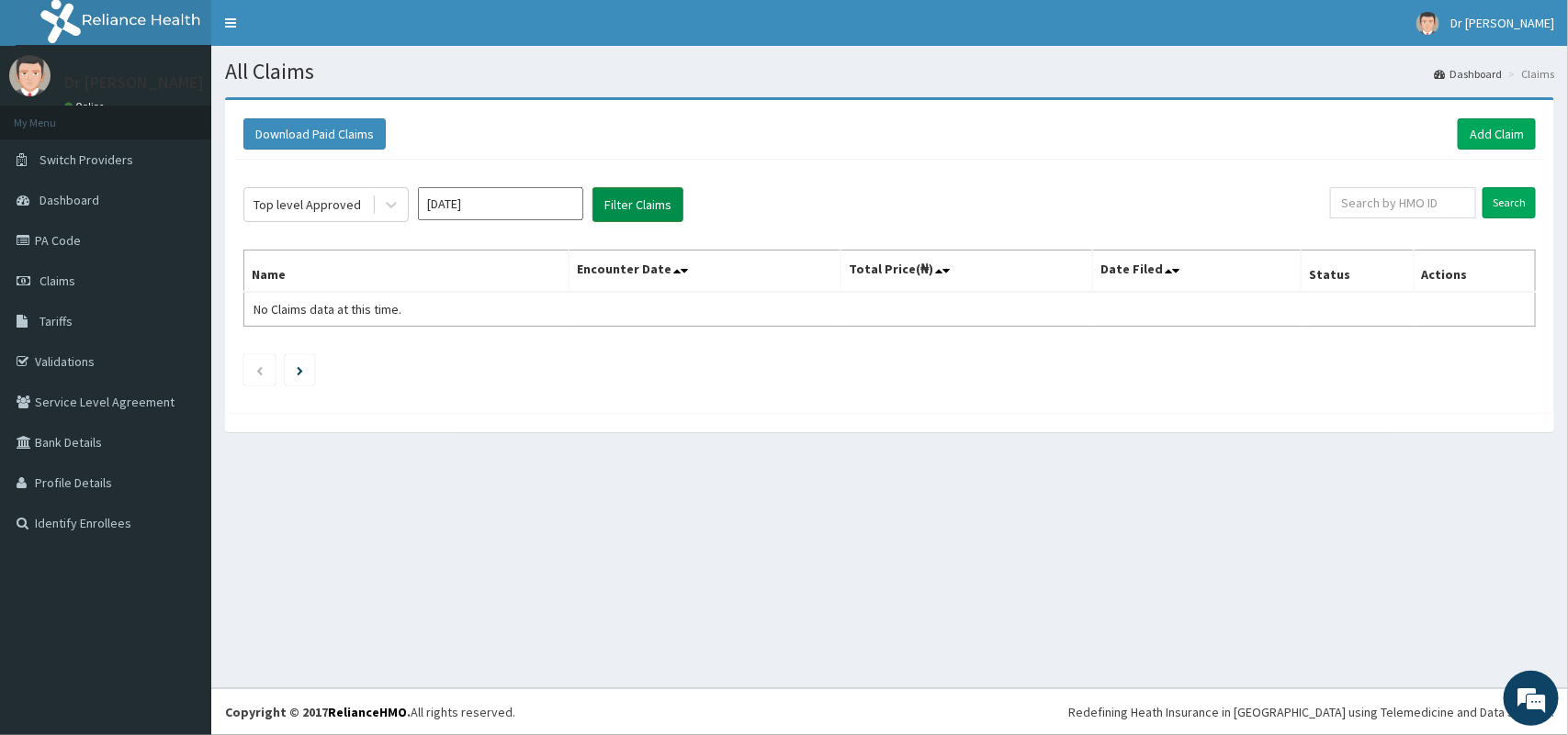
click at [632, 208] on button "Filter Claims" at bounding box center [638, 205] width 91 height 35
click at [388, 202] on icon at bounding box center [392, 205] width 19 height 19
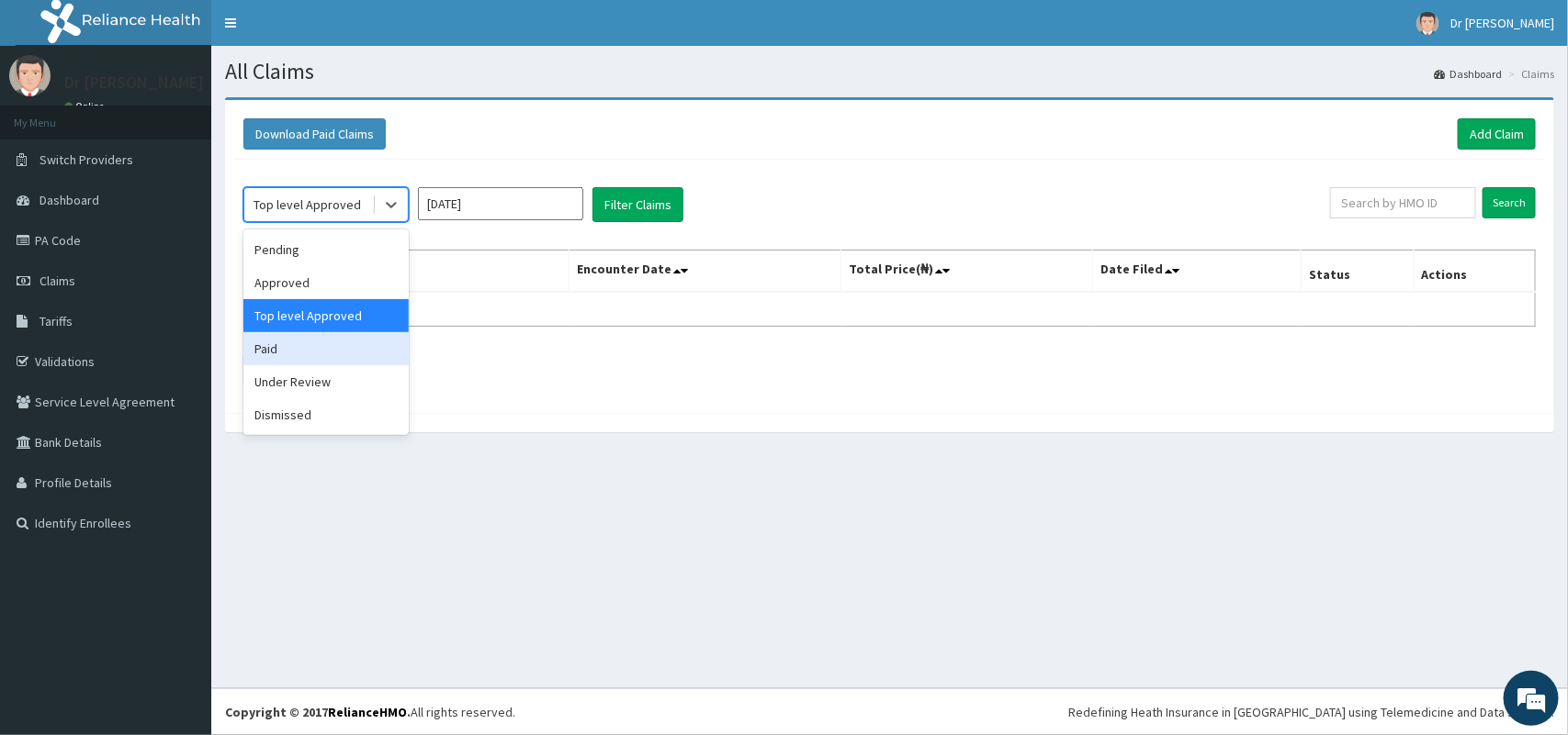
click at [274, 346] on div "Paid" at bounding box center [326, 349] width 166 height 33
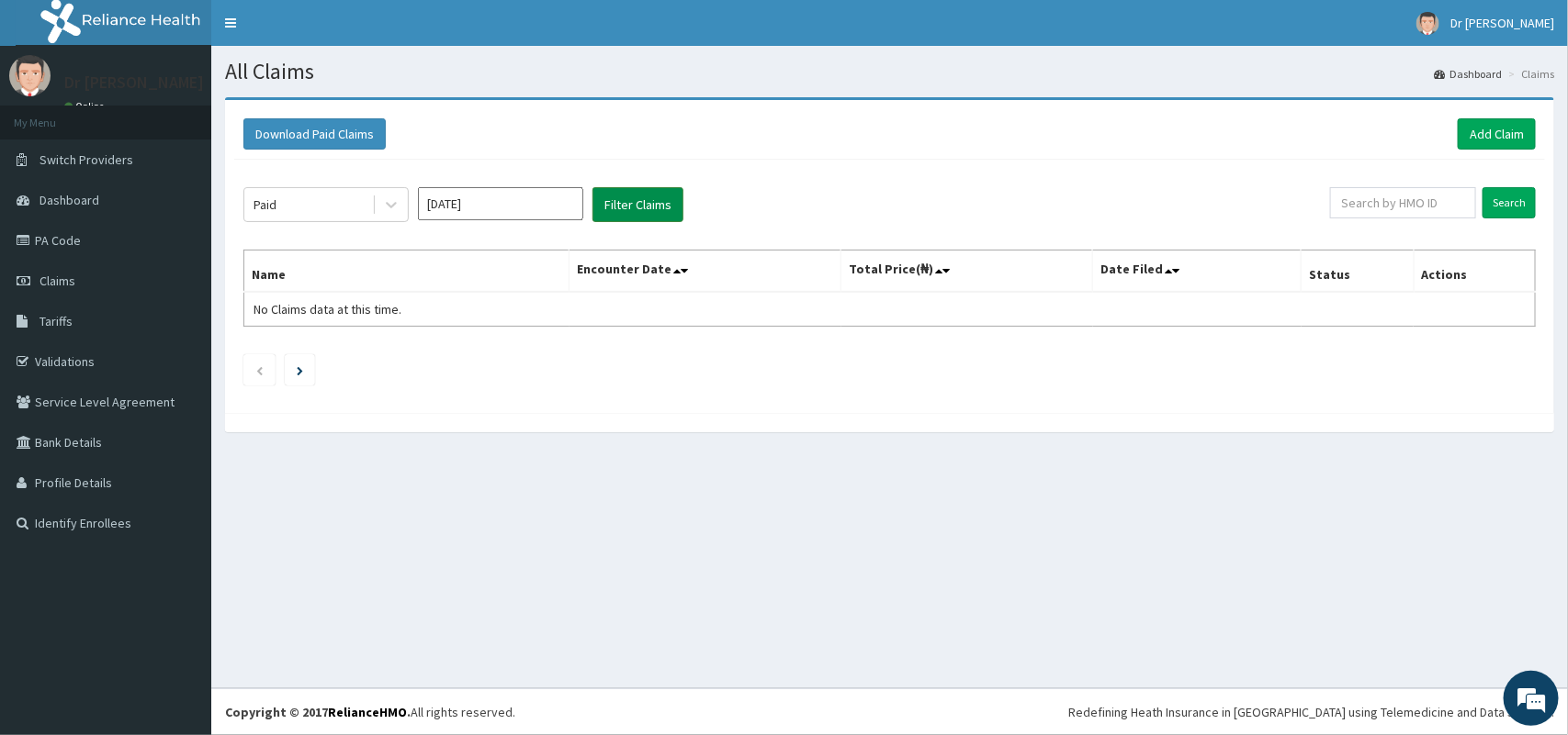
click at [632, 195] on button "Filter Claims" at bounding box center [638, 205] width 91 height 35
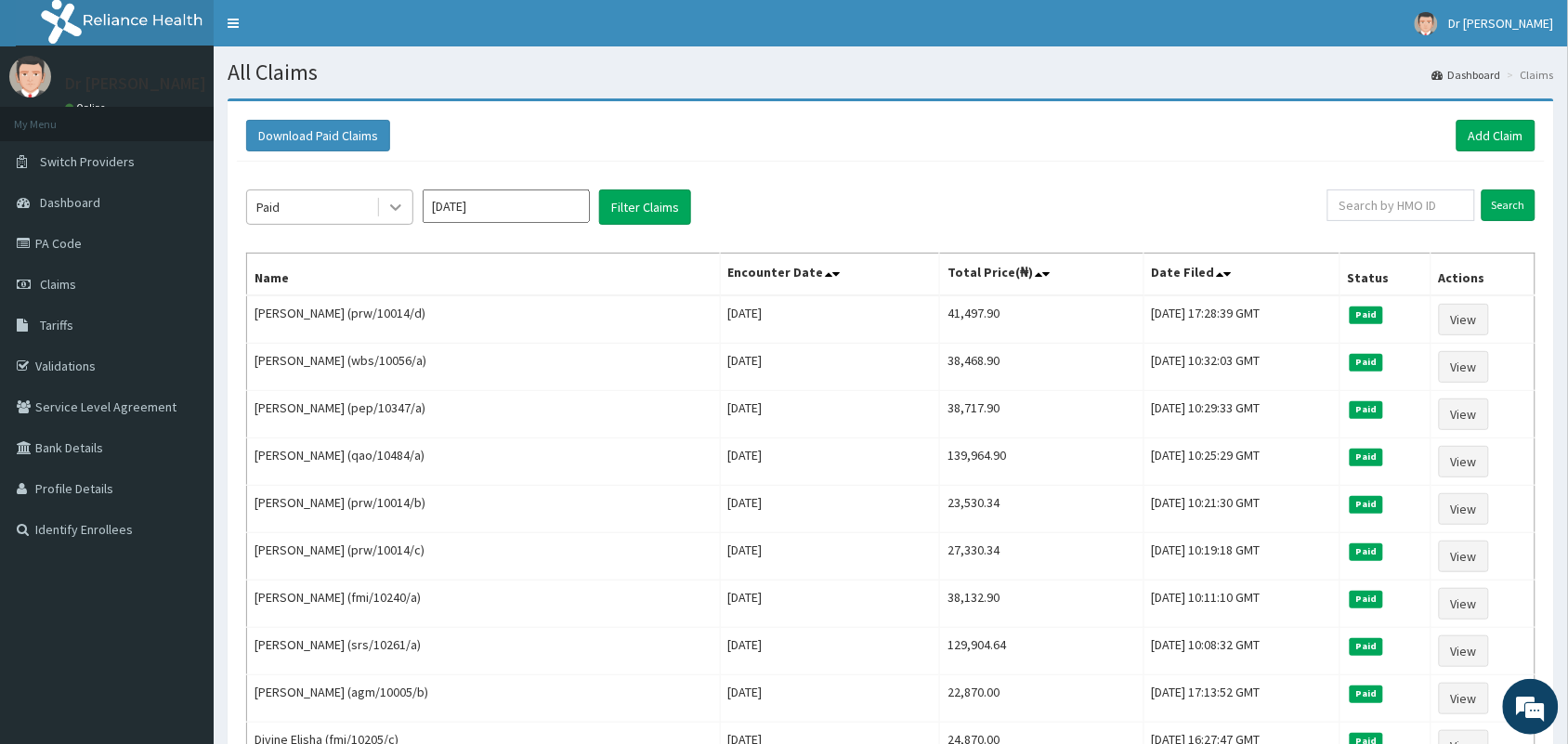
click at [393, 209] on icon at bounding box center [396, 208] width 11 height 7
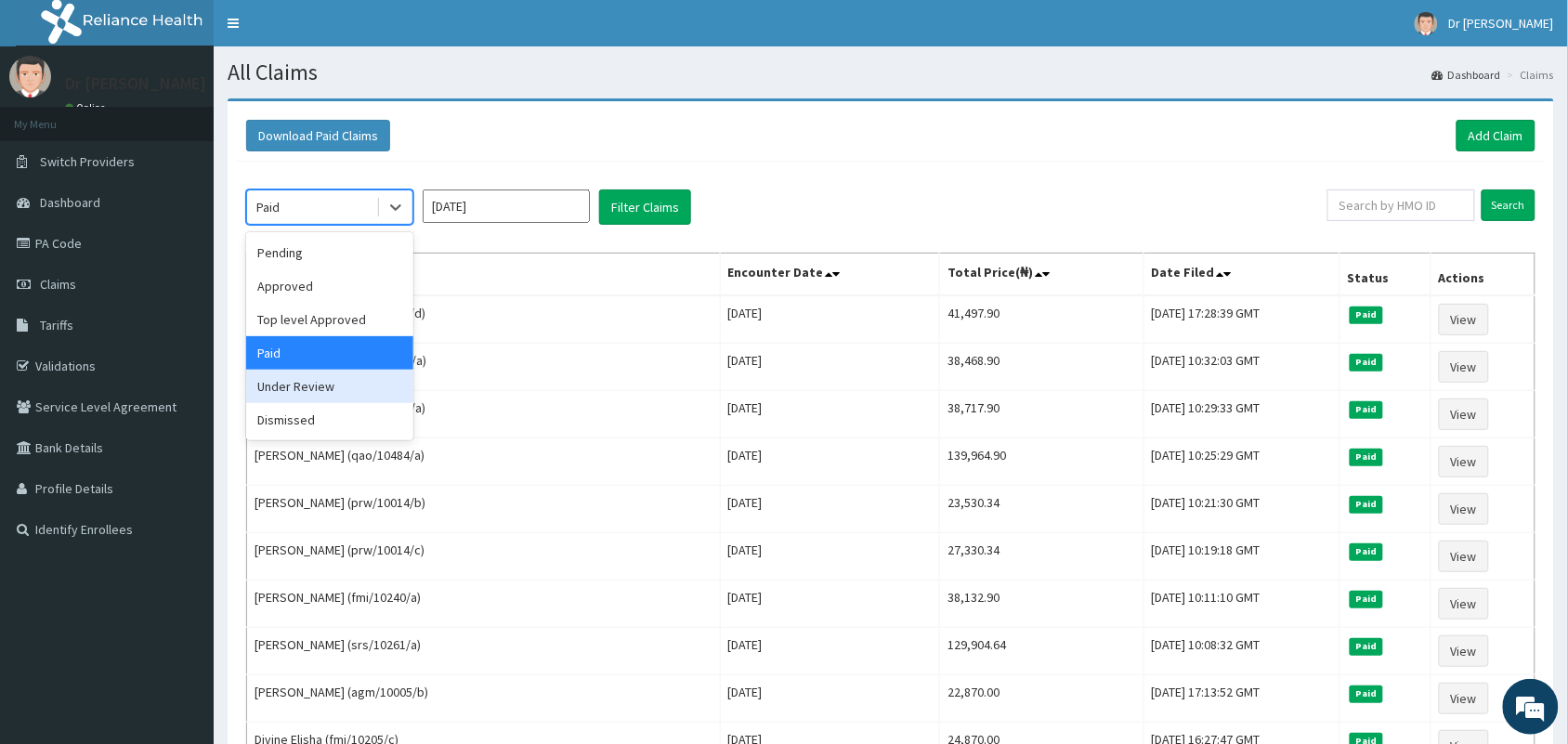
click at [266, 382] on div "Under Review" at bounding box center [330, 387] width 168 height 34
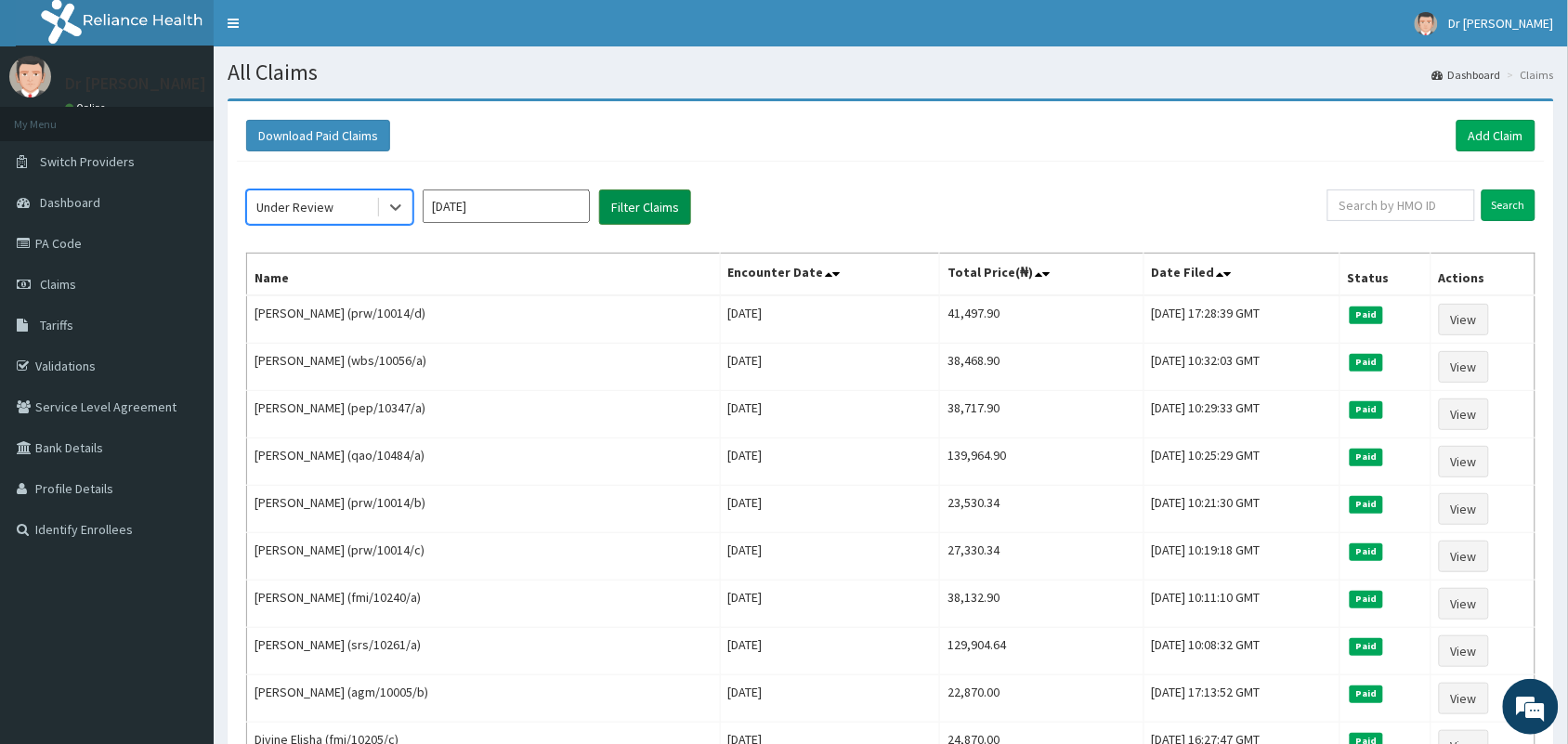
click at [641, 209] on button "Filter Claims" at bounding box center [645, 207] width 92 height 36
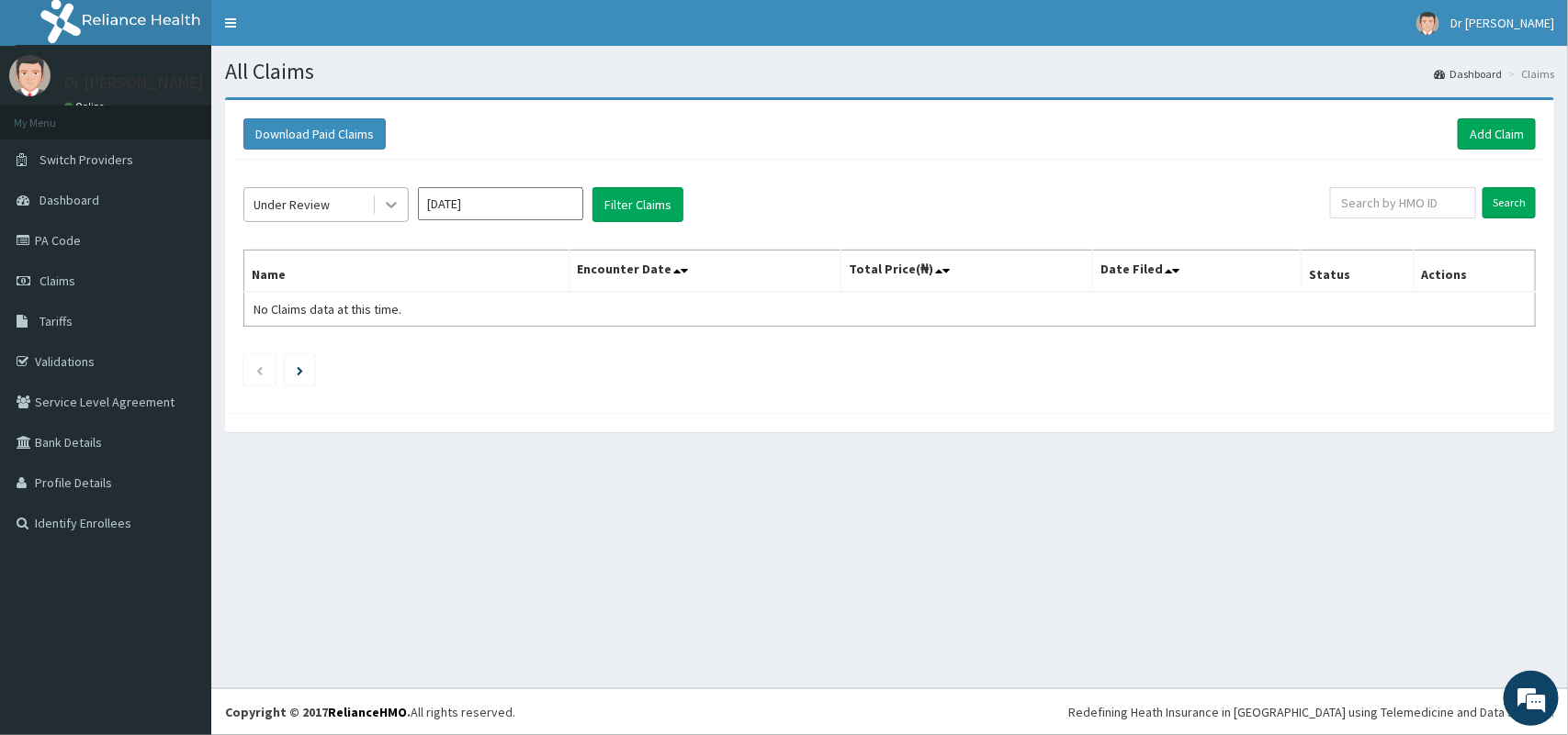
click at [390, 200] on icon at bounding box center [392, 205] width 19 height 19
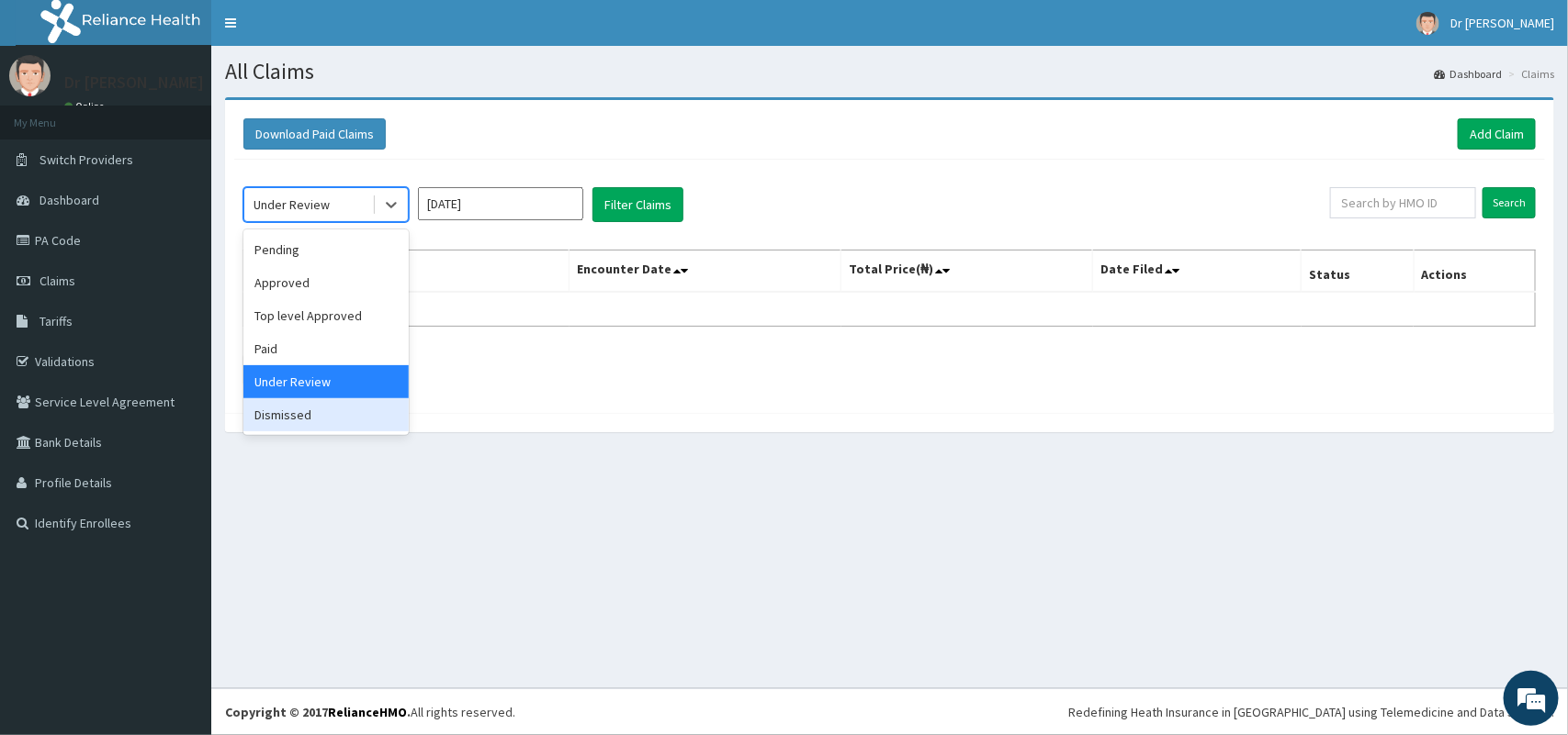
click at [269, 416] on div "Dismissed" at bounding box center [326, 415] width 166 height 33
